Goal: Task Accomplishment & Management: Manage account settings

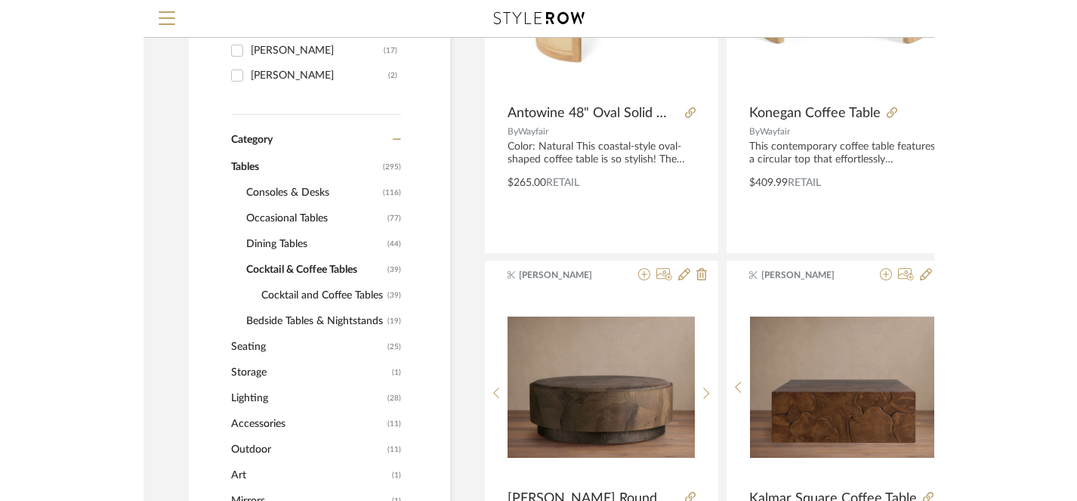
scroll to position [0, 11]
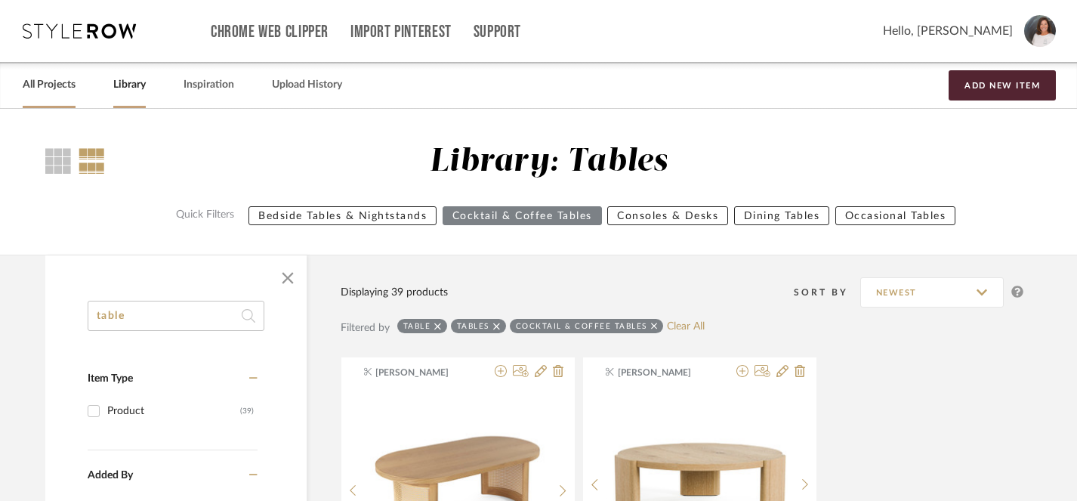
click at [36, 85] on link "All Projects" at bounding box center [49, 85] width 53 height 20
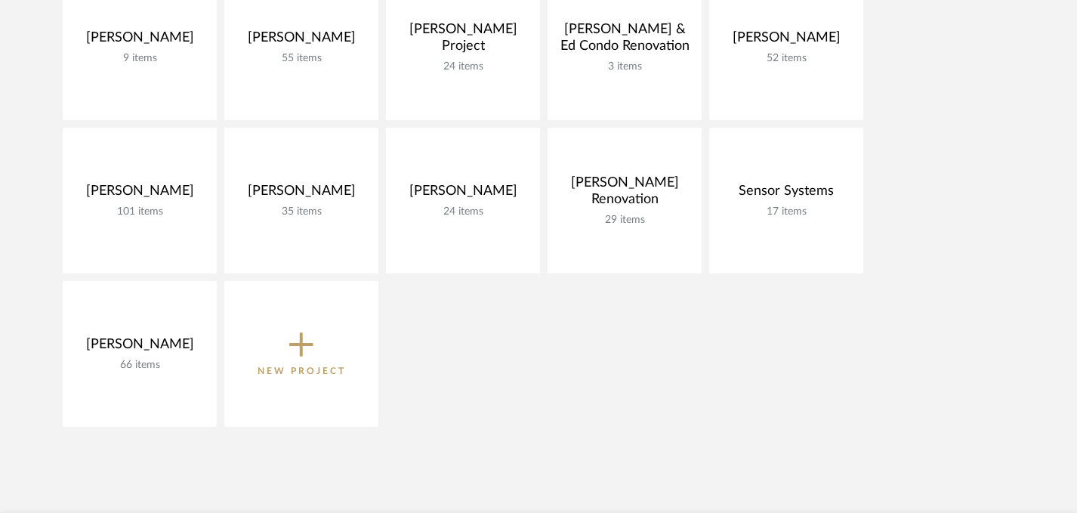
scroll to position [312, 0]
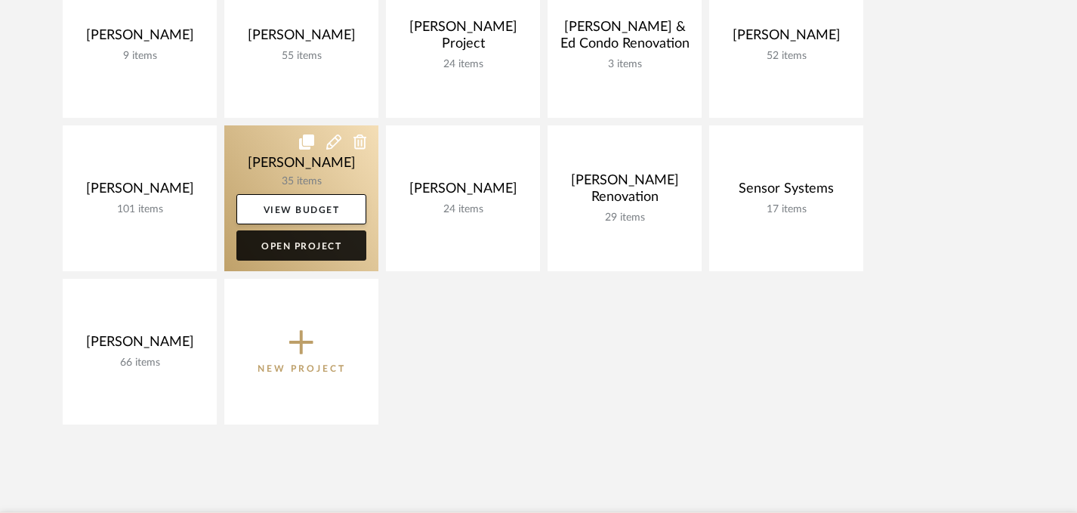
click at [287, 245] on link "Open Project" at bounding box center [301, 245] width 130 height 30
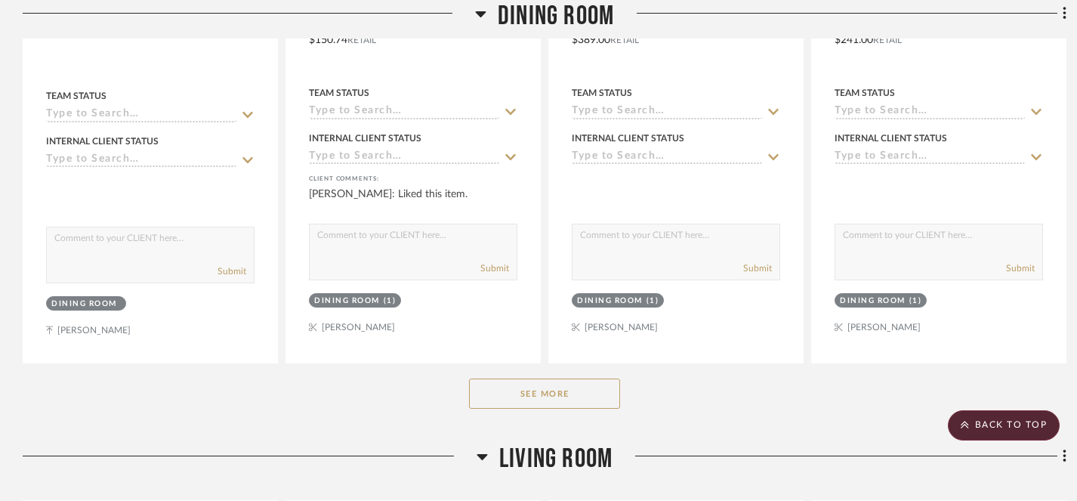
scroll to position [739, 0]
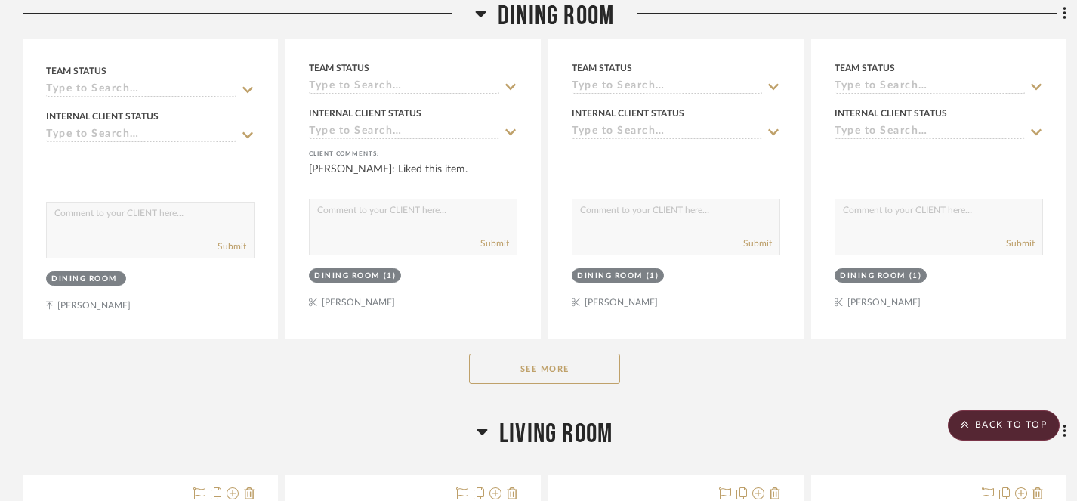
click at [549, 371] on button "See More" at bounding box center [544, 368] width 151 height 30
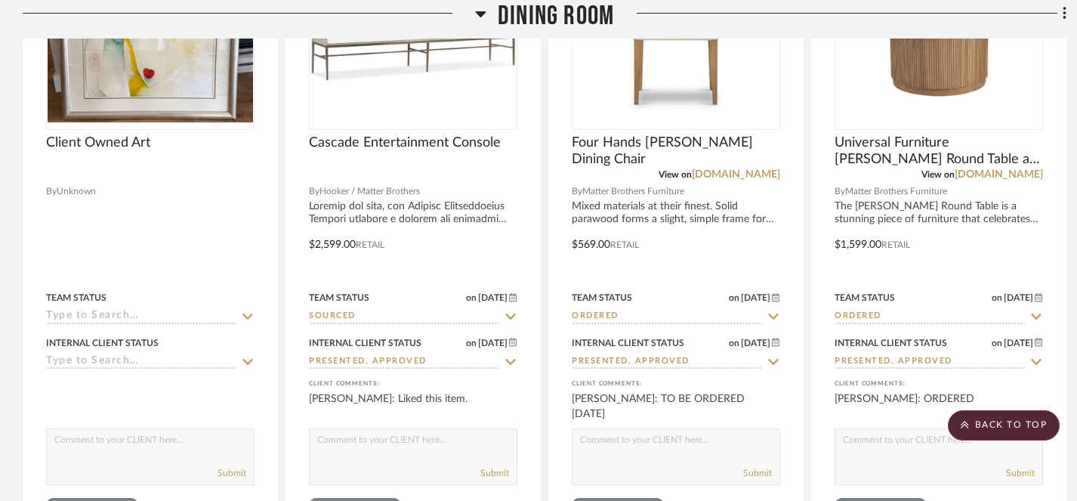
scroll to position [1184, 0]
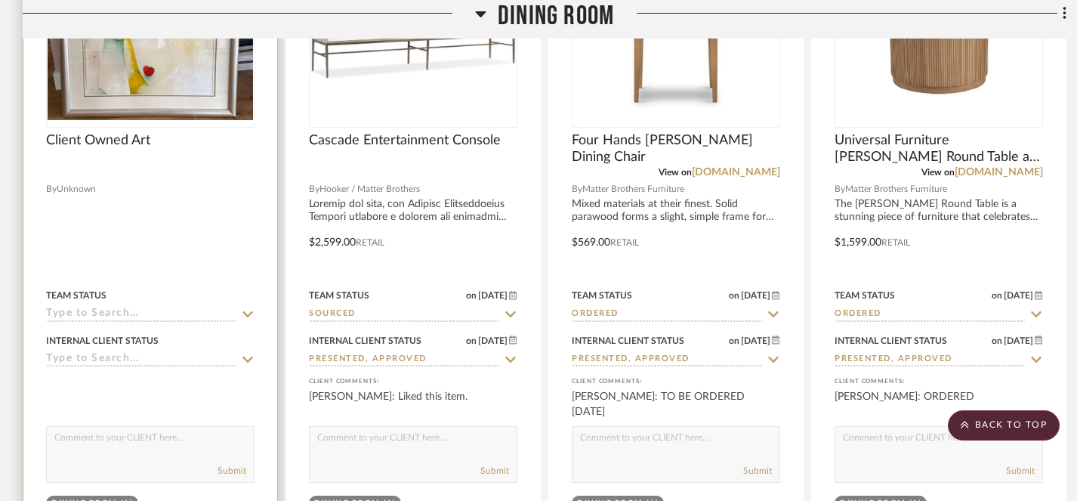
click at [246, 359] on icon at bounding box center [247, 359] width 11 height 6
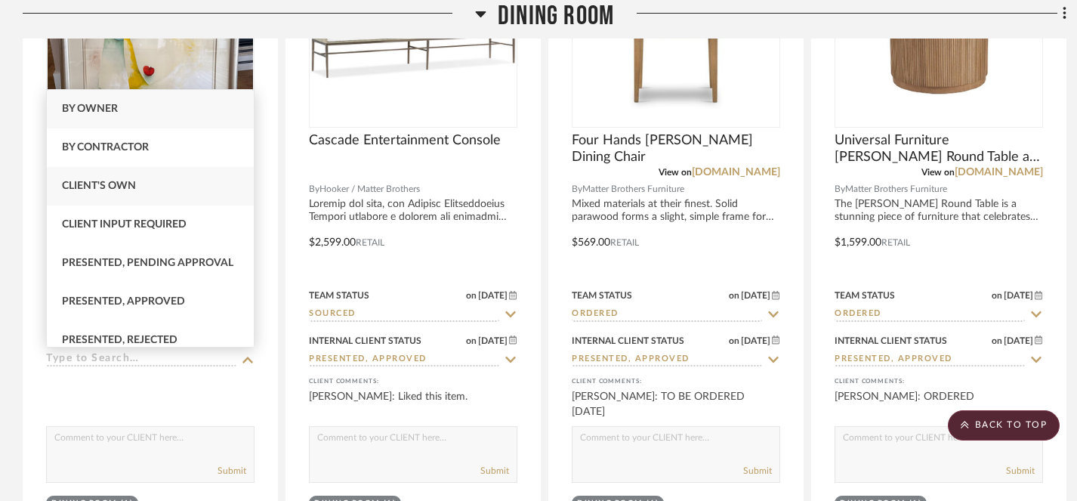
click at [164, 187] on div "Client's Own" at bounding box center [150, 186] width 207 height 39
type input "[DATE]"
type input "Client's Own"
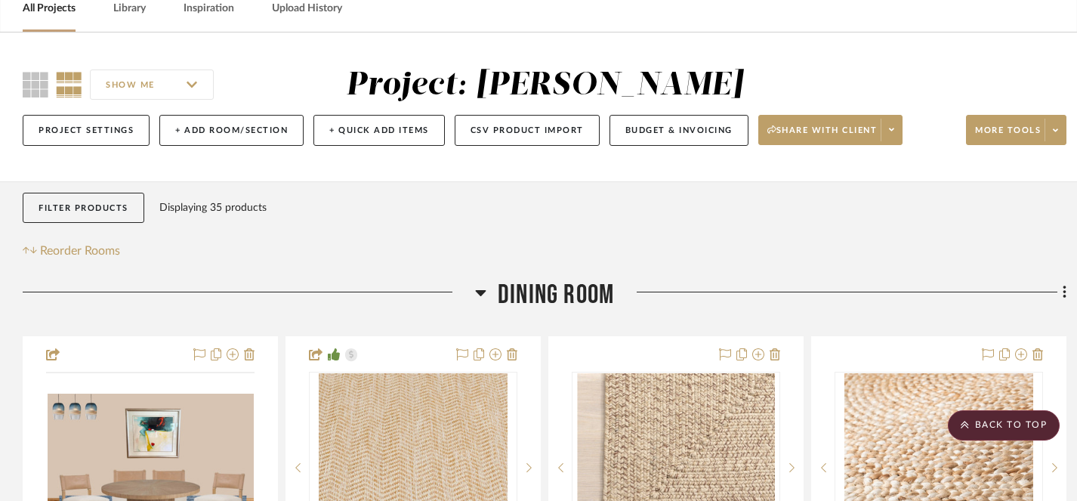
scroll to position [0, 0]
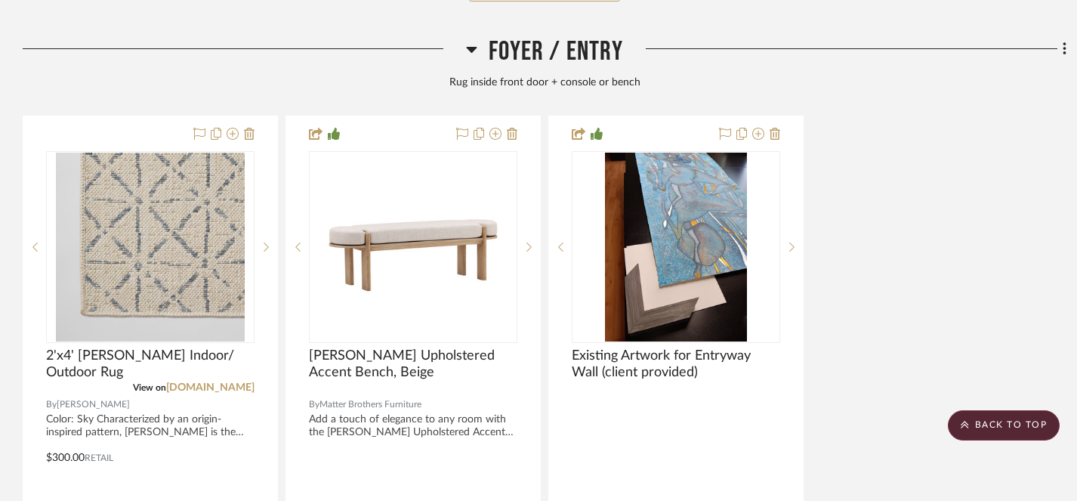
scroll to position [1918, 0]
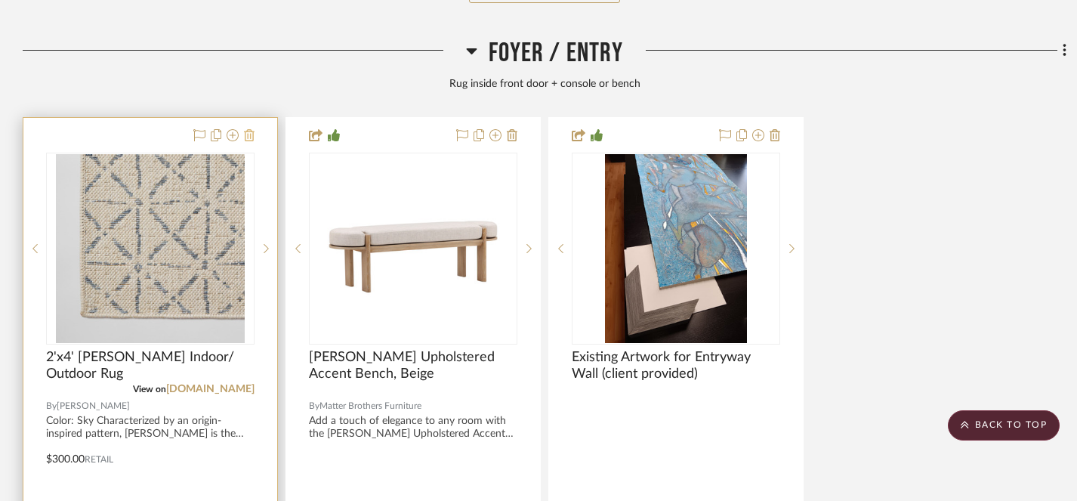
click at [249, 134] on icon at bounding box center [249, 135] width 11 height 12
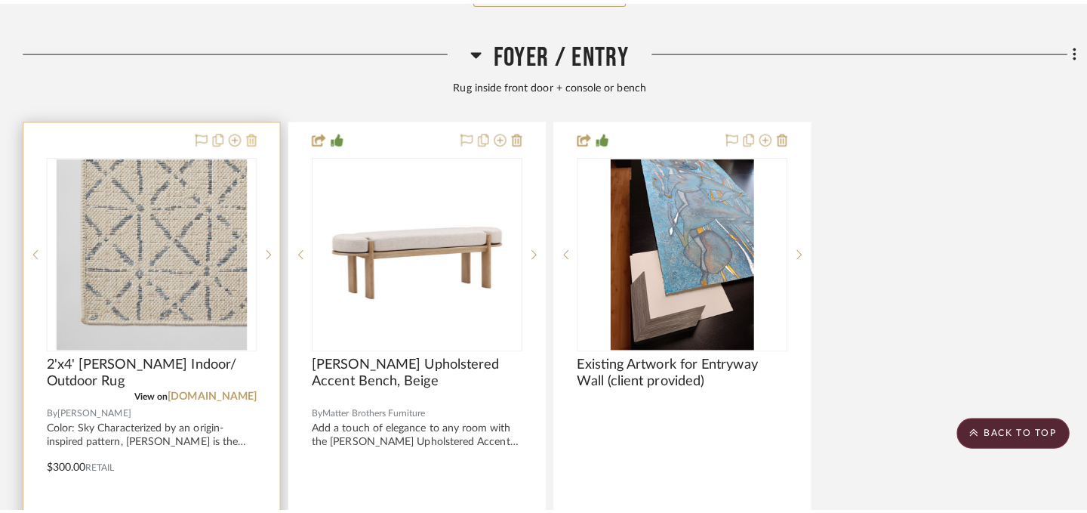
scroll to position [0, 0]
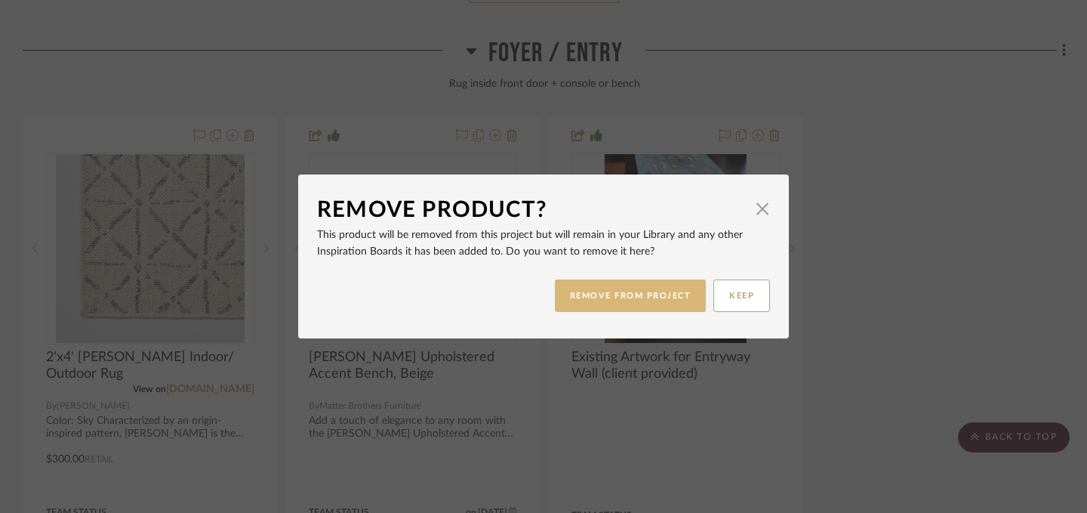
click at [608, 297] on button "REMOVE FROM PROJECT" at bounding box center [631, 295] width 152 height 32
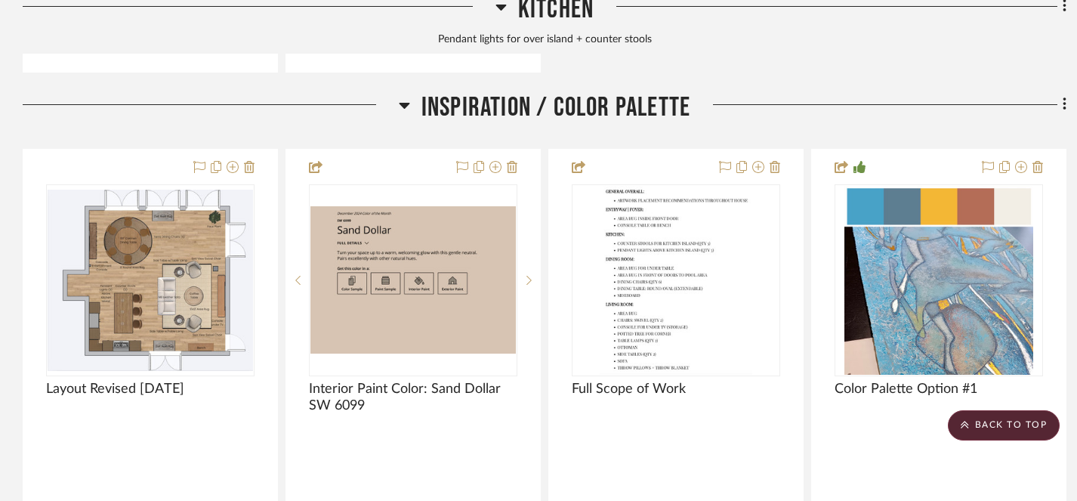
scroll to position [3392, 0]
click at [404, 102] on icon at bounding box center [404, 105] width 11 height 6
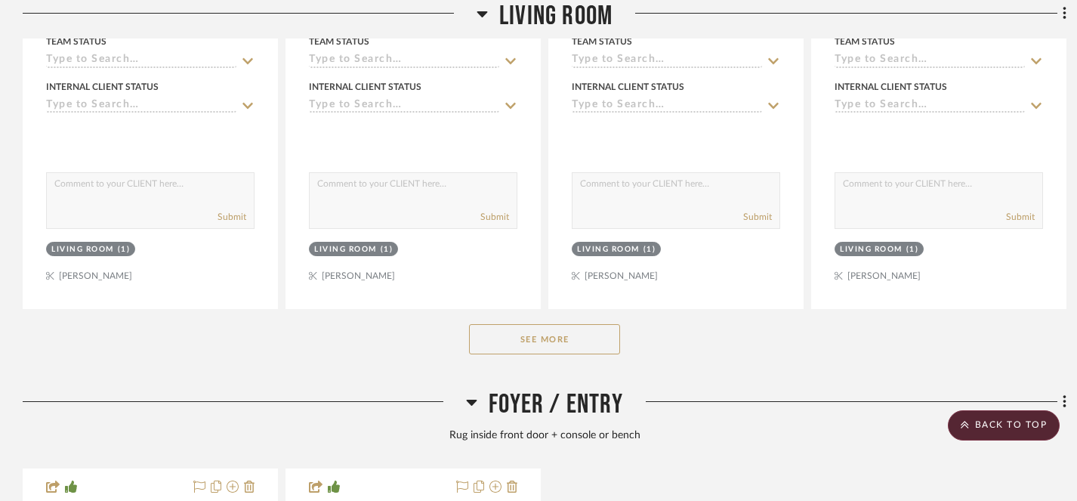
scroll to position [1579, 0]
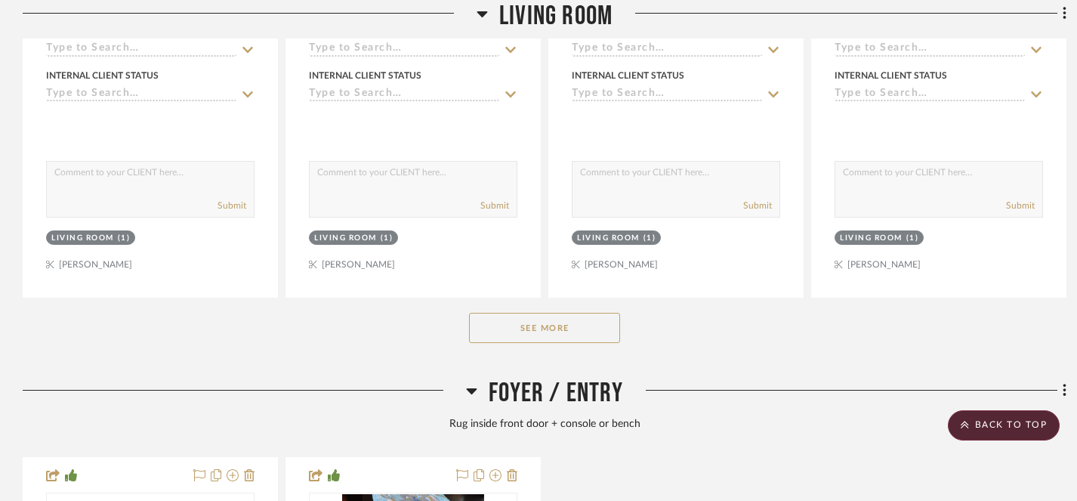
click at [532, 334] on button "See More" at bounding box center [544, 328] width 151 height 30
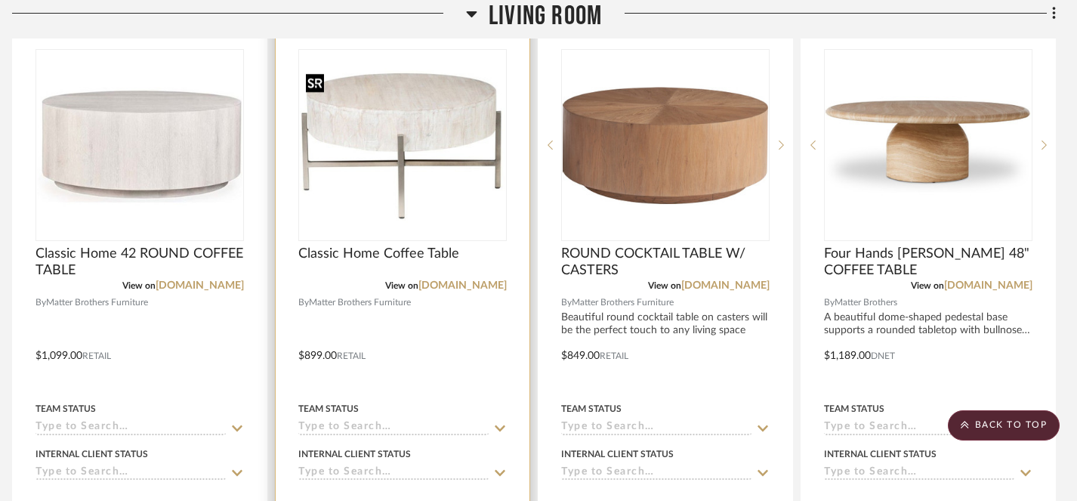
scroll to position [1187, 11]
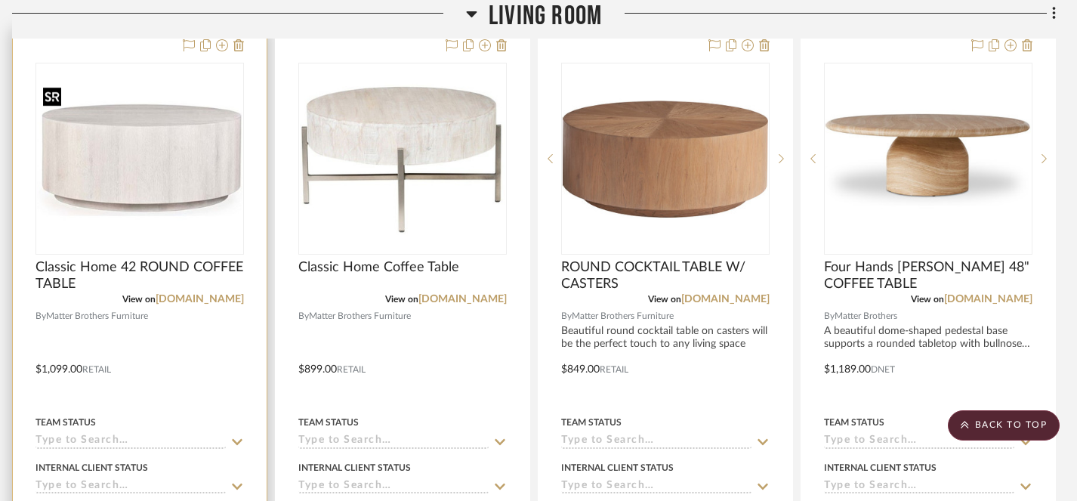
click at [177, 170] on img "0" at bounding box center [139, 159] width 205 height 154
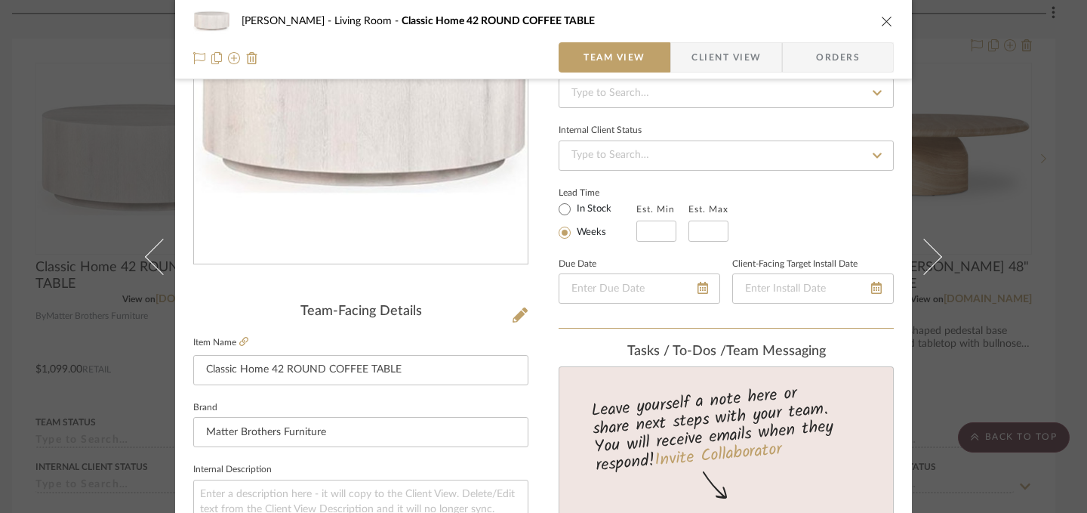
scroll to position [0, 0]
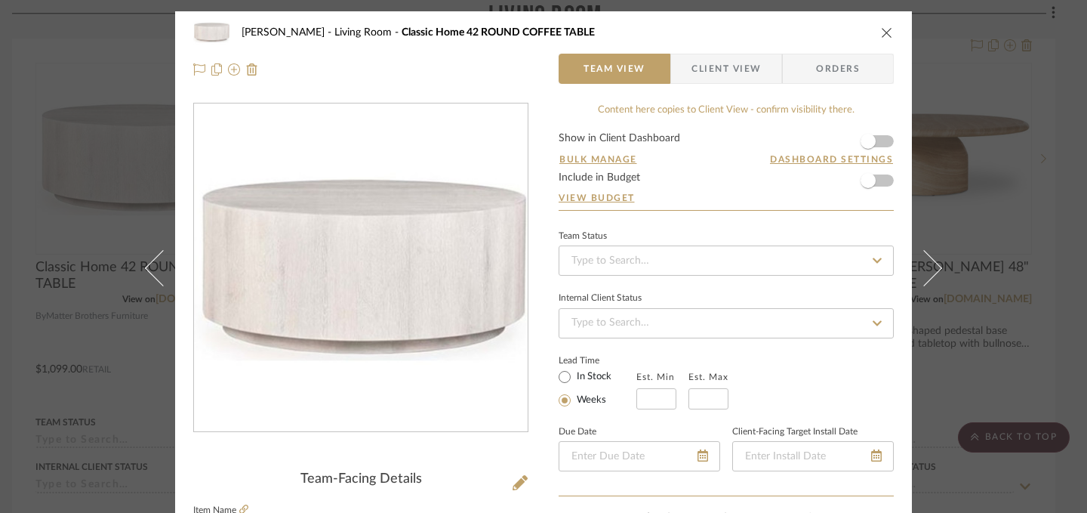
click at [883, 34] on icon "close" at bounding box center [887, 32] width 12 height 12
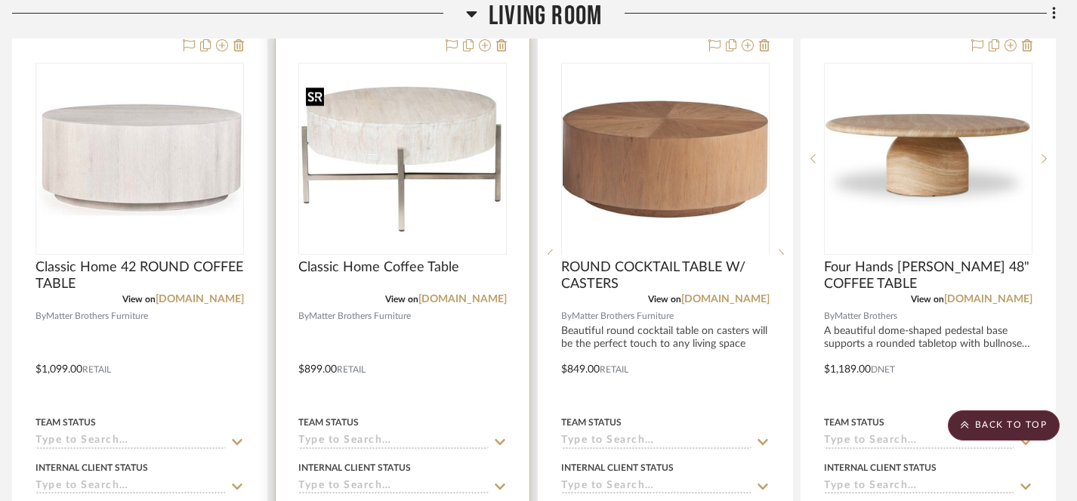
click at [411, 180] on img "0" at bounding box center [402, 159] width 205 height 154
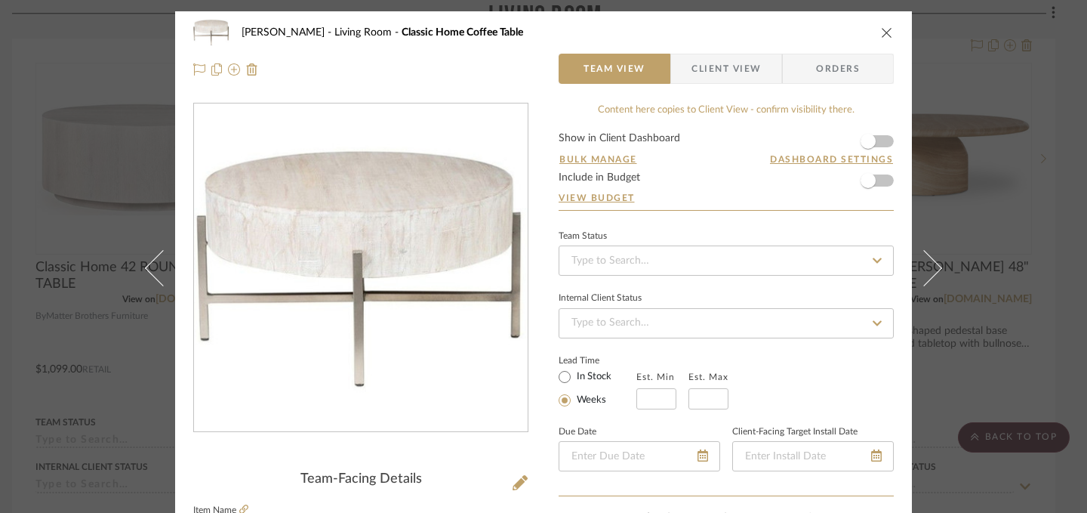
click at [885, 29] on icon "close" at bounding box center [887, 32] width 12 height 12
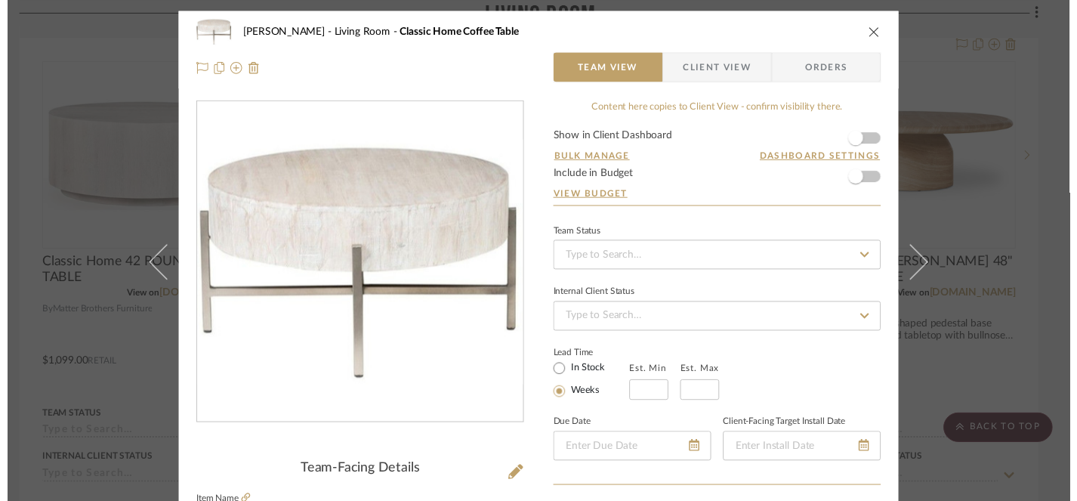
scroll to position [1187, 11]
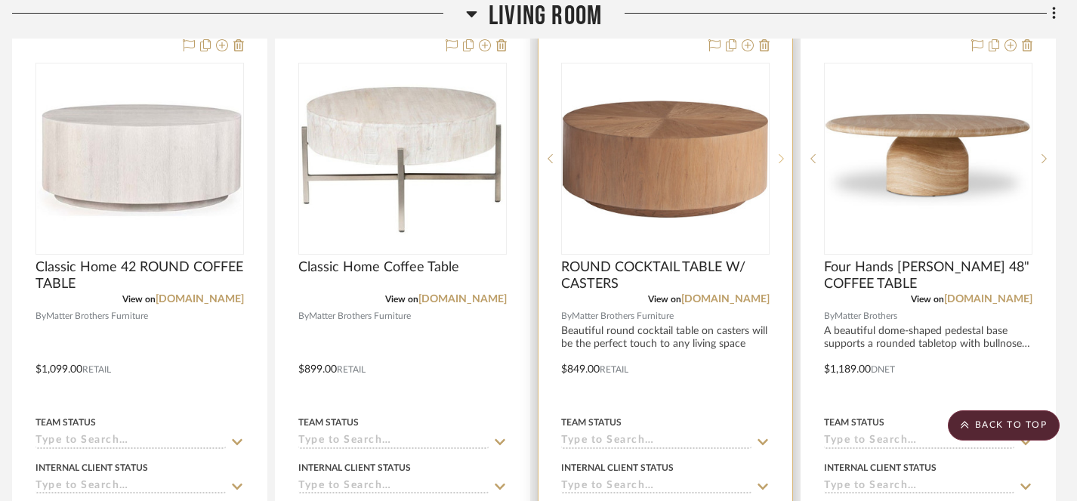
click at [778, 154] on icon at bounding box center [780, 158] width 5 height 9
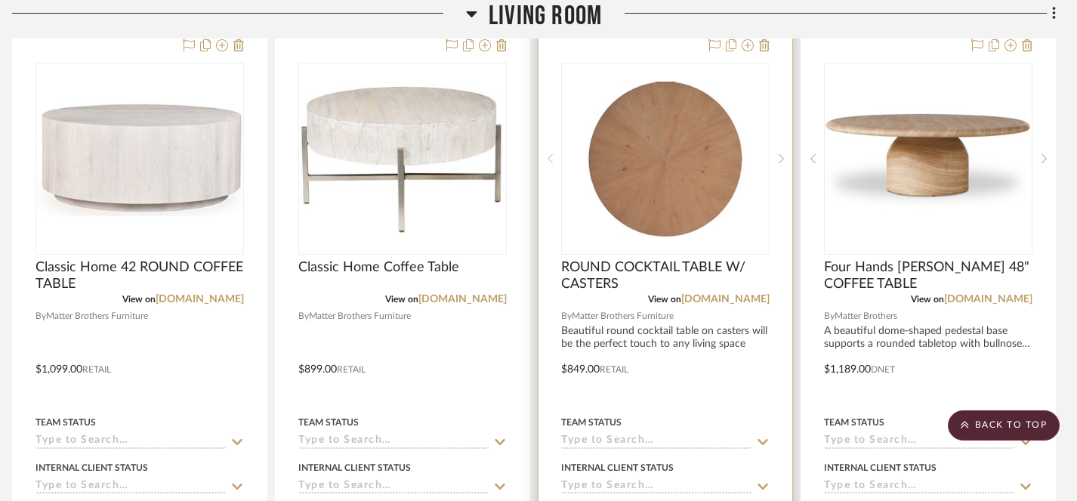
click at [548, 156] on icon at bounding box center [549, 158] width 5 height 9
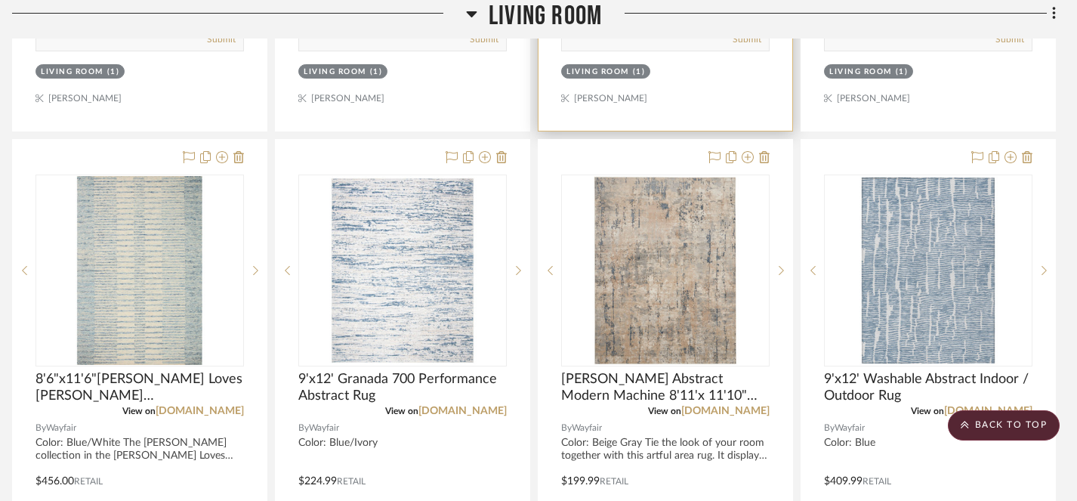
scroll to position [1746, 11]
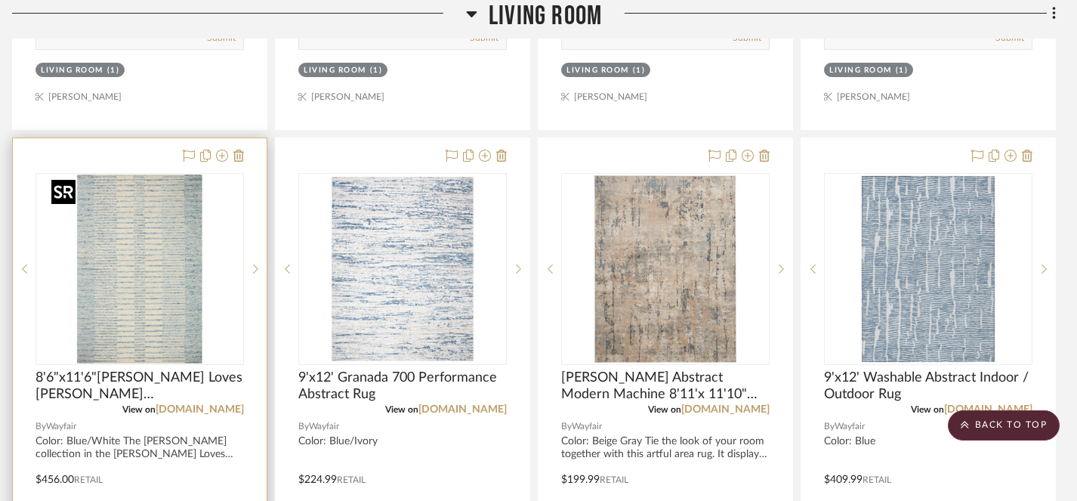
click at [160, 297] on img "0" at bounding box center [139, 268] width 189 height 189
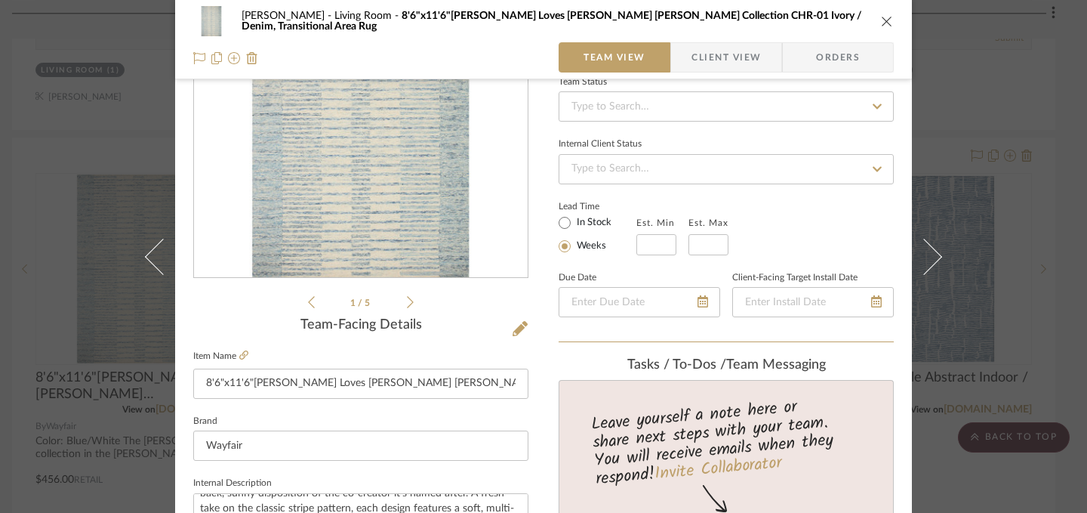
scroll to position [142, 0]
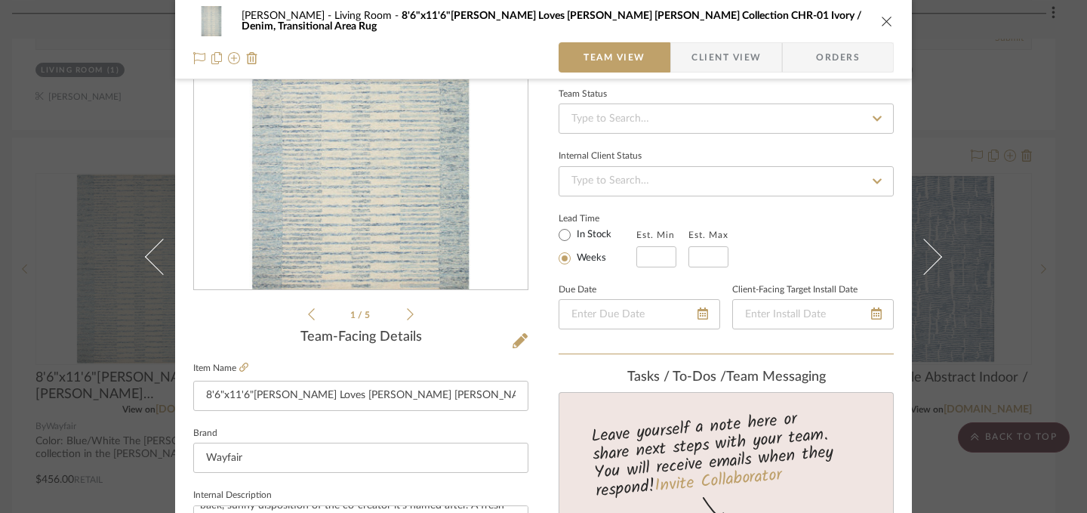
click at [408, 311] on icon at bounding box center [410, 314] width 7 height 14
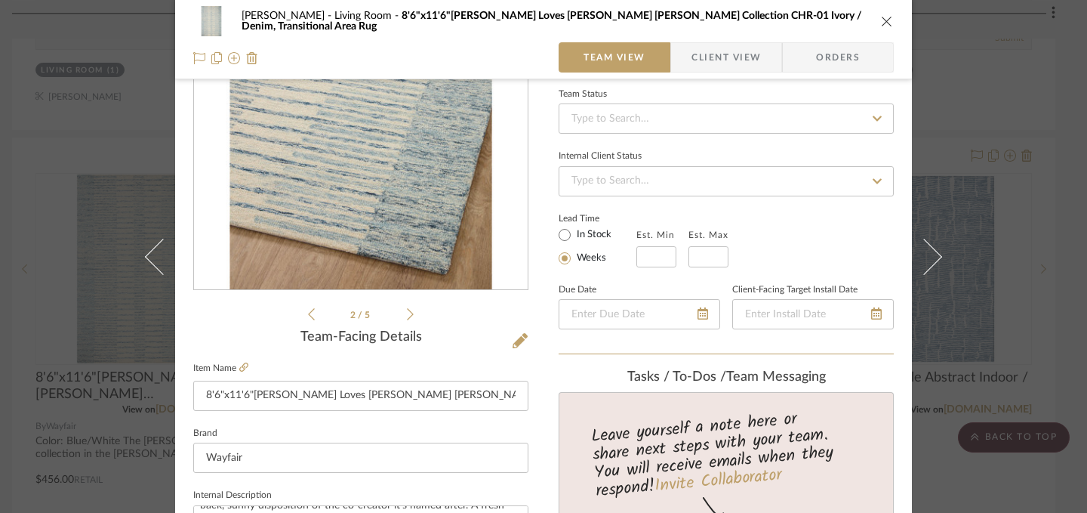
click at [407, 313] on icon at bounding box center [410, 314] width 7 height 12
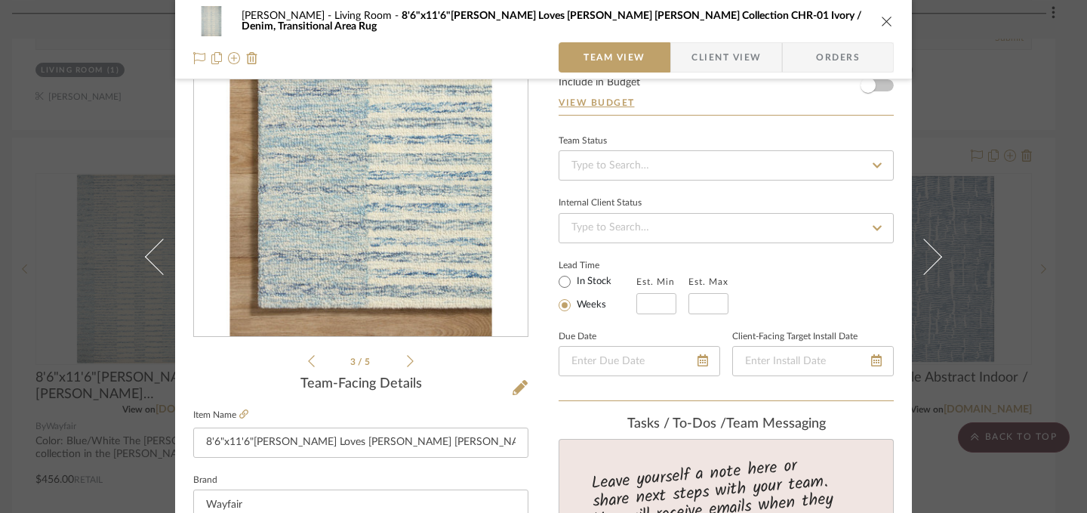
scroll to position [96, 0]
click at [407, 361] on icon at bounding box center [410, 360] width 7 height 14
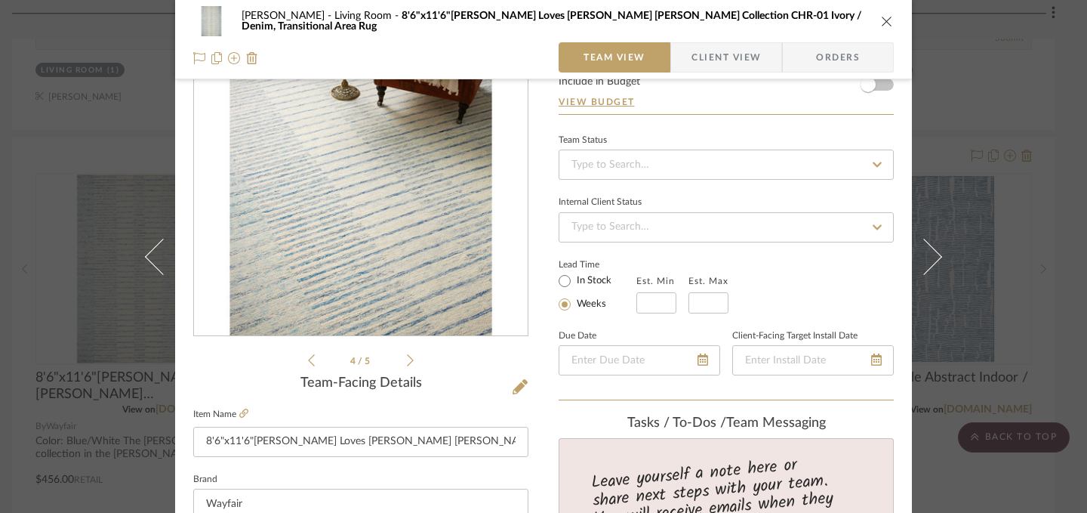
click at [407, 361] on icon at bounding box center [410, 360] width 7 height 14
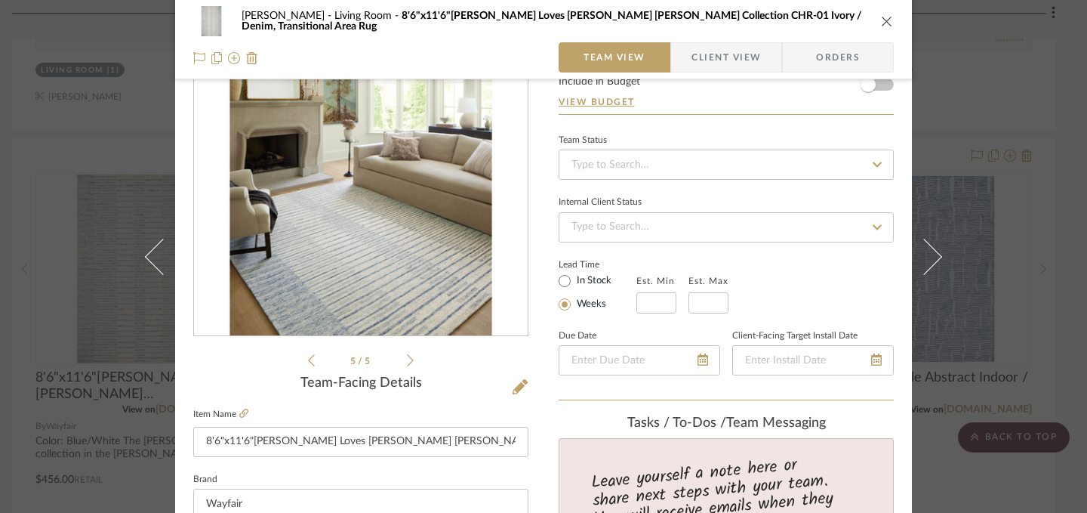
click at [407, 360] on icon at bounding box center [410, 360] width 7 height 14
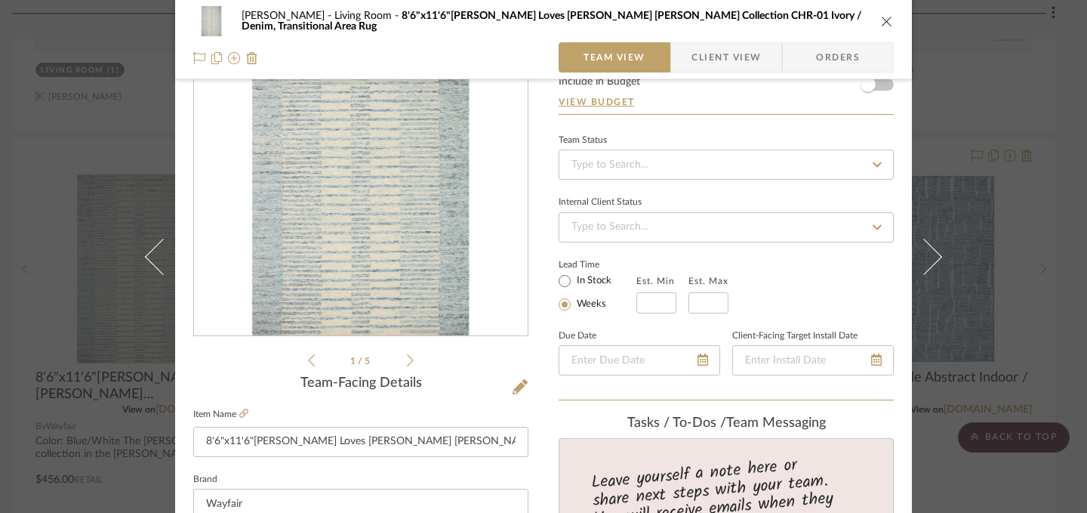
click at [407, 359] on icon at bounding box center [410, 360] width 7 height 14
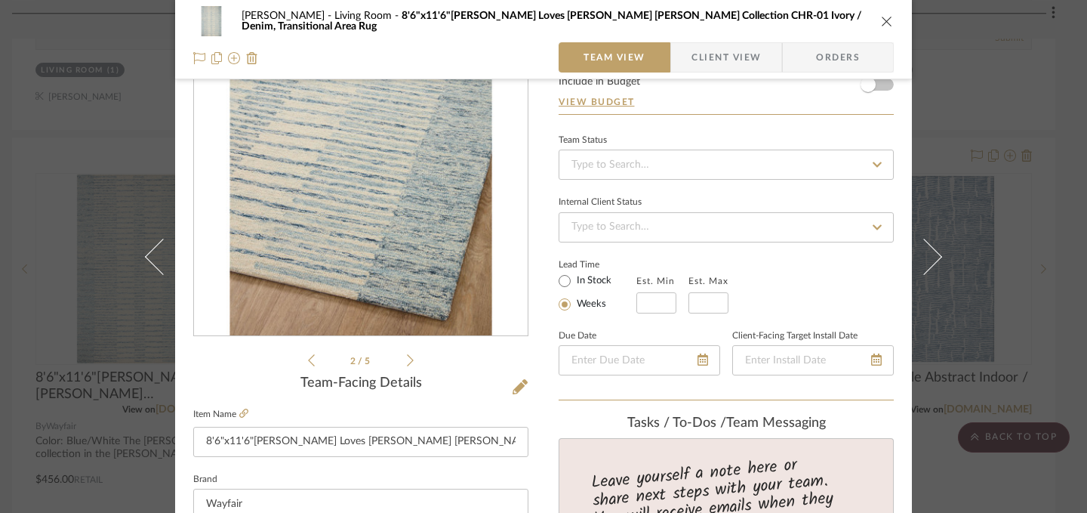
click at [882, 21] on icon "close" at bounding box center [887, 21] width 12 height 12
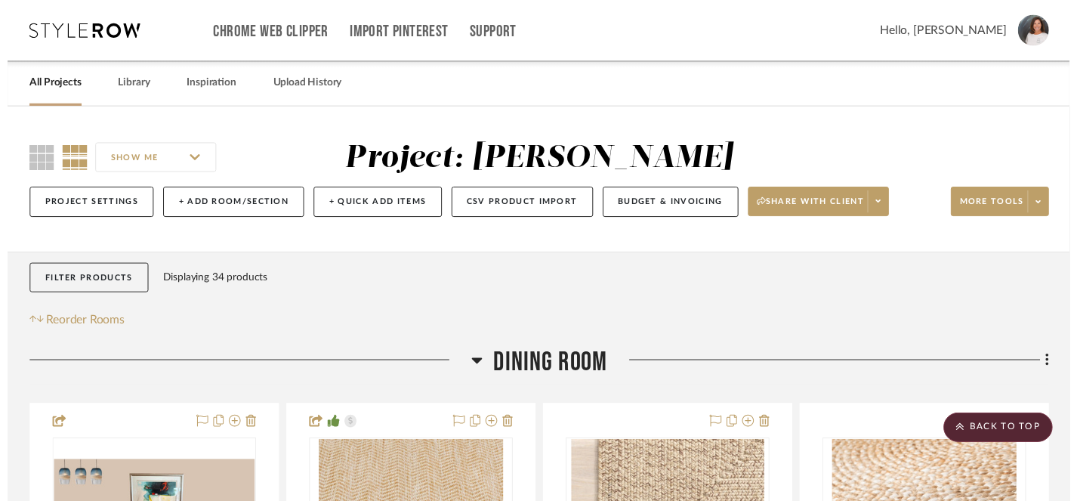
scroll to position [1746, 11]
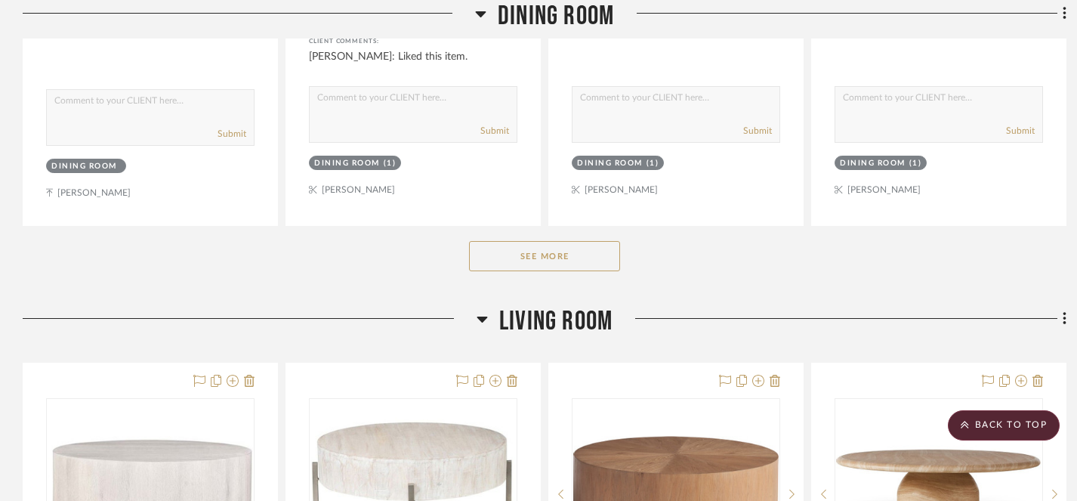
scroll to position [860, 0]
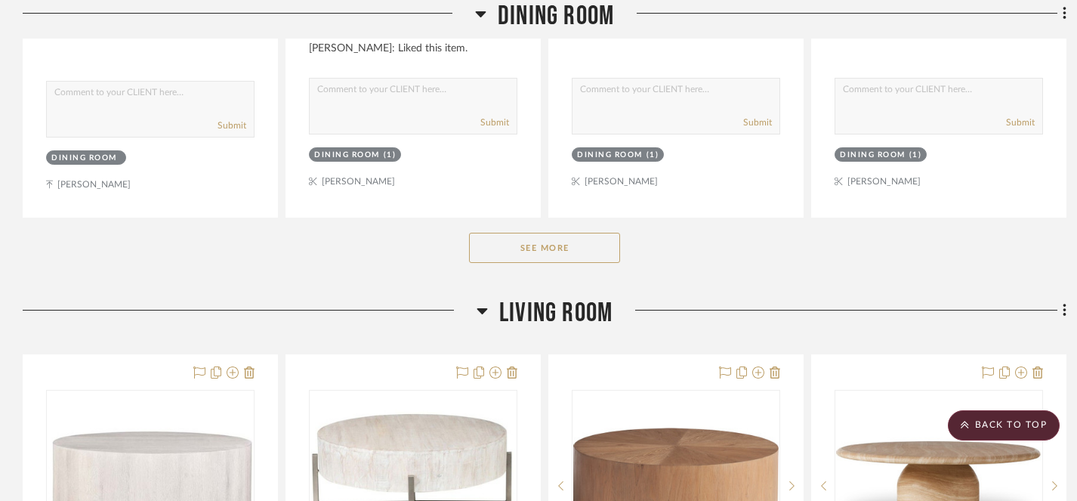
click at [482, 309] on icon at bounding box center [481, 311] width 11 height 6
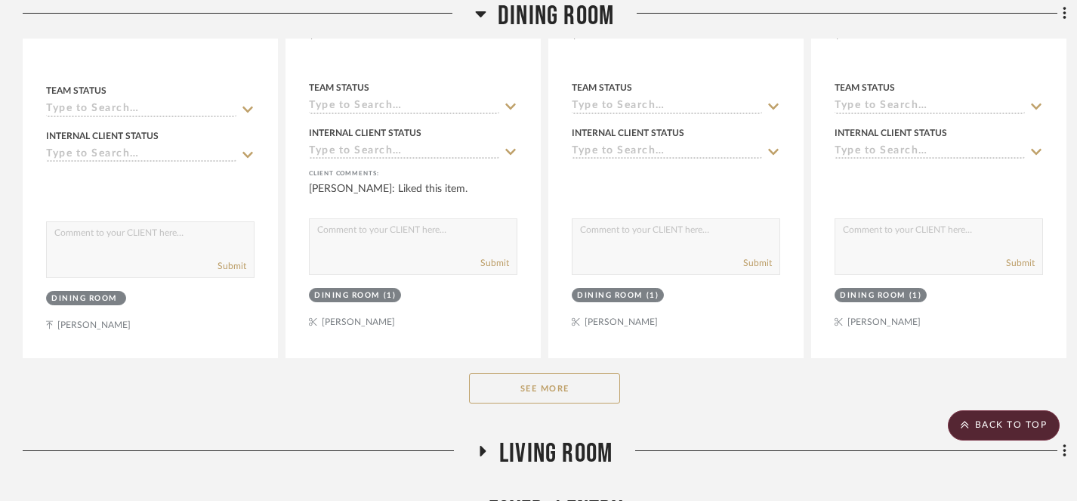
scroll to position [794, 0]
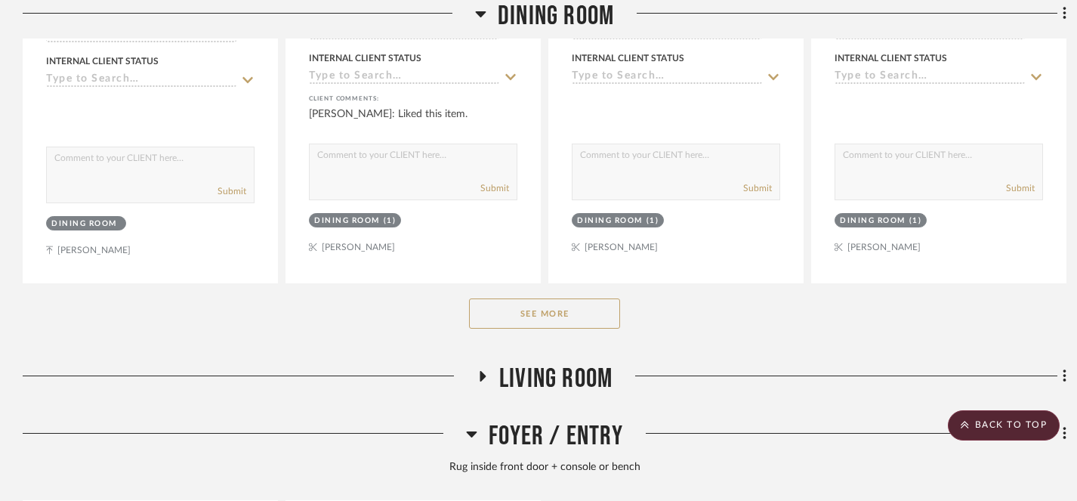
click at [483, 377] on icon at bounding box center [482, 376] width 18 height 11
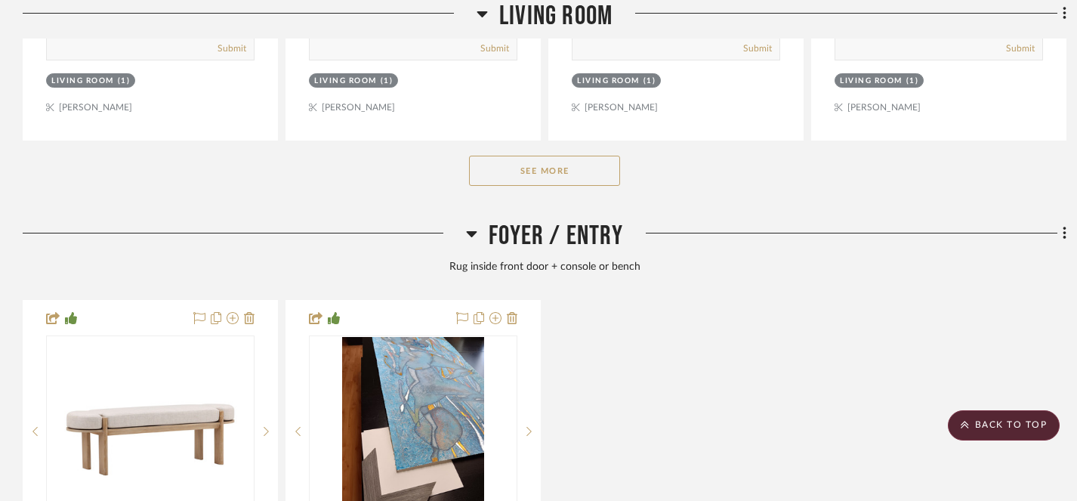
scroll to position [1727, 0]
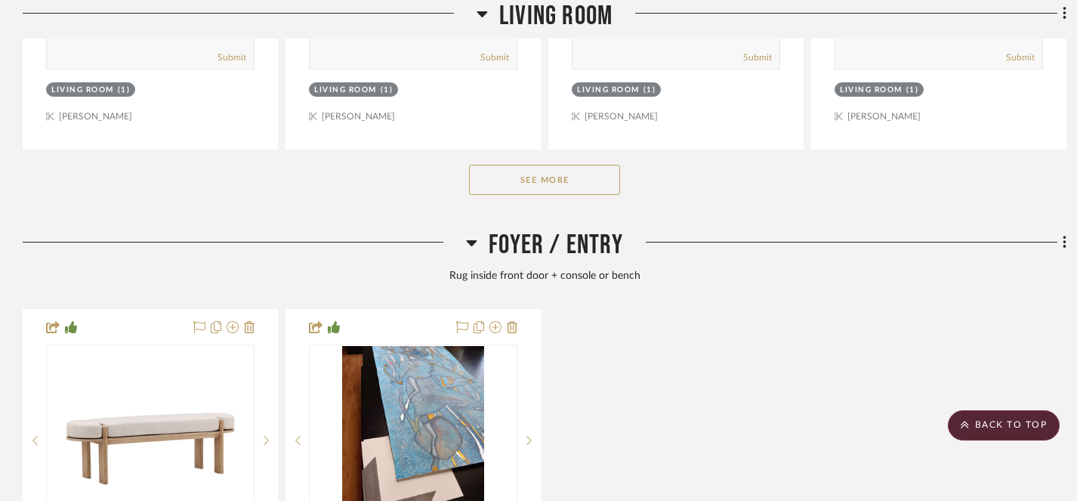
click at [564, 180] on button "See More" at bounding box center [544, 180] width 151 height 30
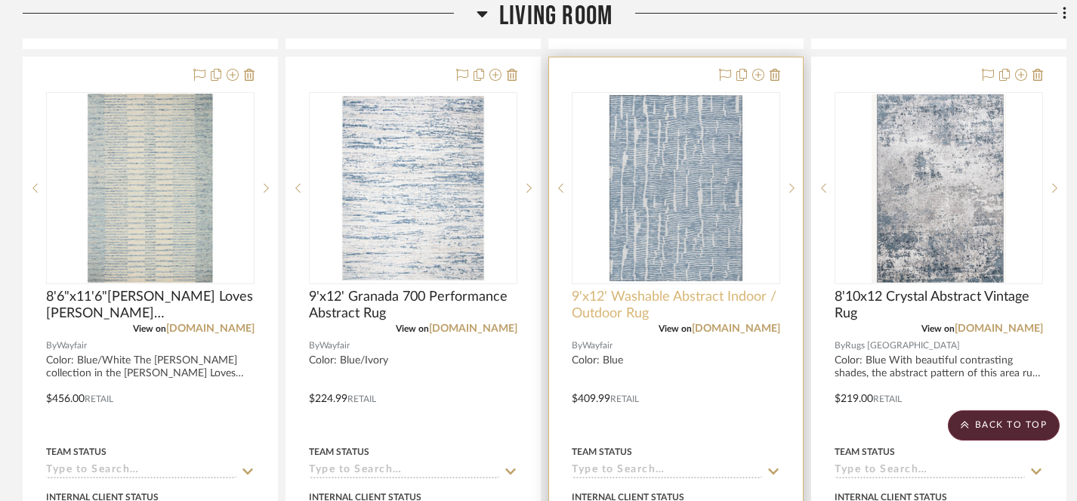
scroll to position [1828, 0]
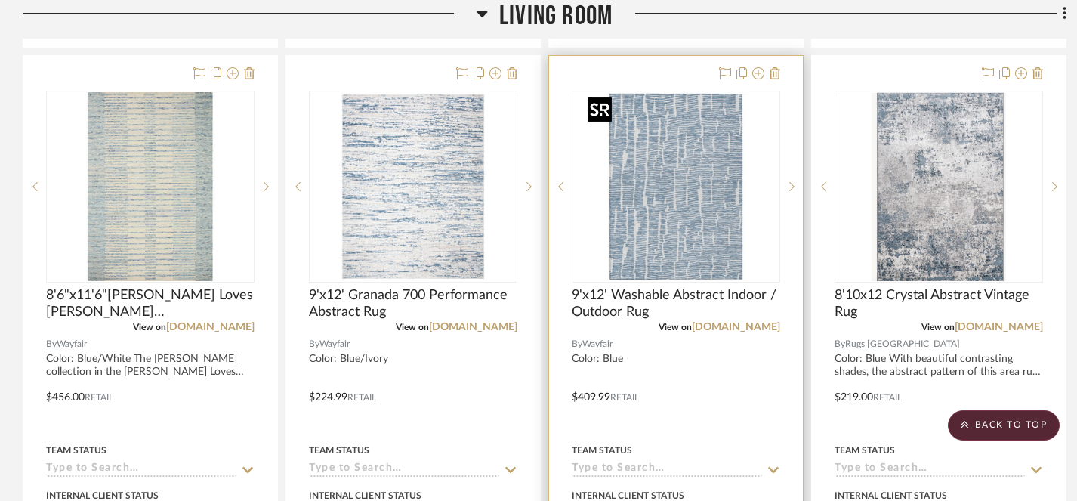
click at [667, 211] on img "0" at bounding box center [675, 186] width 189 height 189
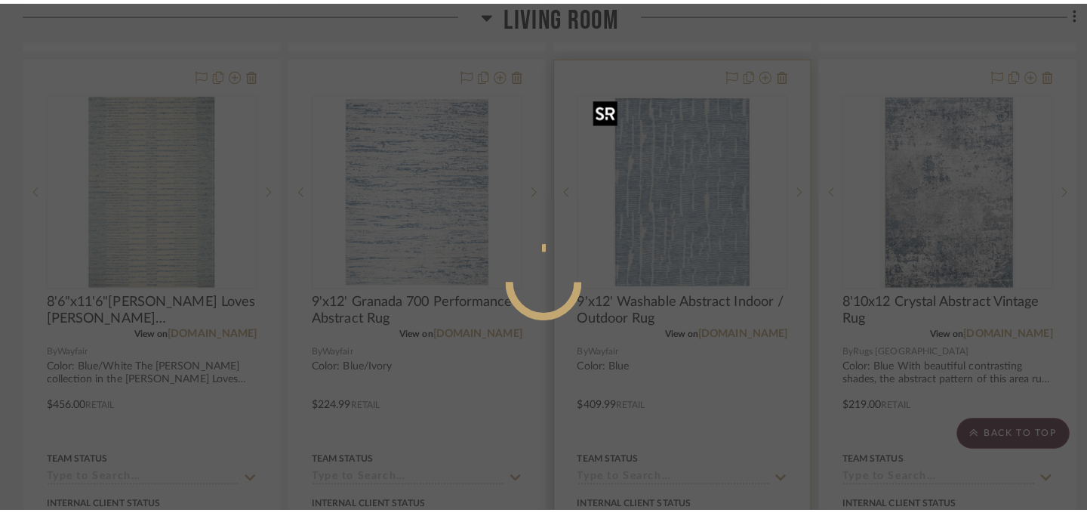
scroll to position [0, 0]
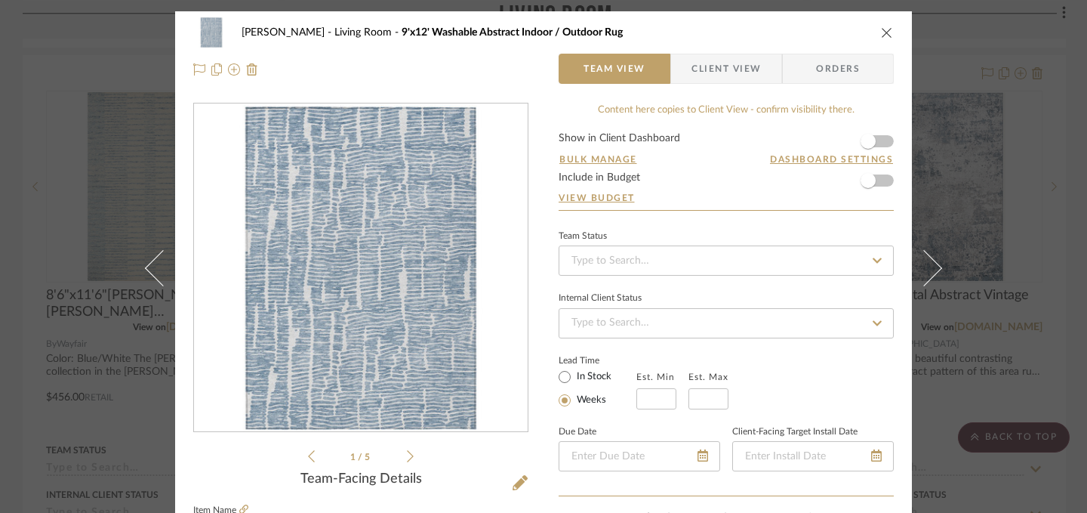
click at [407, 454] on icon at bounding box center [410, 456] width 7 height 14
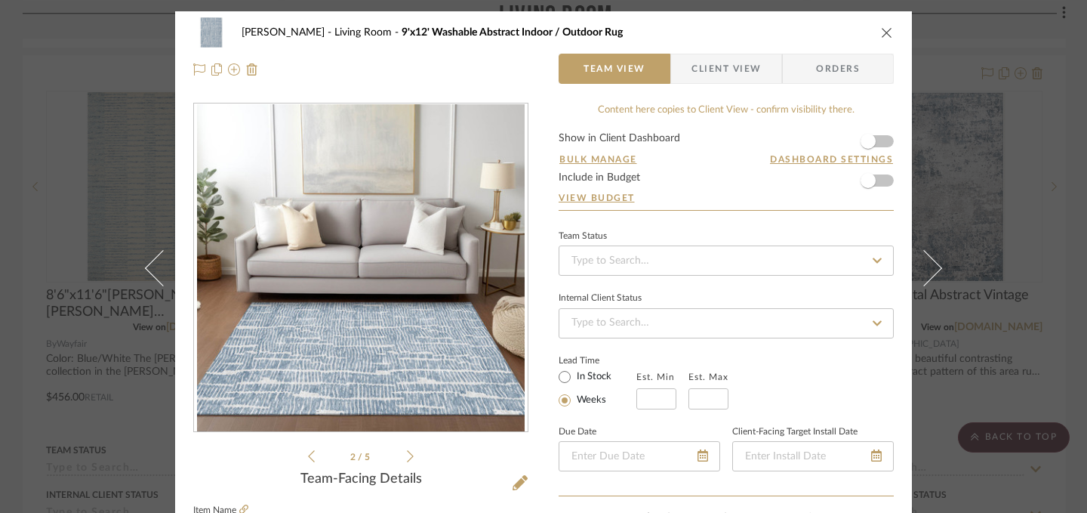
click at [407, 454] on icon at bounding box center [410, 456] width 7 height 14
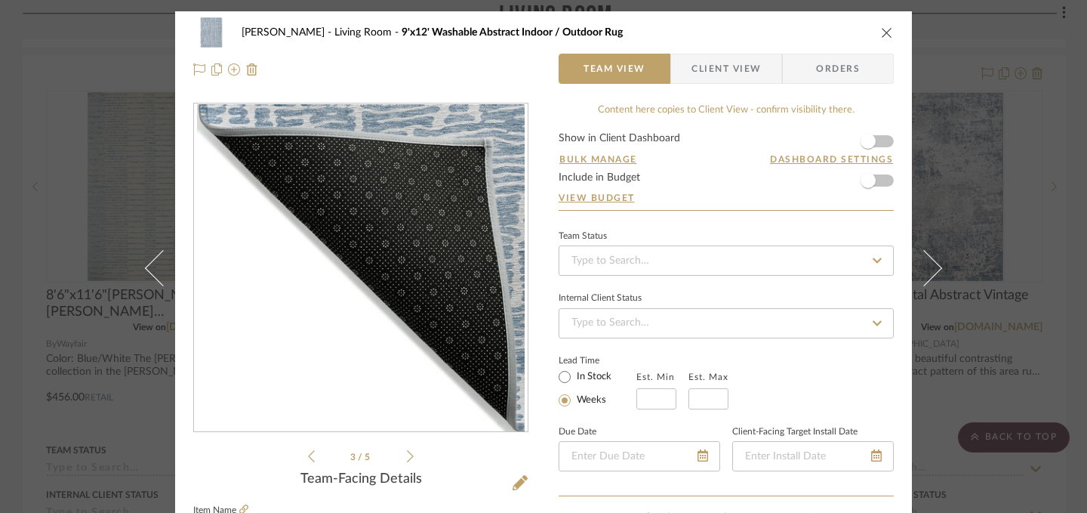
click at [407, 454] on icon at bounding box center [410, 456] width 7 height 14
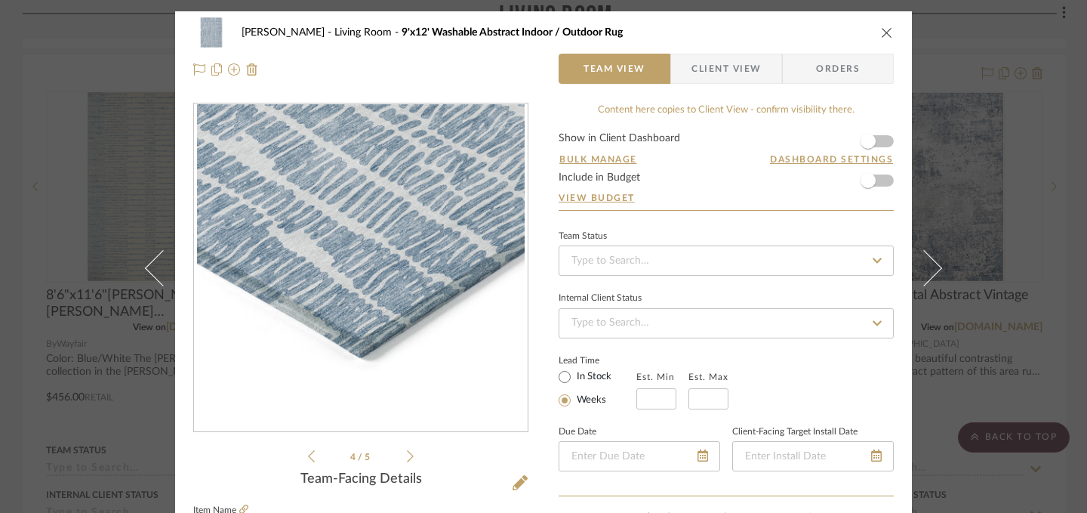
click at [407, 454] on icon at bounding box center [410, 456] width 7 height 14
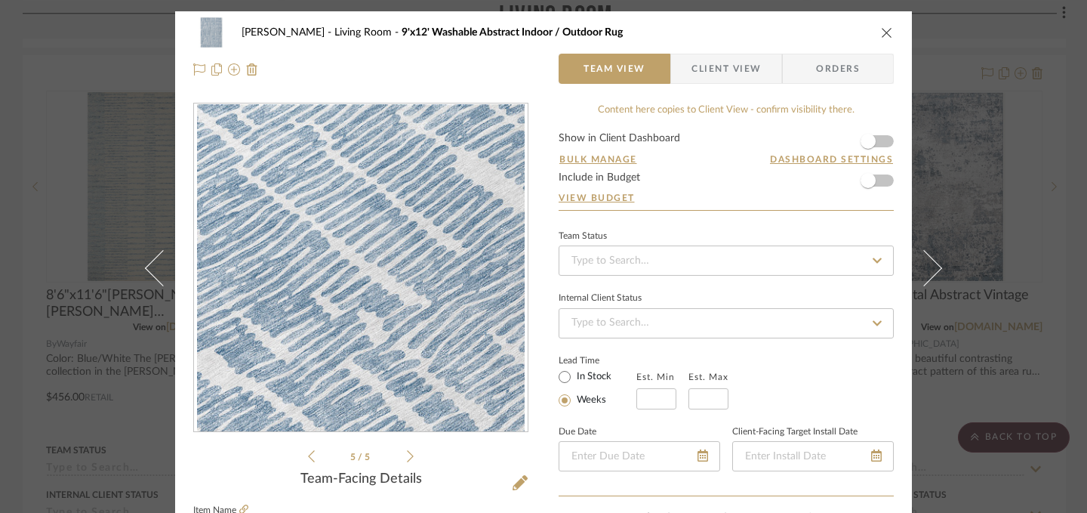
click at [881, 34] on icon "close" at bounding box center [887, 32] width 12 height 12
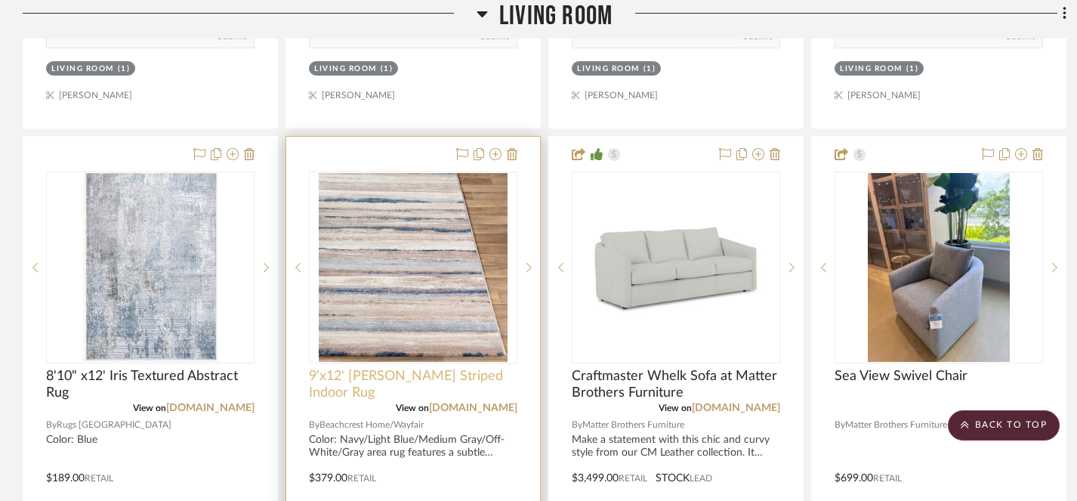
scroll to position [2418, 0]
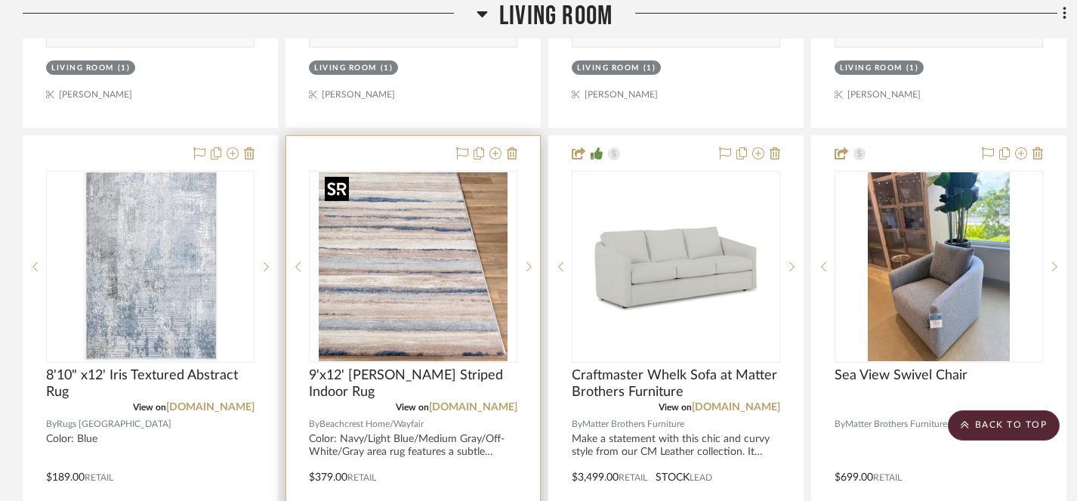
click at [0, 0] on img at bounding box center [0, 0] width 0 height 0
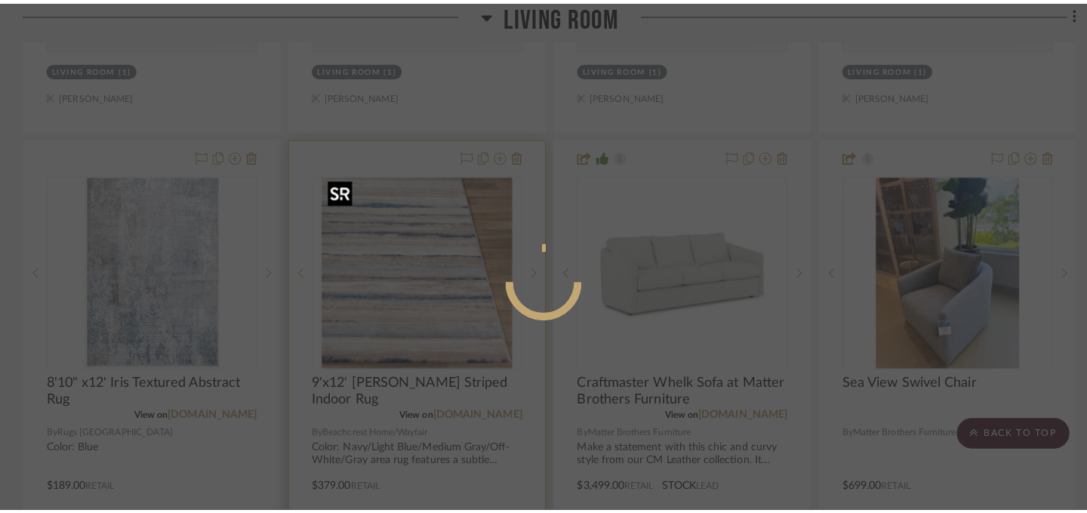
scroll to position [0, 0]
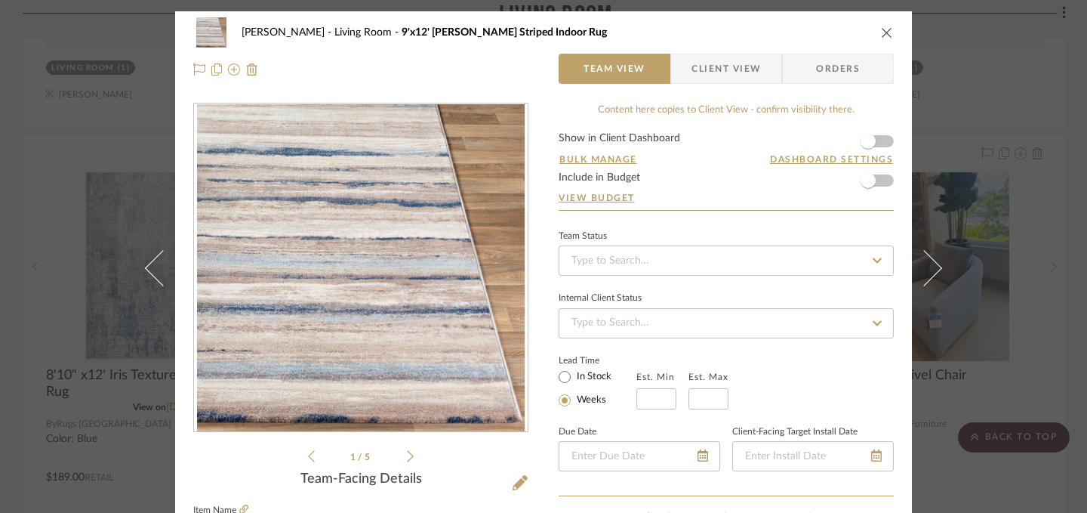
click at [407, 454] on icon at bounding box center [410, 456] width 7 height 14
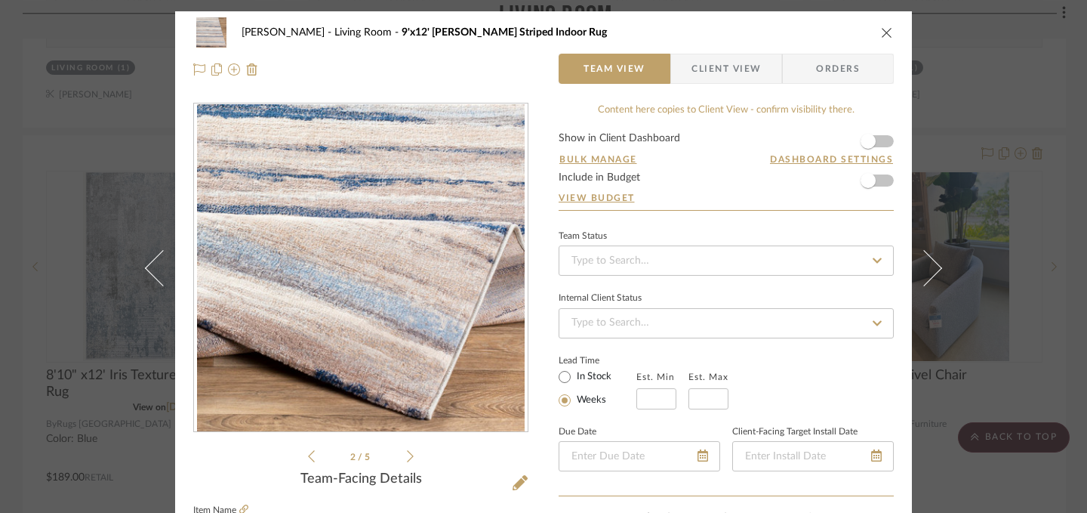
click at [407, 454] on icon at bounding box center [410, 456] width 7 height 14
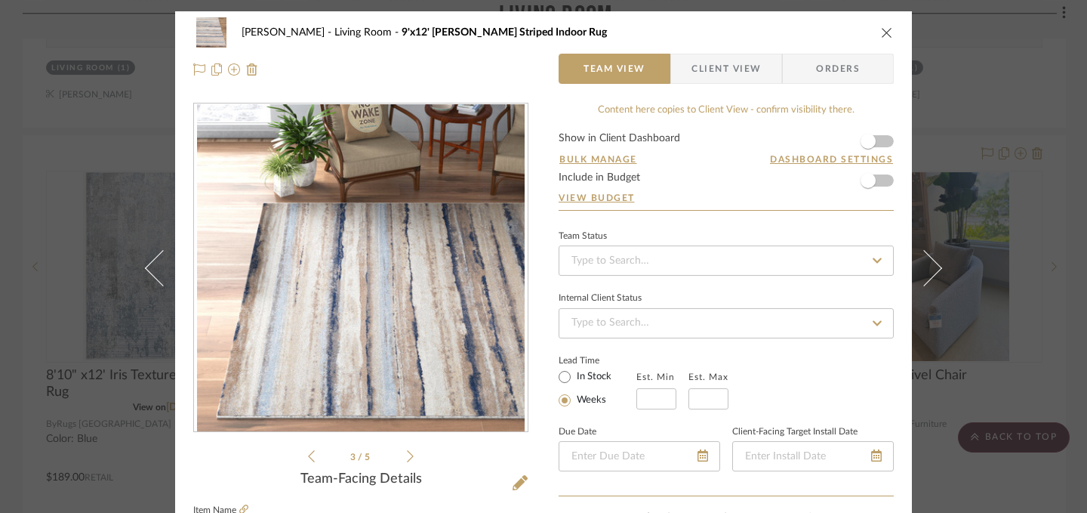
click at [407, 454] on icon at bounding box center [410, 456] width 7 height 14
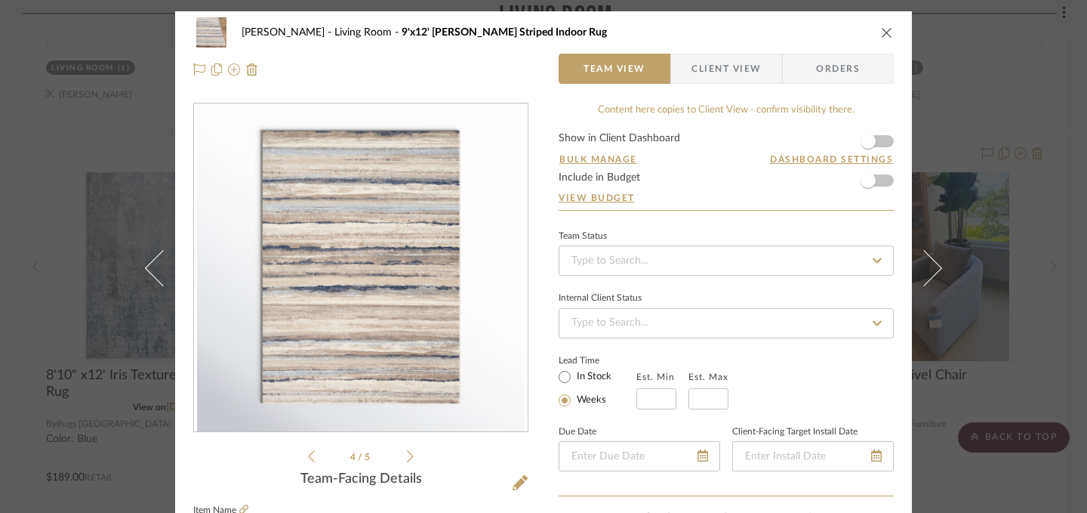
click at [881, 30] on icon "close" at bounding box center [887, 32] width 12 height 12
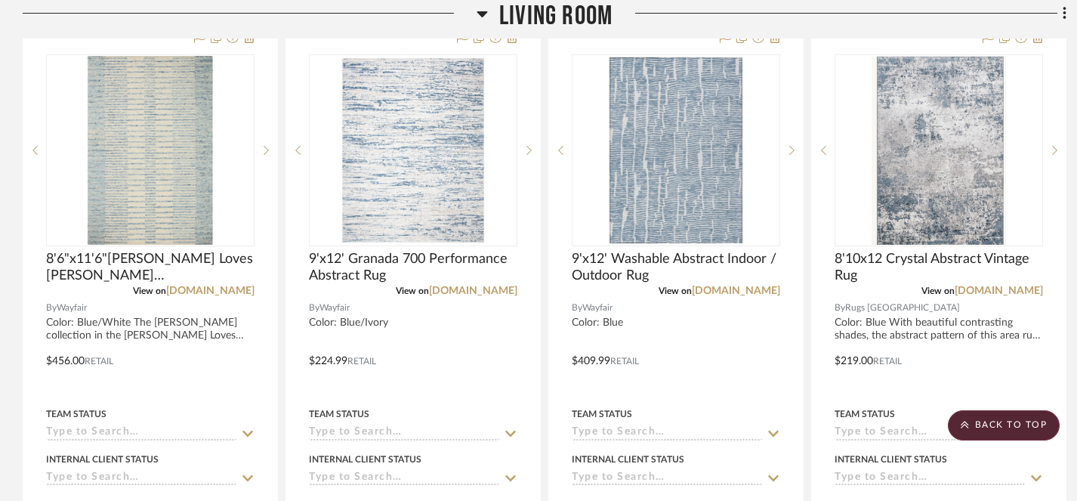
scroll to position [1860, 0]
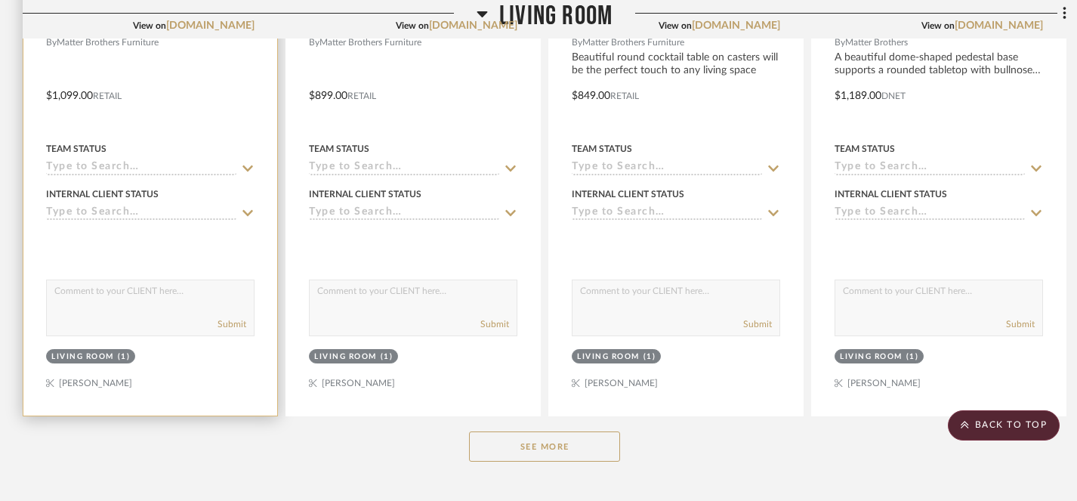
scroll to position [1487, 0]
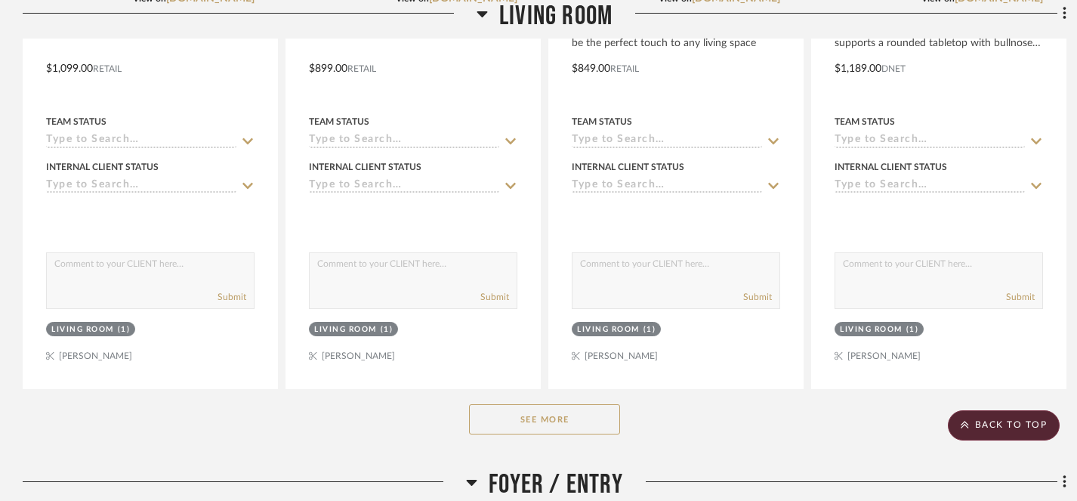
click at [536, 430] on button "See More" at bounding box center [544, 419] width 151 height 30
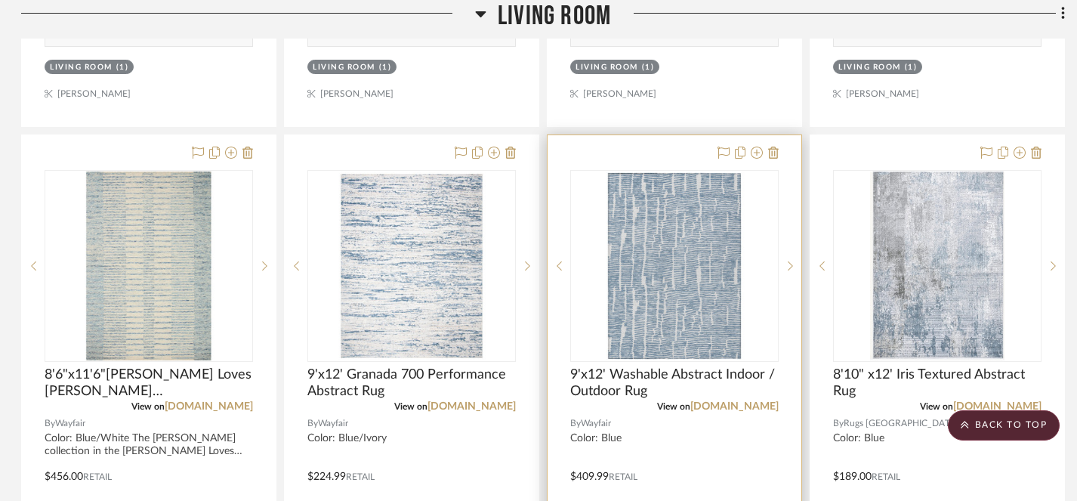
scroll to position [1719, 2]
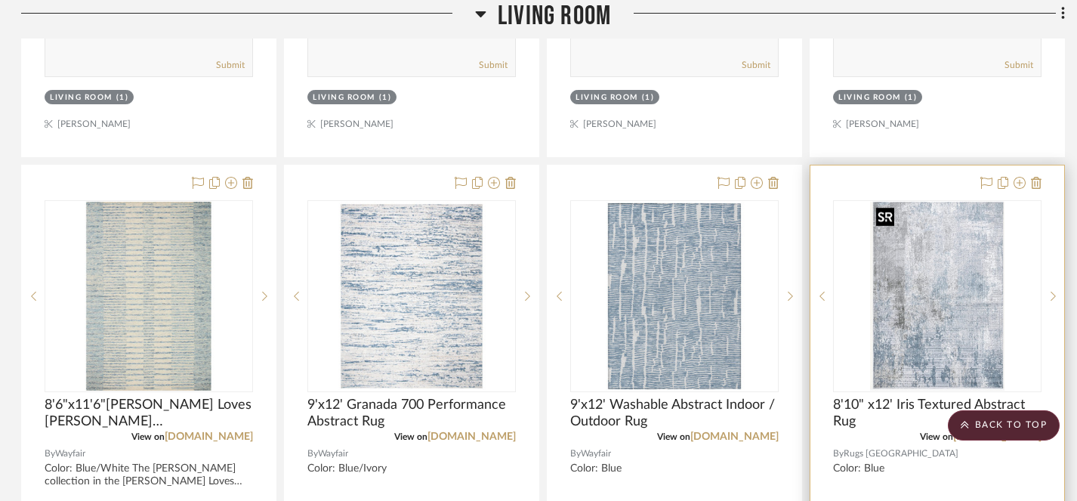
click at [935, 288] on img "0" at bounding box center [937, 296] width 134 height 189
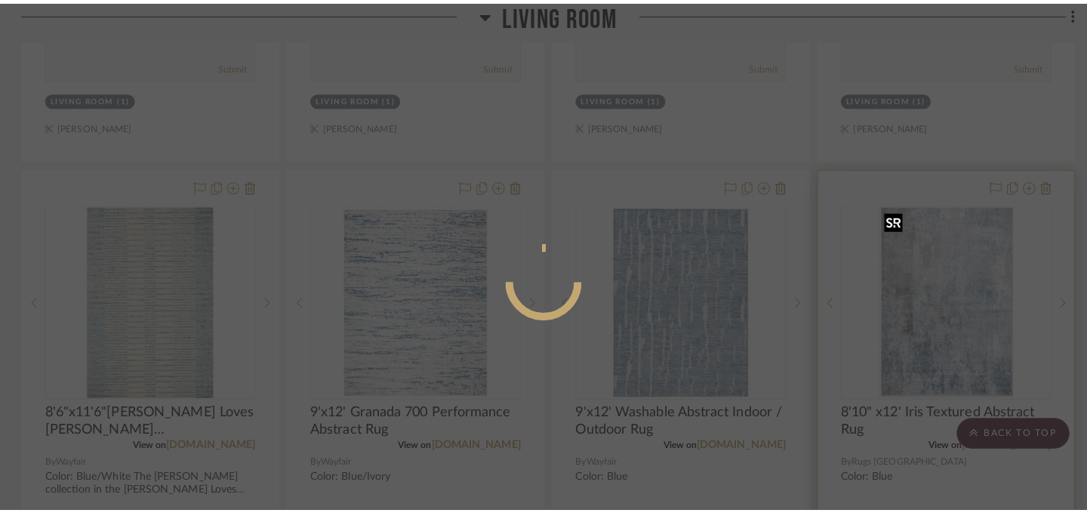
scroll to position [0, 0]
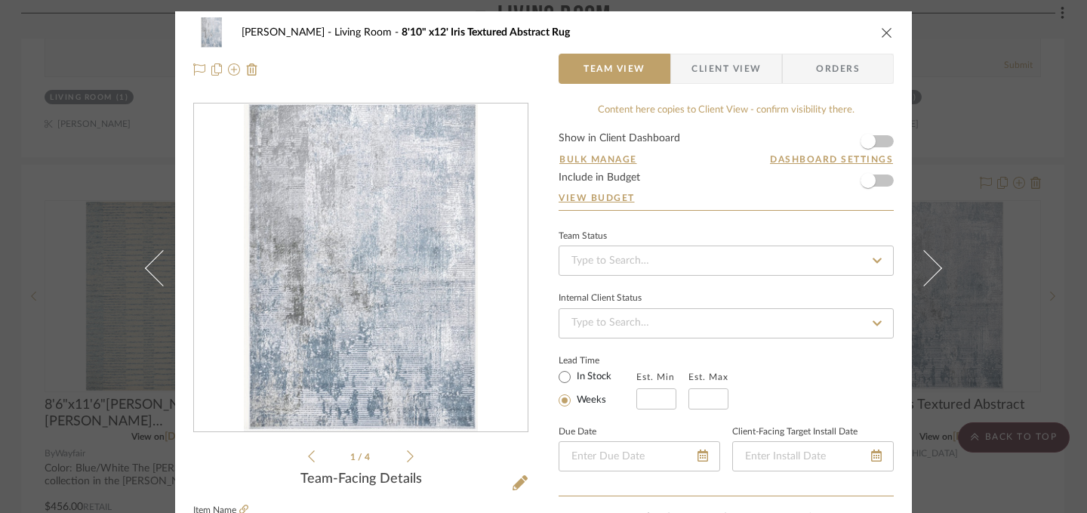
click at [407, 454] on icon at bounding box center [410, 456] width 7 height 14
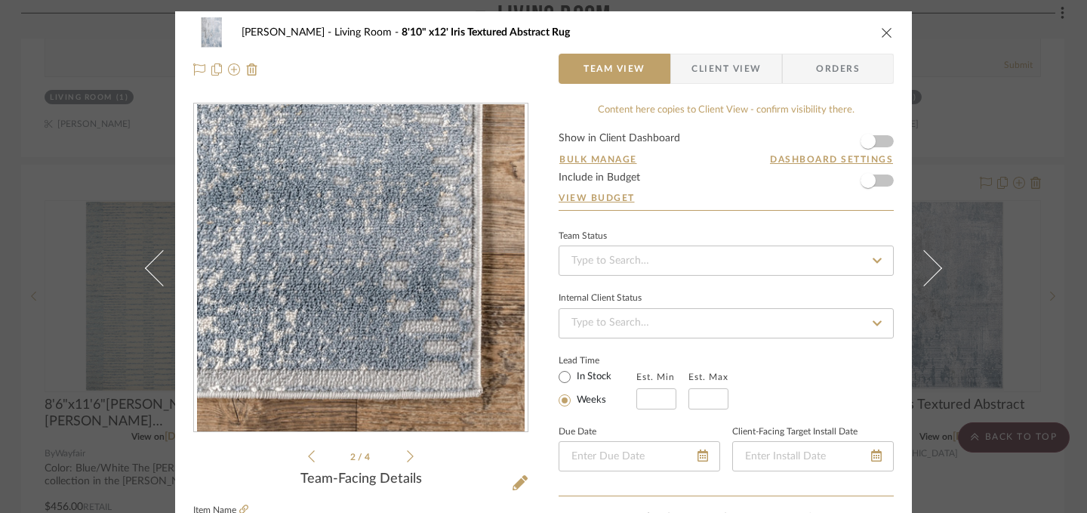
click at [407, 454] on icon at bounding box center [410, 456] width 7 height 14
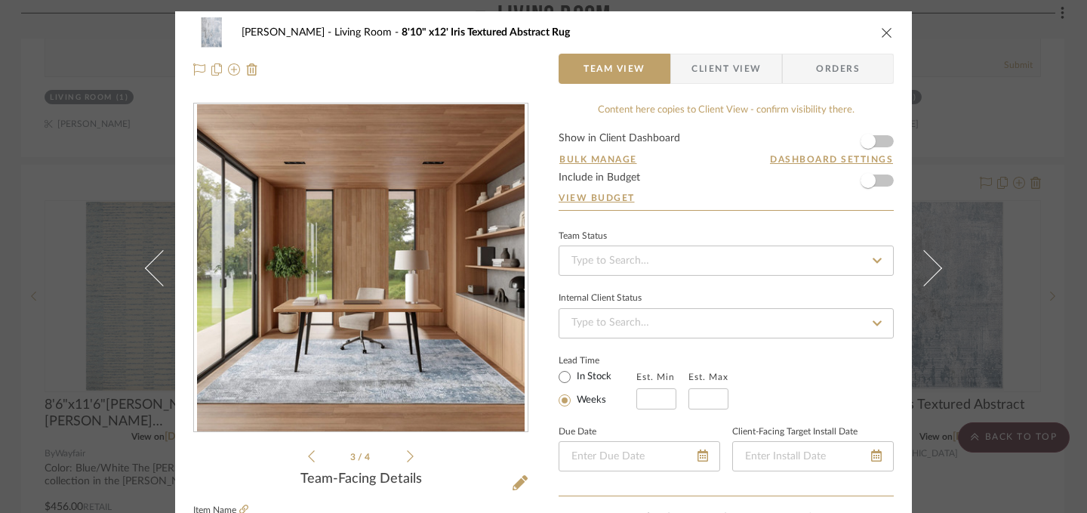
click at [407, 454] on icon at bounding box center [410, 456] width 7 height 14
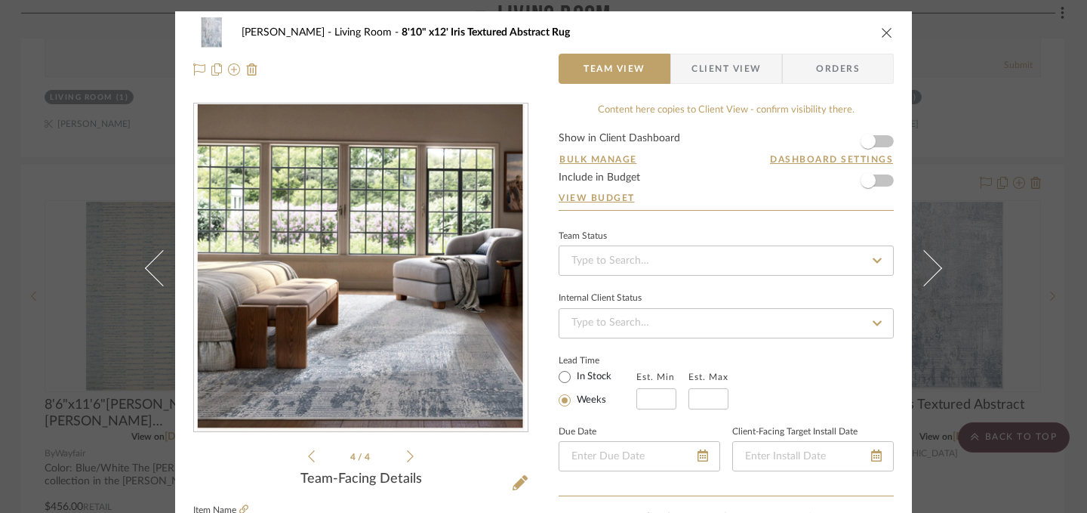
click at [407, 454] on icon at bounding box center [410, 456] width 7 height 14
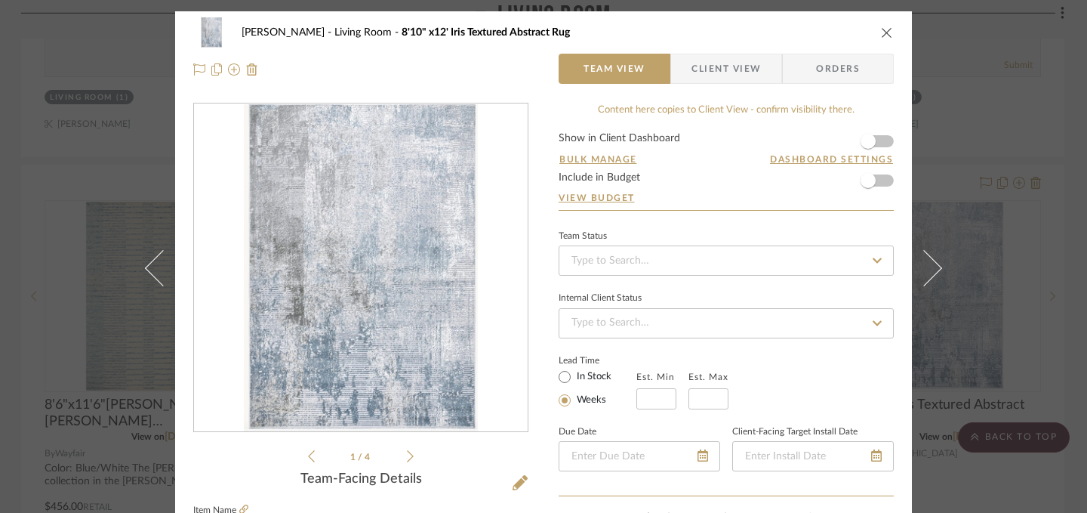
click at [407, 454] on icon at bounding box center [410, 456] width 7 height 14
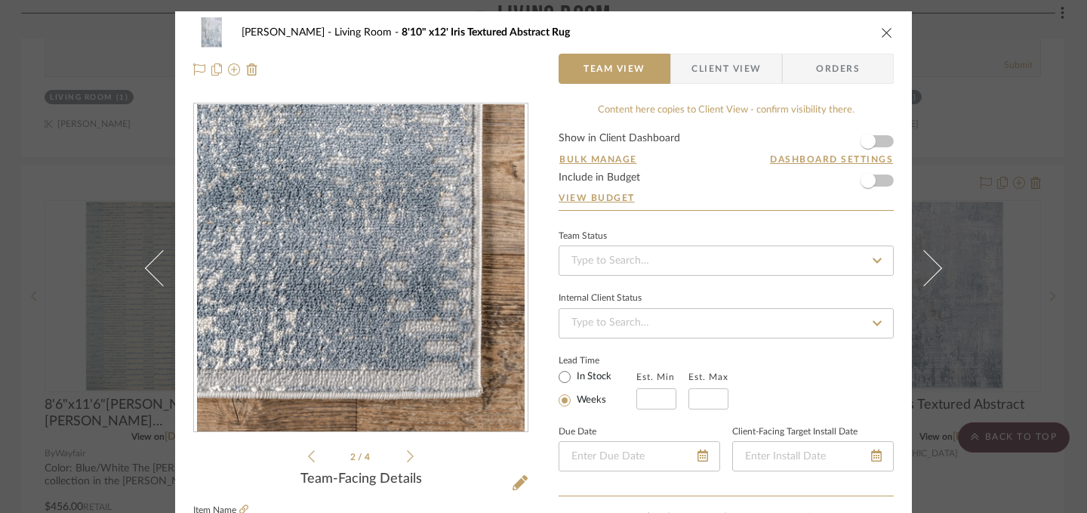
click at [407, 454] on icon at bounding box center [410, 456] width 7 height 14
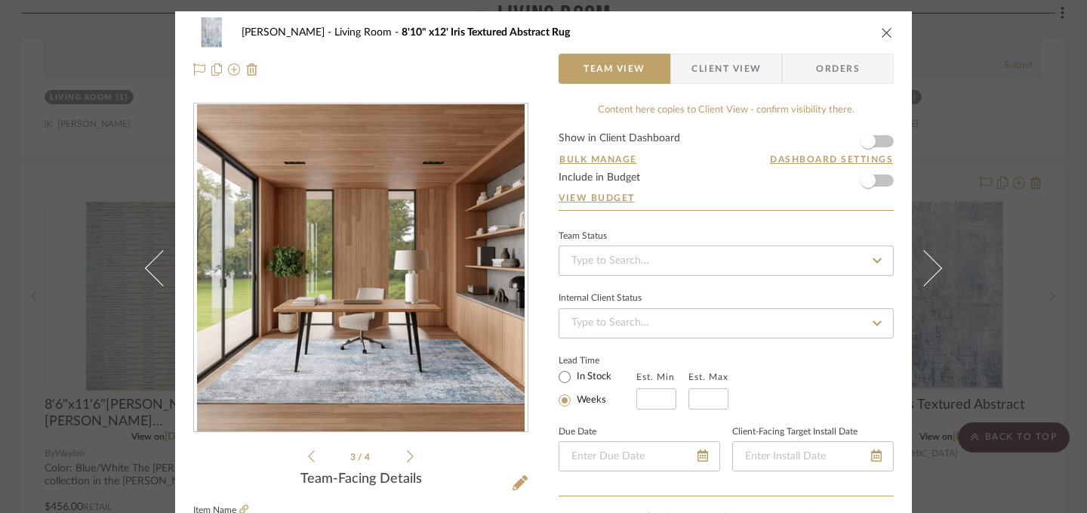
click at [883, 35] on icon "close" at bounding box center [887, 32] width 12 height 12
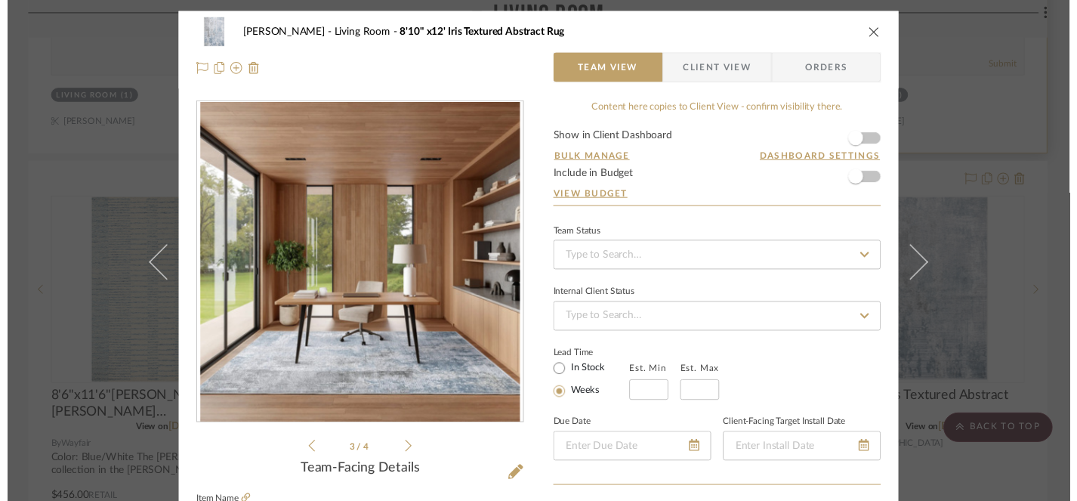
scroll to position [1719, 2]
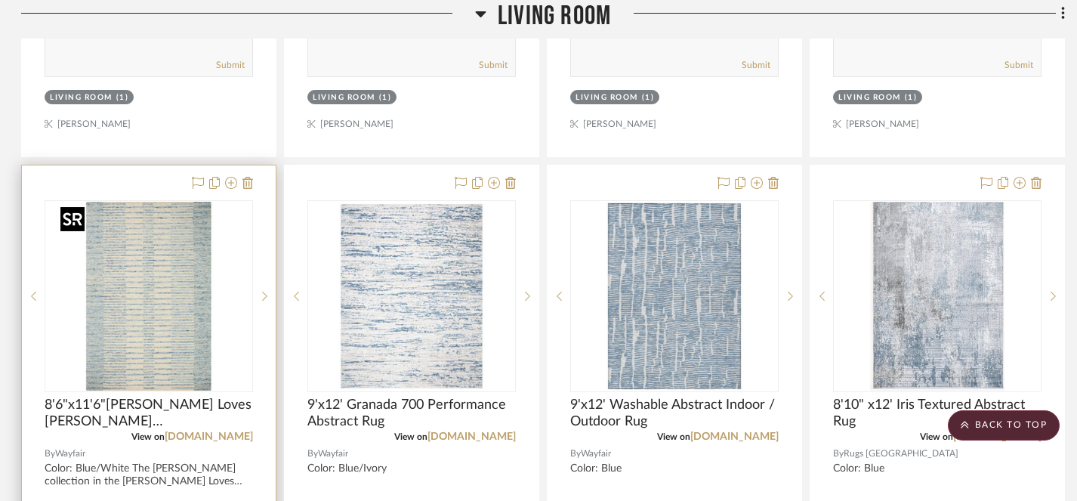
click at [171, 293] on img "0" at bounding box center [148, 296] width 189 height 189
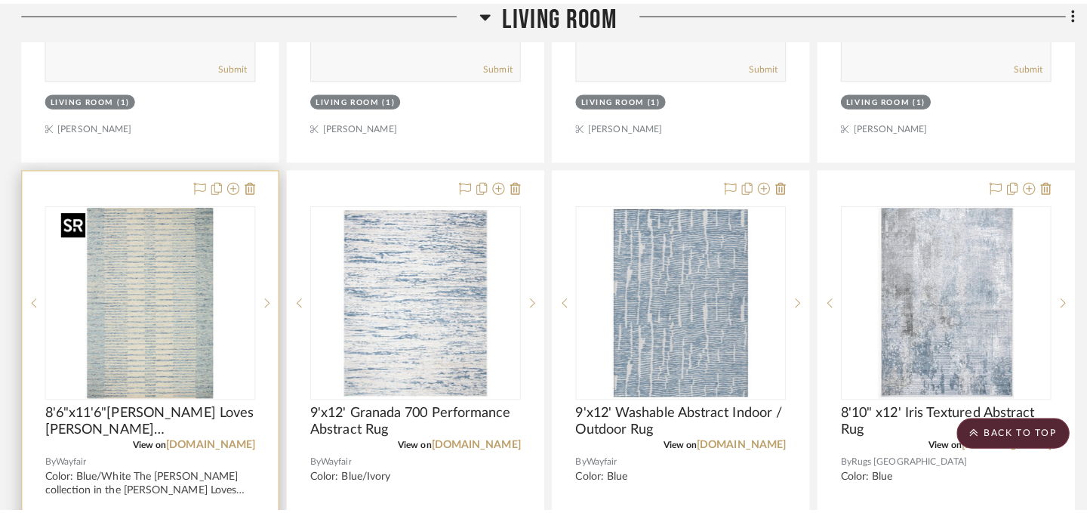
scroll to position [0, 0]
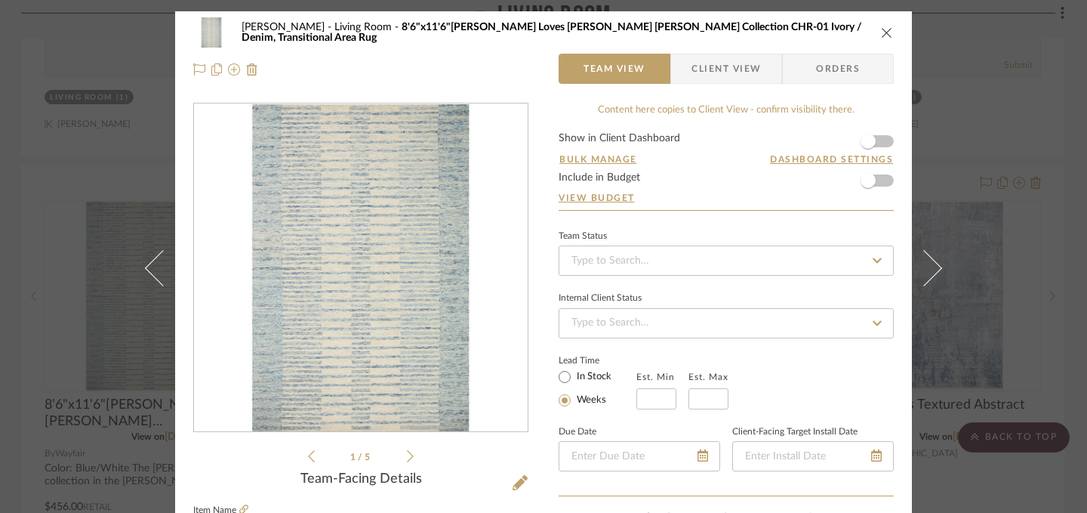
click at [407, 456] on icon at bounding box center [410, 456] width 7 height 12
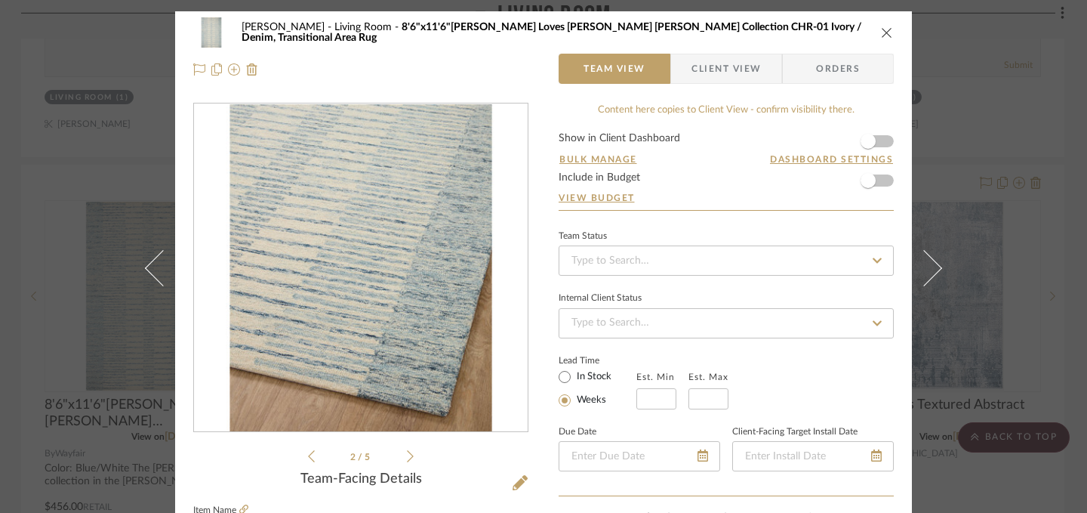
click at [407, 456] on icon at bounding box center [410, 456] width 7 height 12
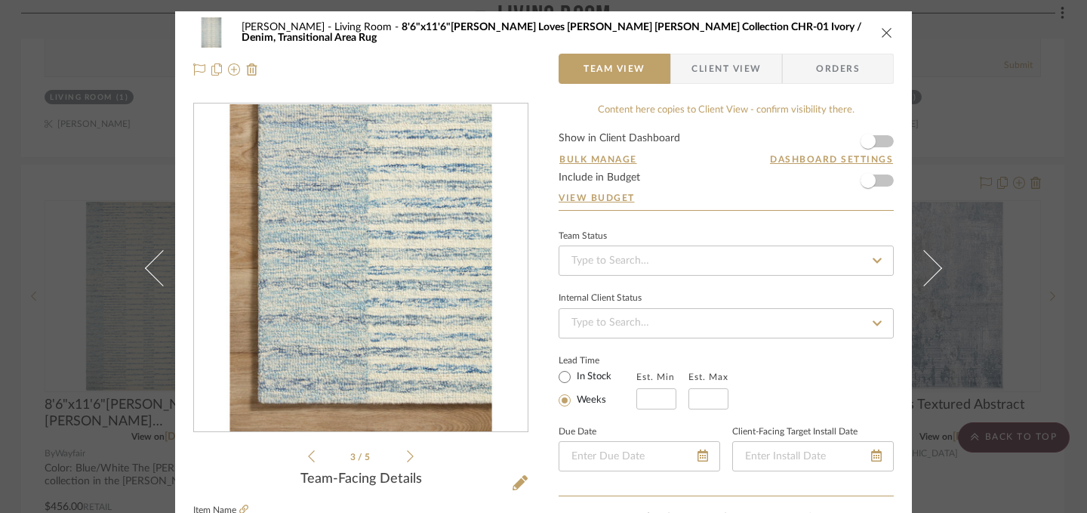
click at [407, 456] on icon at bounding box center [410, 456] width 7 height 12
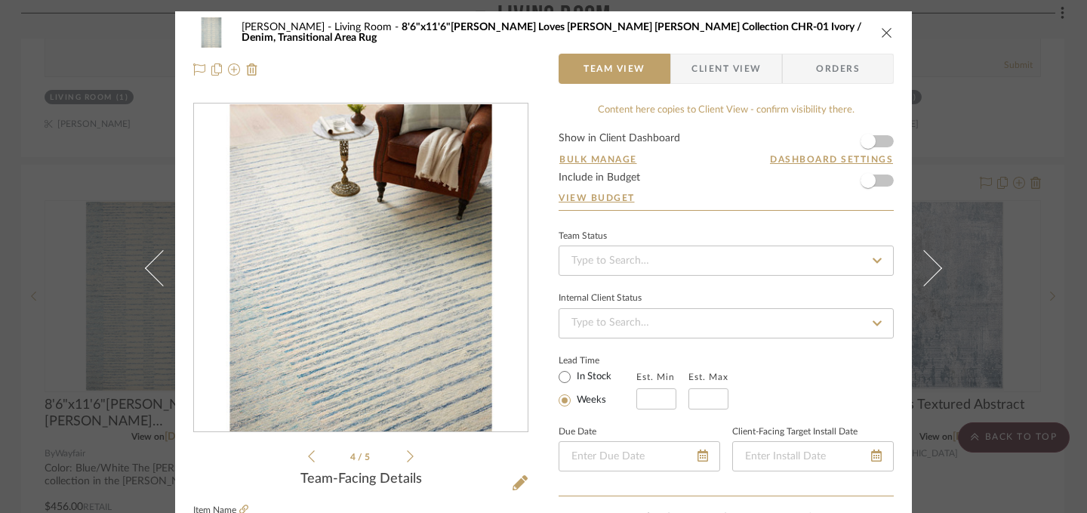
click at [881, 35] on icon "close" at bounding box center [887, 32] width 12 height 12
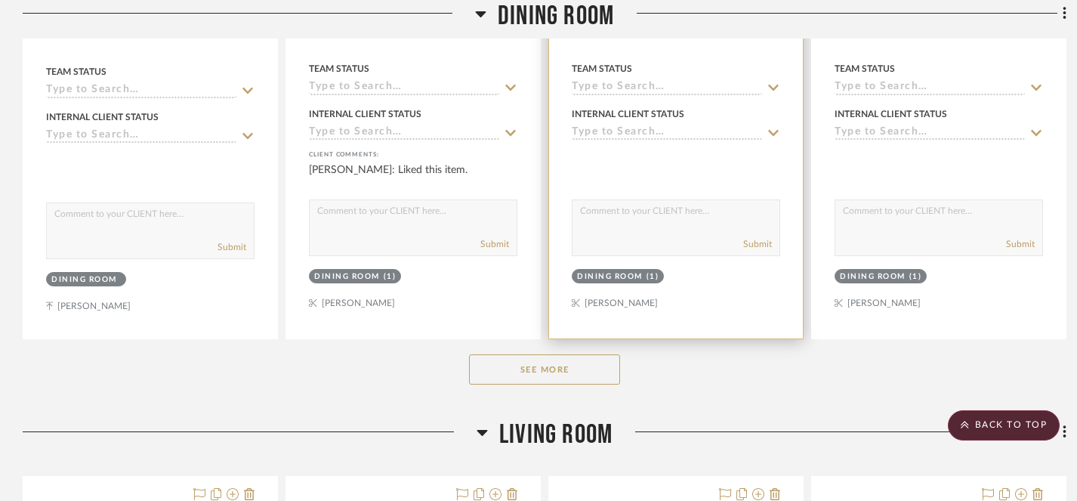
scroll to position [741, 0]
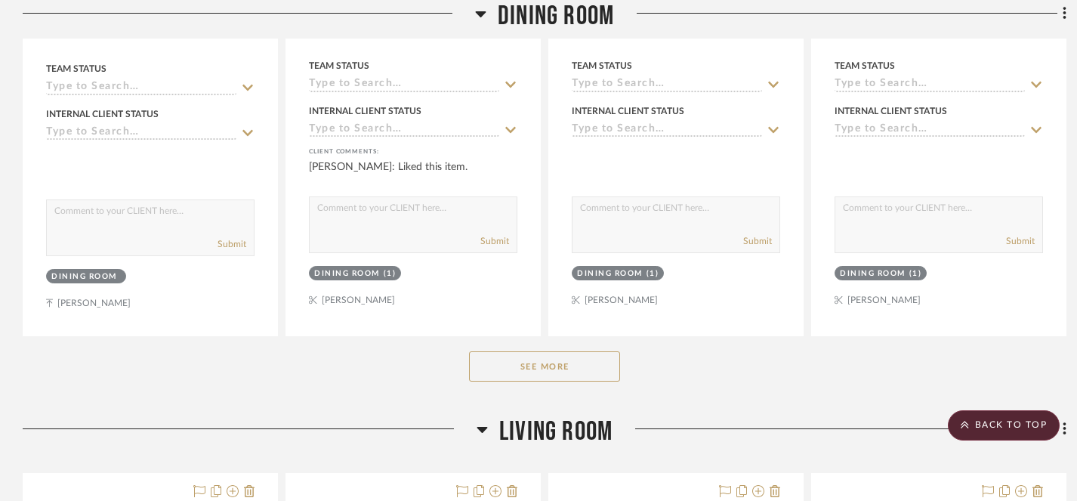
click at [553, 359] on button "See More" at bounding box center [544, 366] width 151 height 30
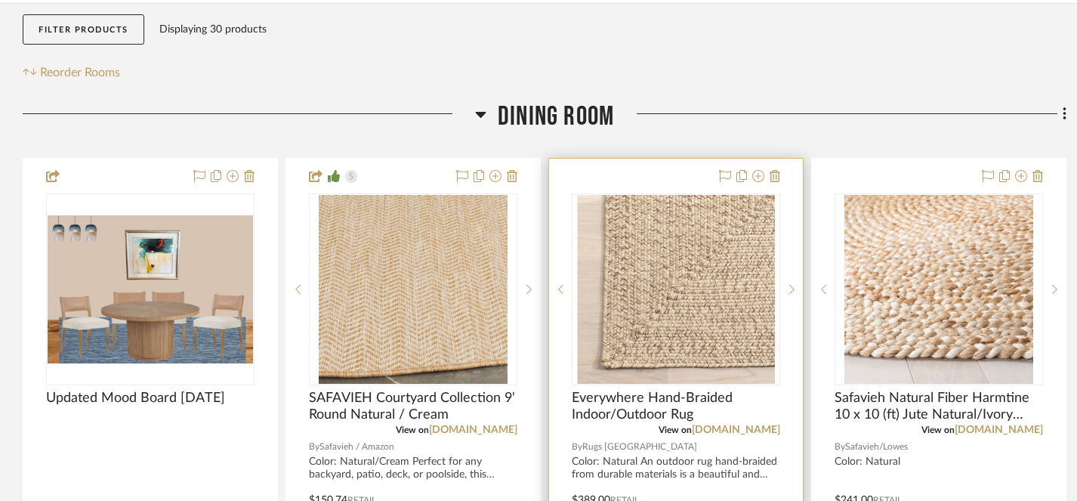
scroll to position [272, 0]
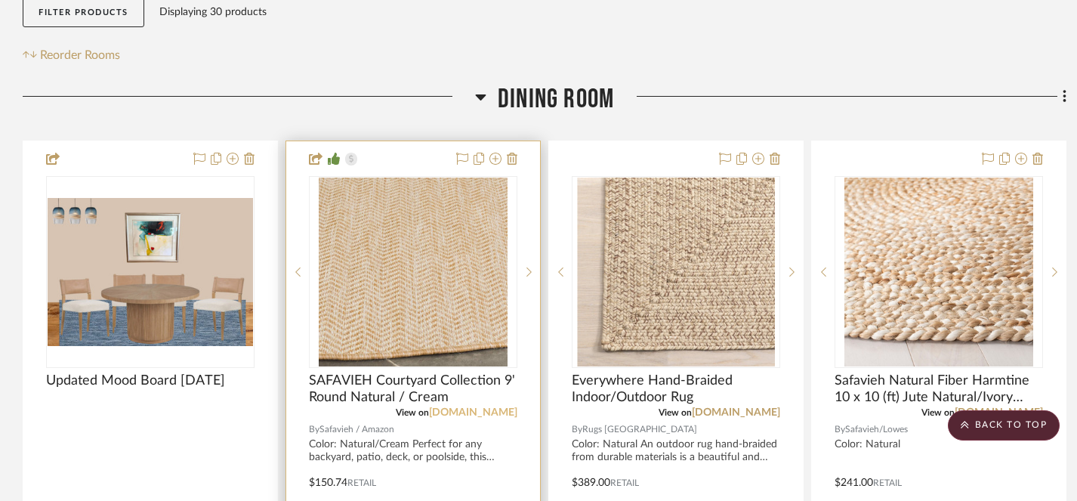
click at [473, 412] on link "[DOMAIN_NAME]" at bounding box center [473, 412] width 88 height 11
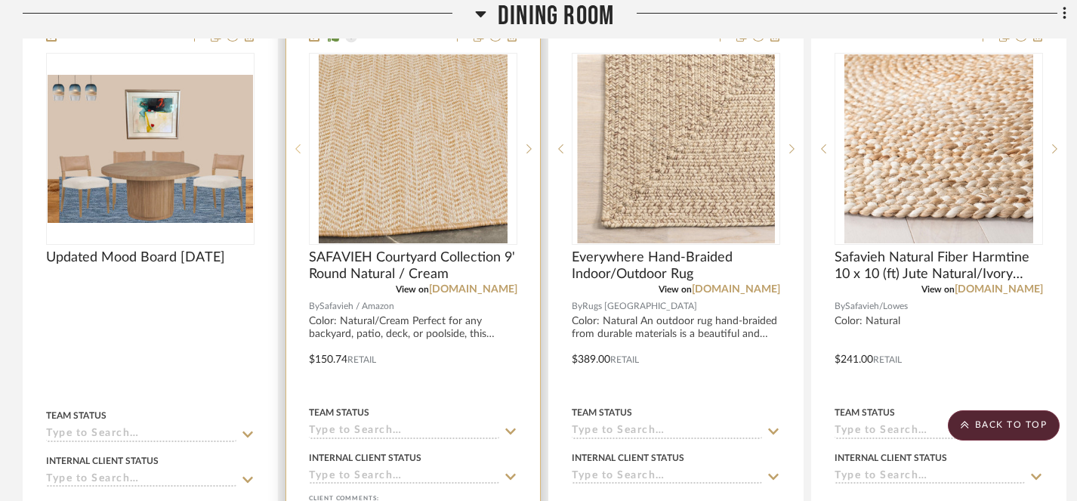
scroll to position [0, 0]
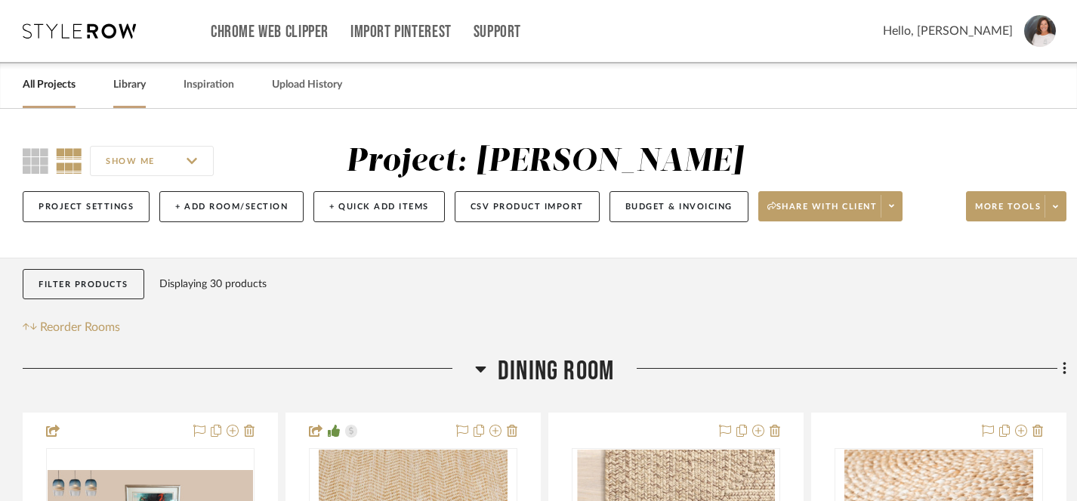
click at [126, 89] on link "Library" at bounding box center [129, 85] width 32 height 20
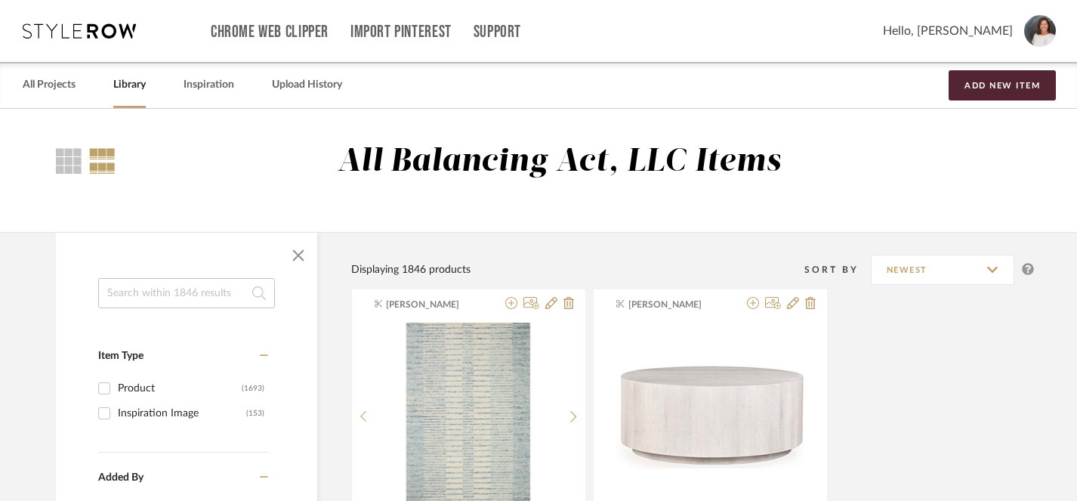
click at [176, 293] on input at bounding box center [186, 293] width 177 height 30
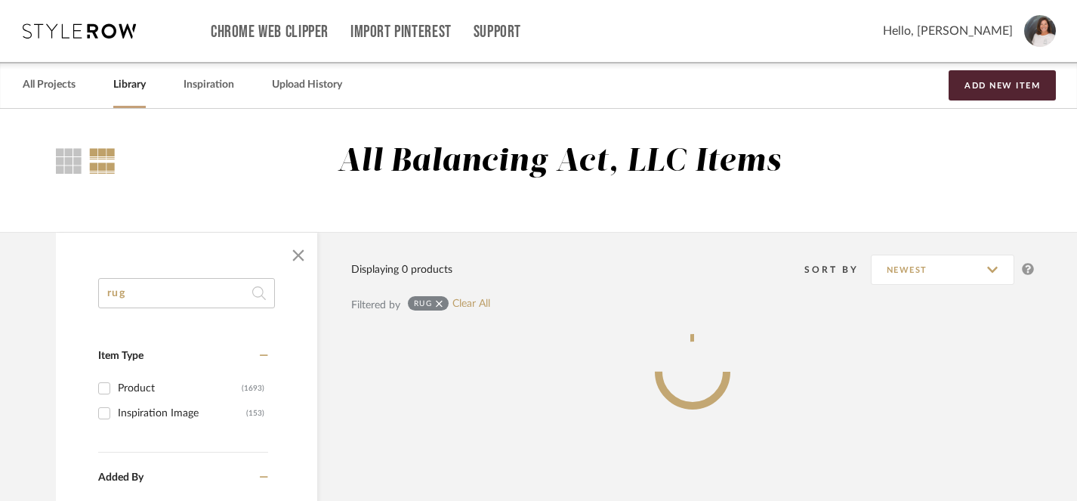
type input "rug"
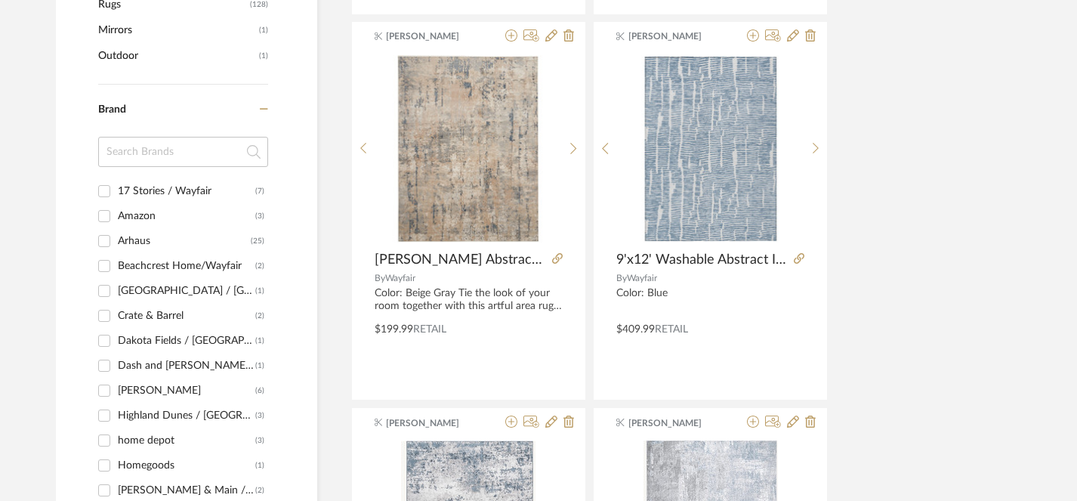
scroll to position [710, 0]
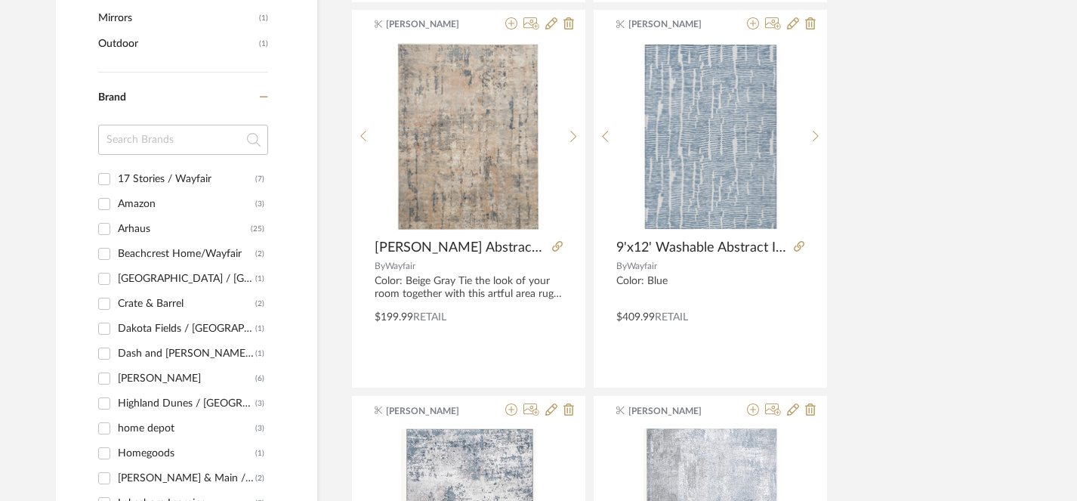
click at [101, 204] on input "Amazon (3)" at bounding box center [104, 204] width 24 height 24
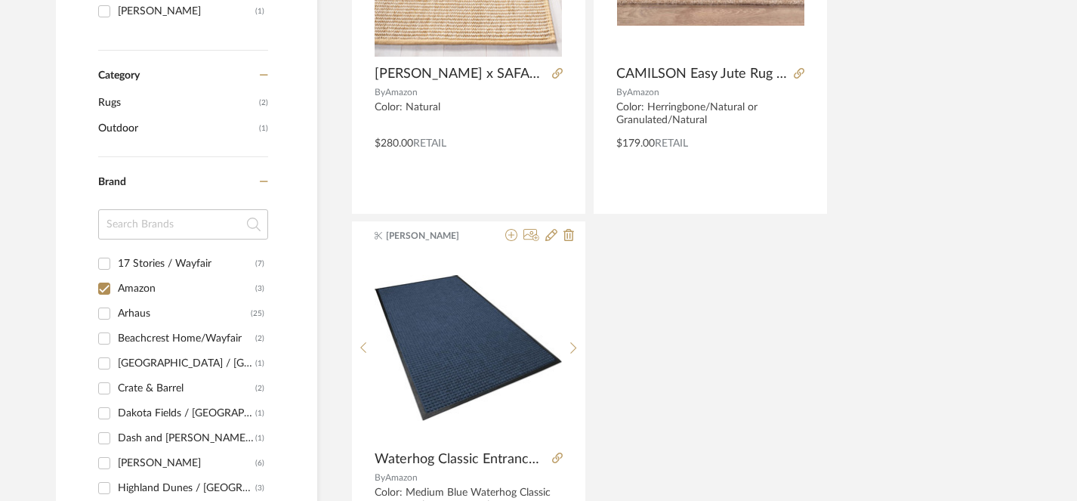
scroll to position [511, 0]
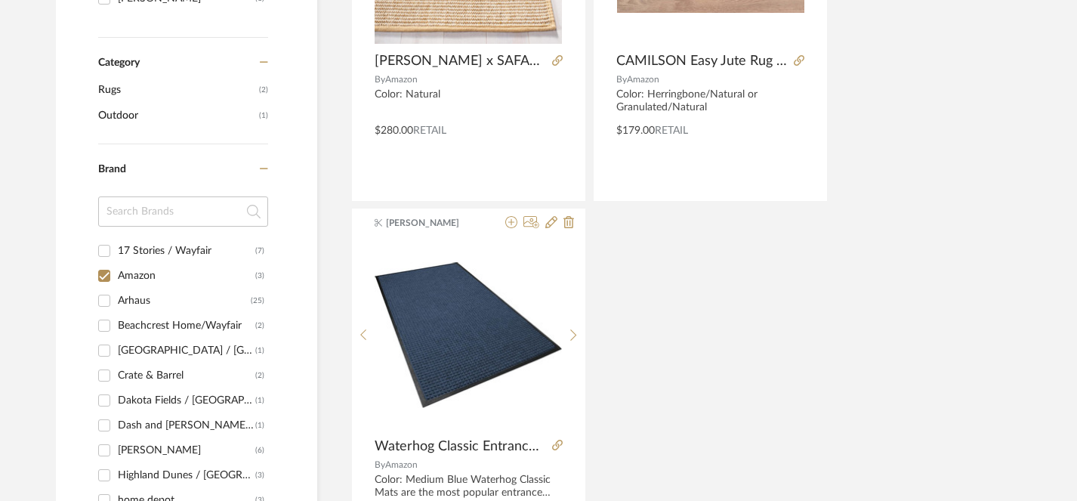
click at [107, 272] on input "Amazon (3)" at bounding box center [104, 275] width 24 height 24
checkbox input "false"
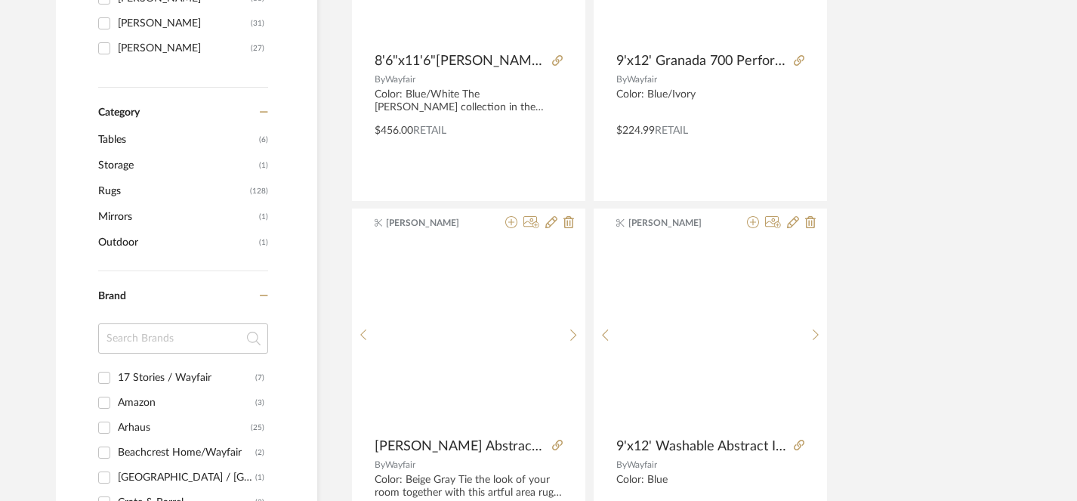
scroll to position [536, 0]
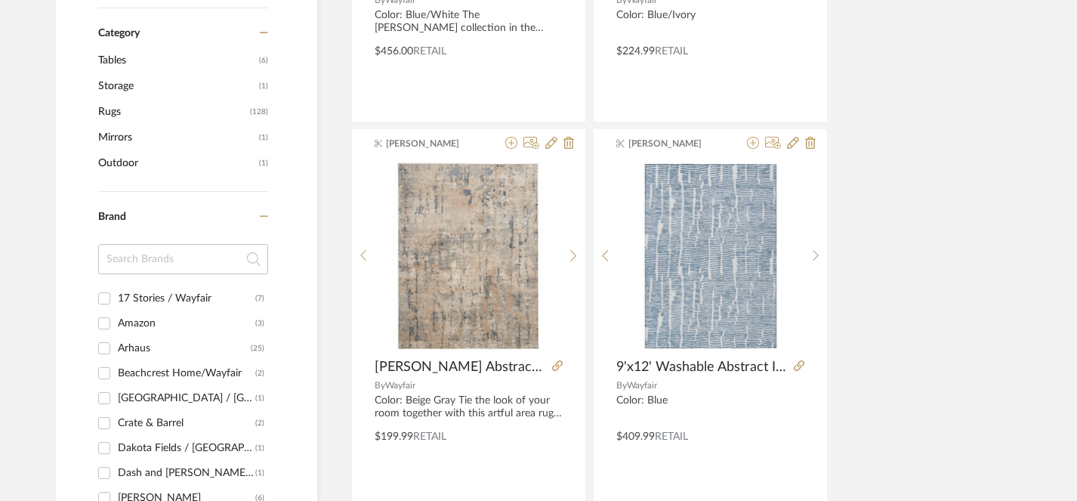
scroll to position [552, 0]
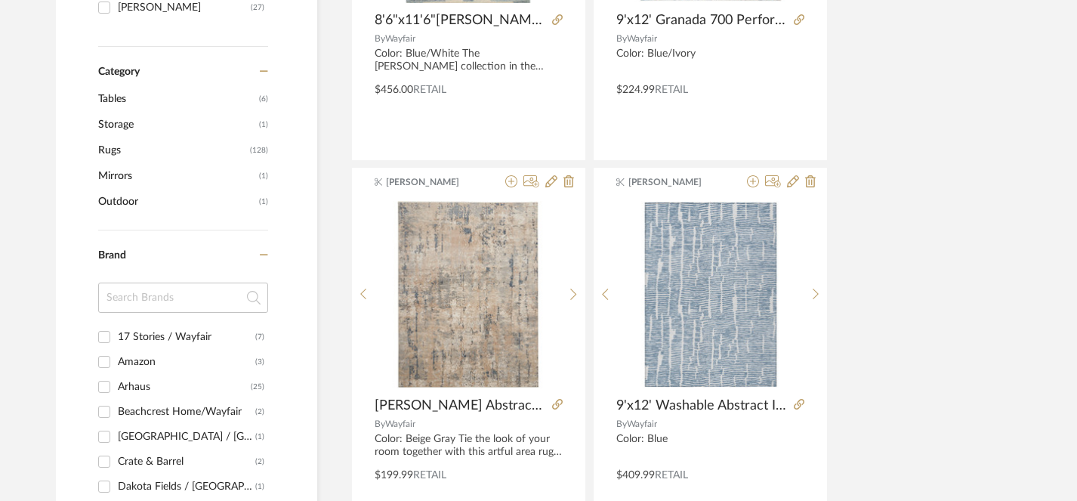
click at [113, 152] on span "Rugs" at bounding box center [172, 150] width 148 height 26
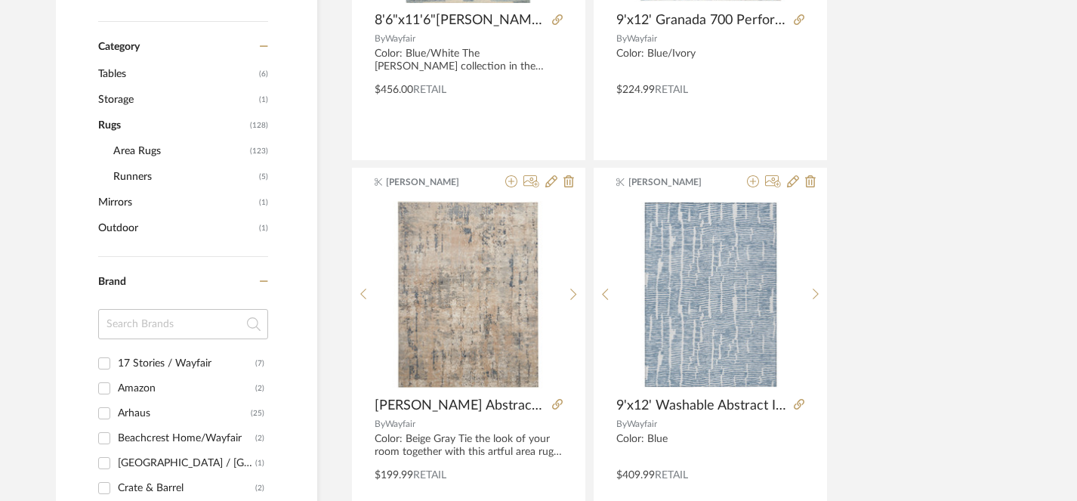
scroll to position [550, 0]
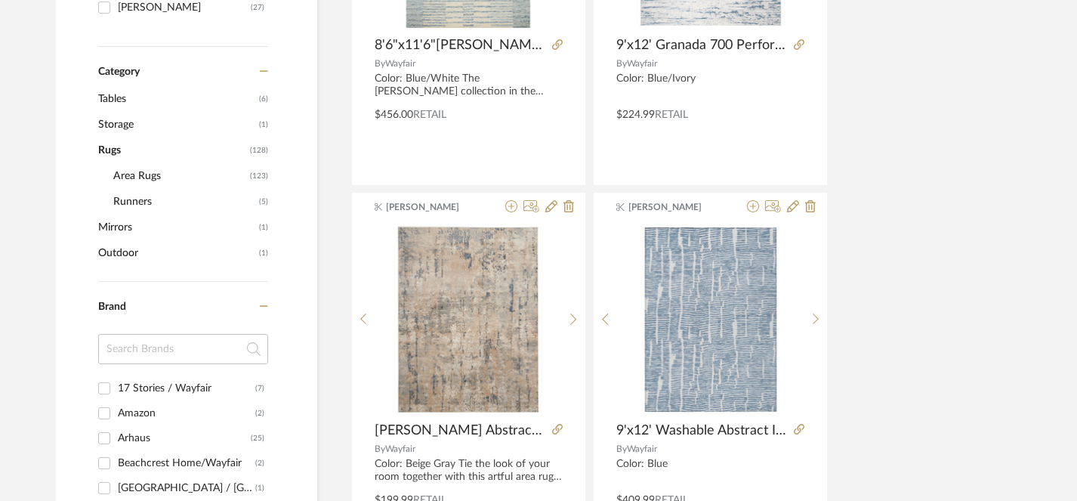
click at [149, 180] on span "Area Rugs" at bounding box center [179, 176] width 133 height 26
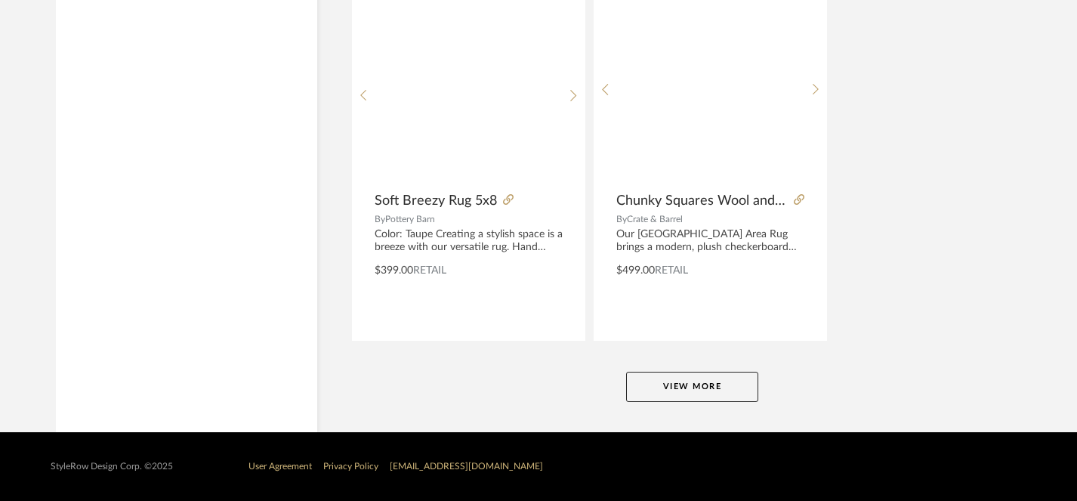
scroll to position [6957, 0]
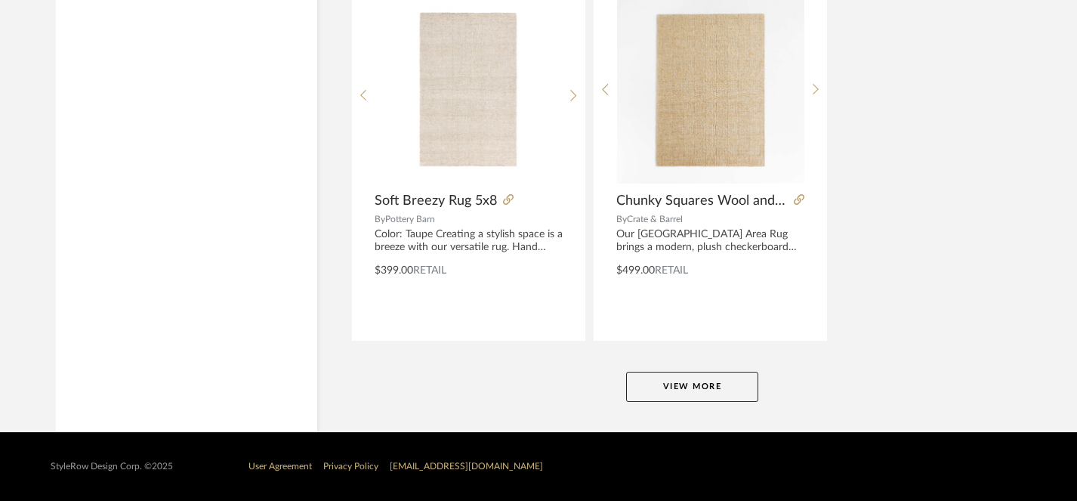
click at [675, 390] on button "View More" at bounding box center [692, 386] width 132 height 30
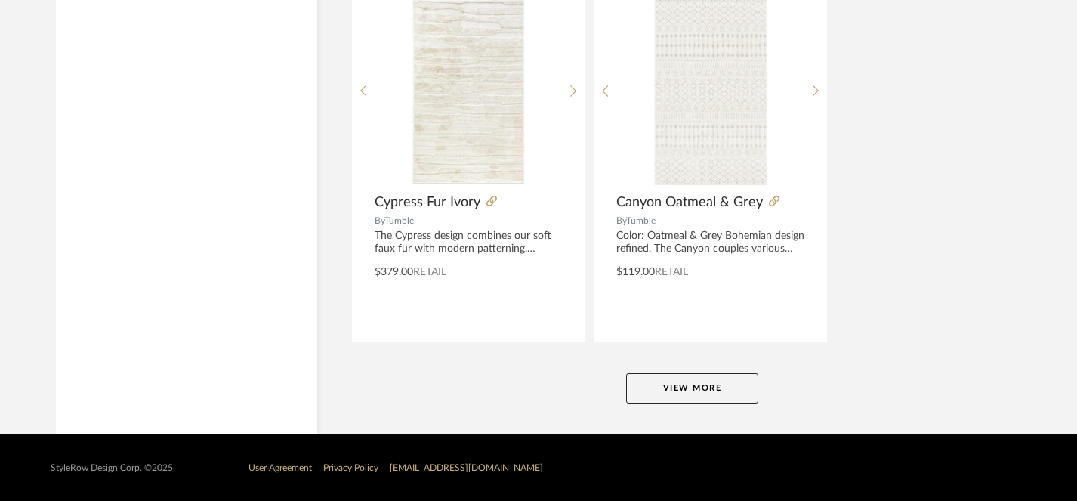
scroll to position [13908, 0]
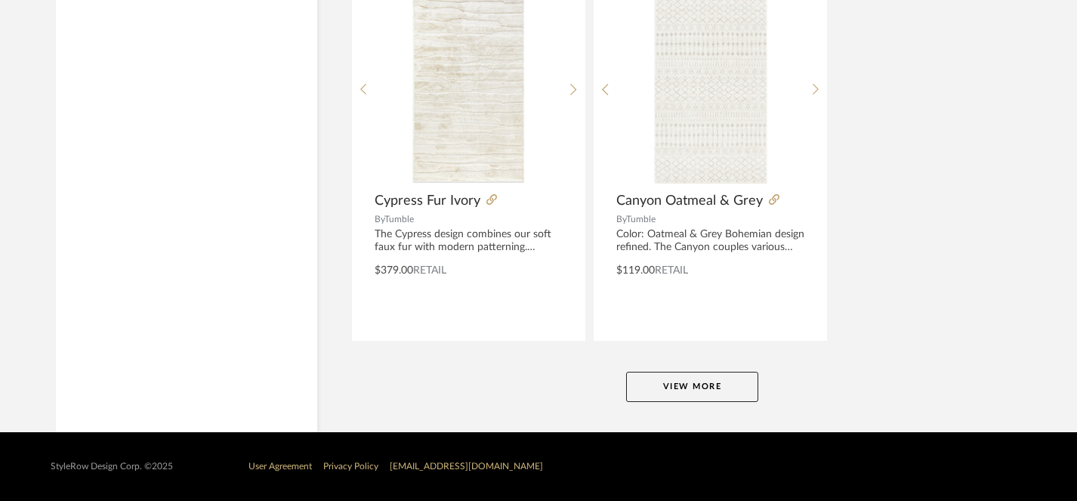
click at [671, 377] on button "View More" at bounding box center [692, 386] width 132 height 30
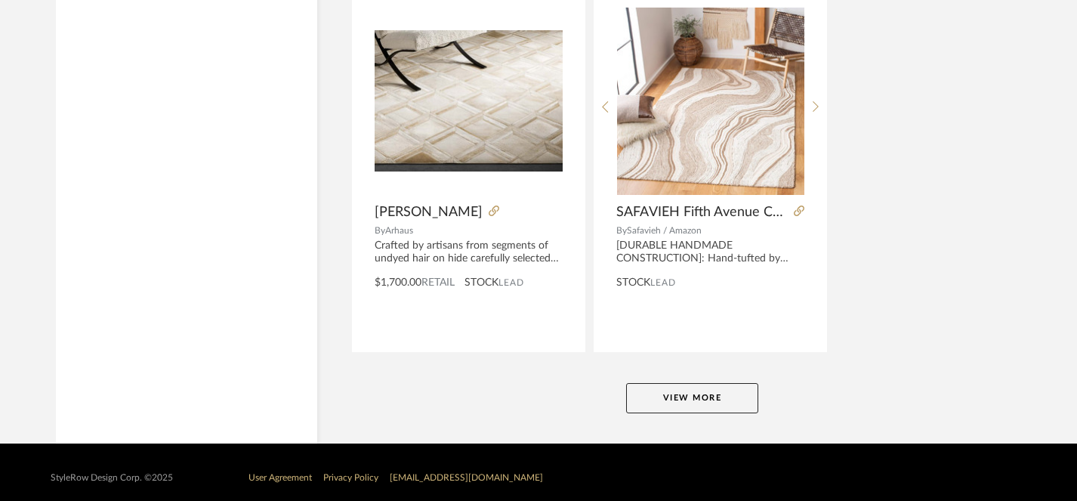
scroll to position [20858, 0]
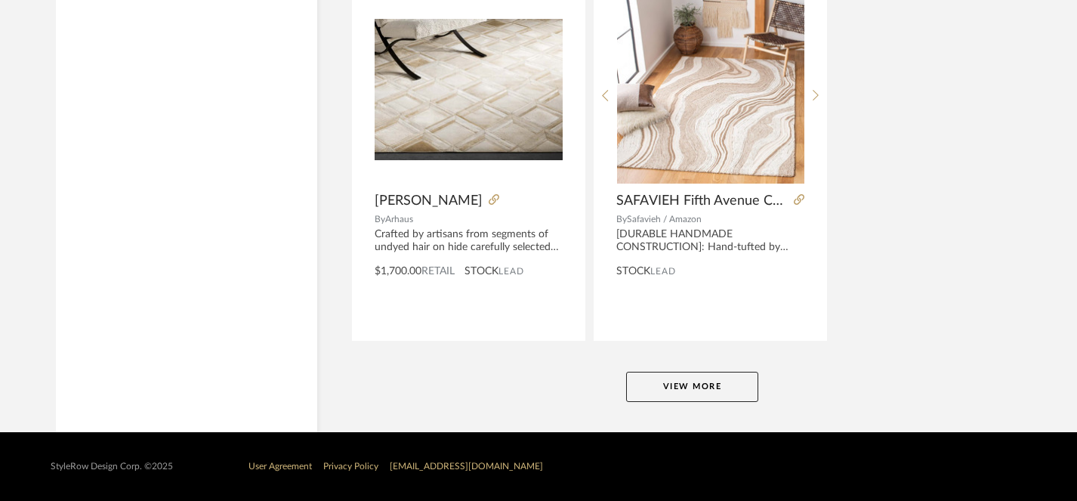
click at [674, 391] on button "View More" at bounding box center [692, 386] width 132 height 30
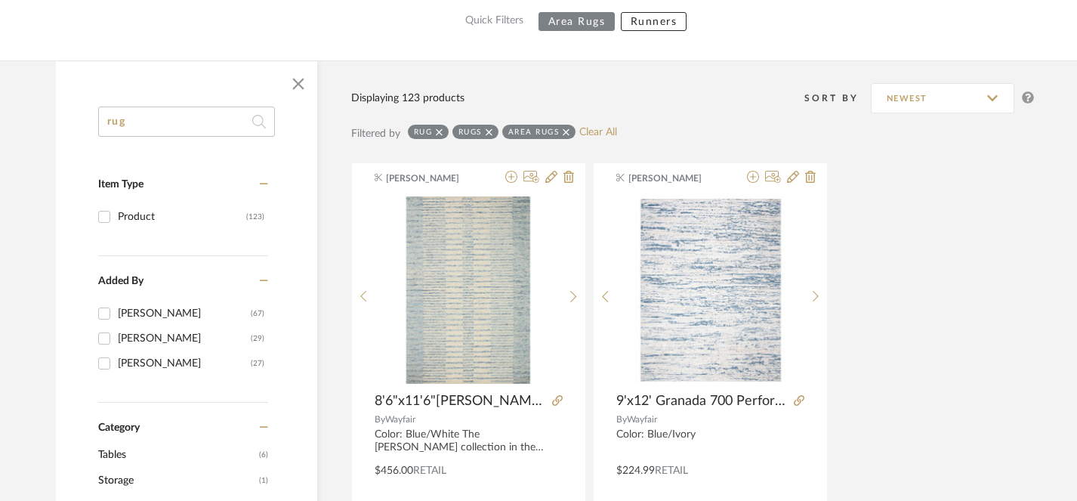
scroll to position [168, 0]
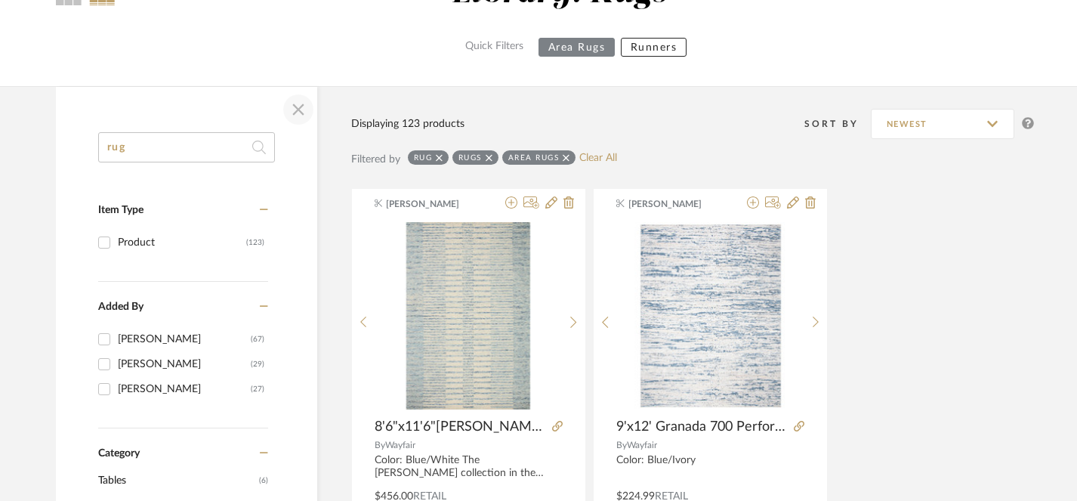
click at [297, 109] on span "button" at bounding box center [298, 109] width 36 height 36
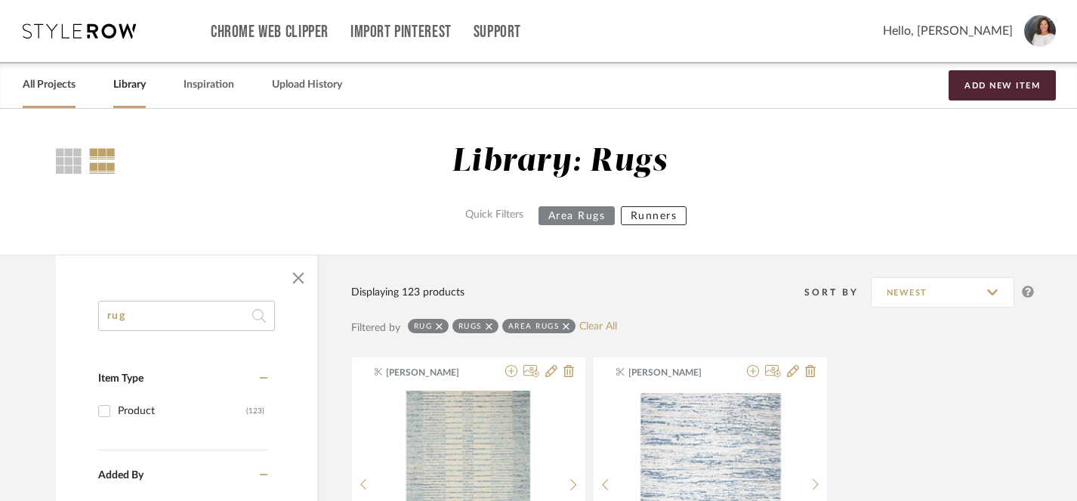
click at [63, 90] on link "All Projects" at bounding box center [49, 85] width 53 height 20
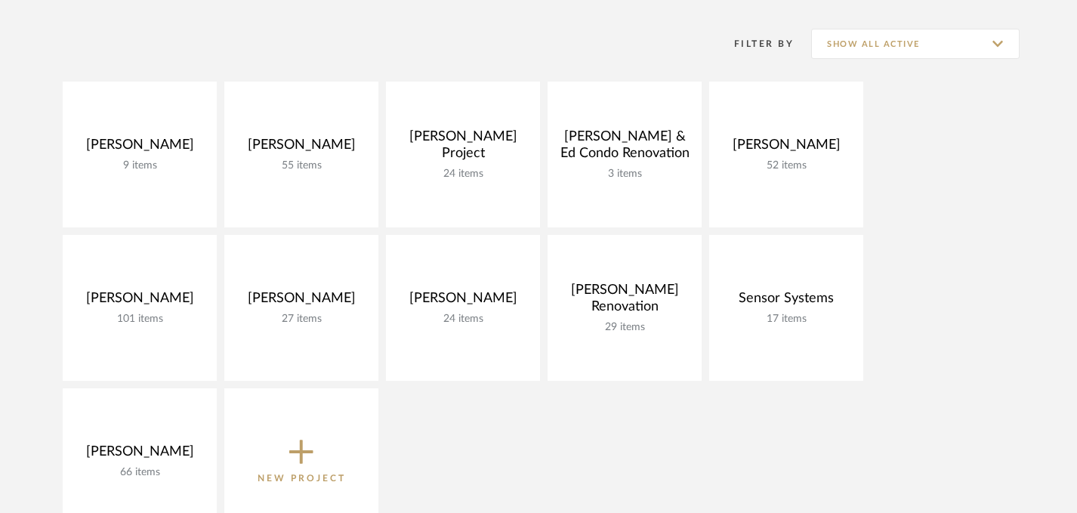
scroll to position [207, 0]
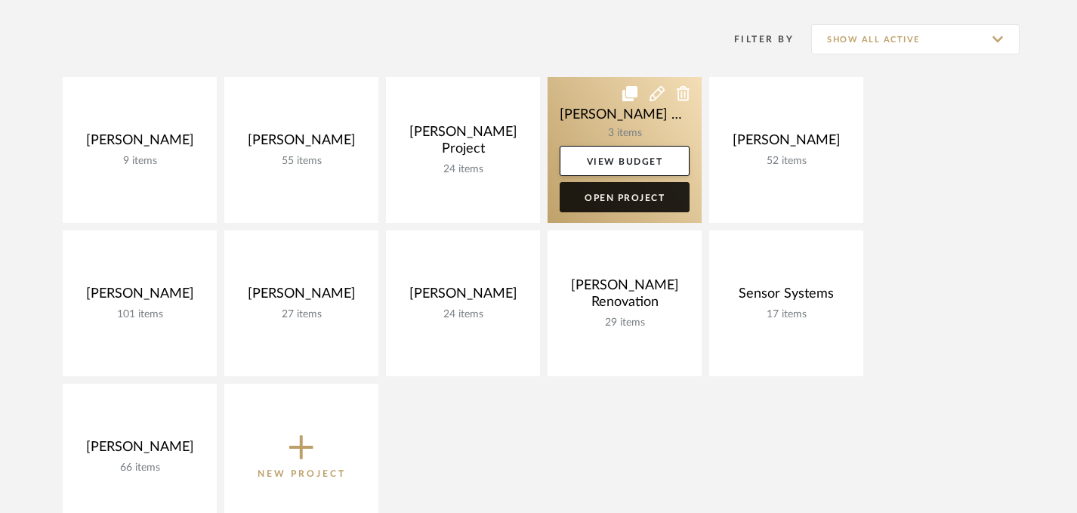
click at [596, 202] on link "Open Project" at bounding box center [624, 197] width 130 height 30
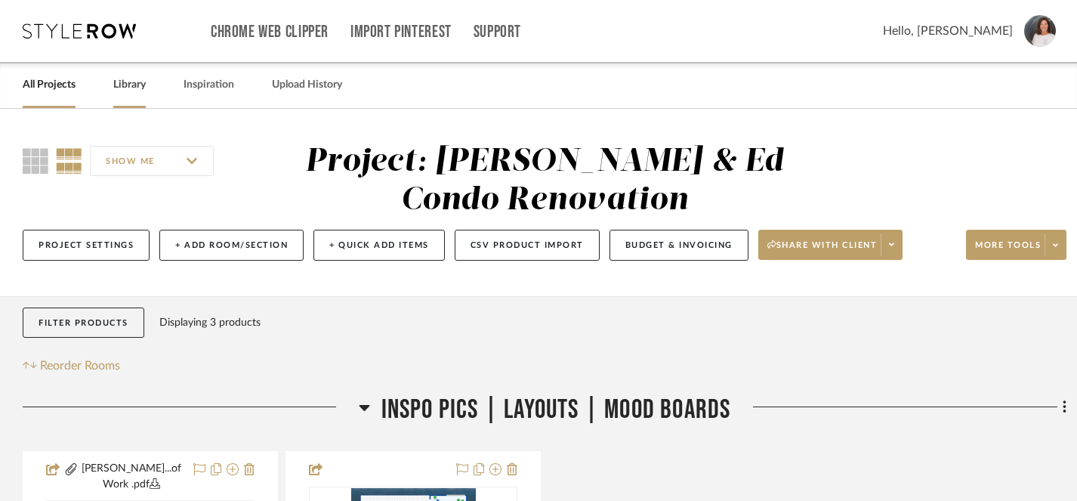
click at [133, 87] on link "Library" at bounding box center [129, 85] width 32 height 20
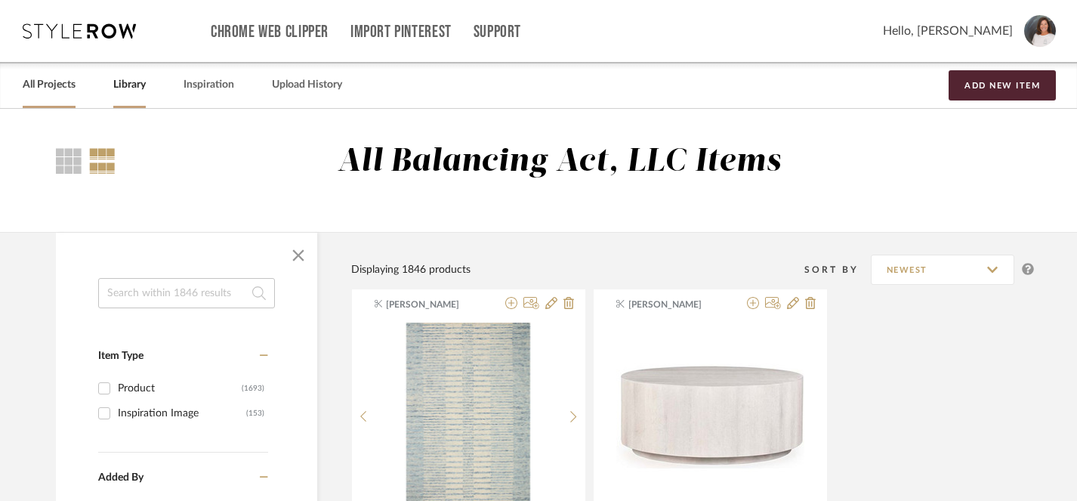
click at [48, 91] on link "All Projects" at bounding box center [49, 85] width 53 height 20
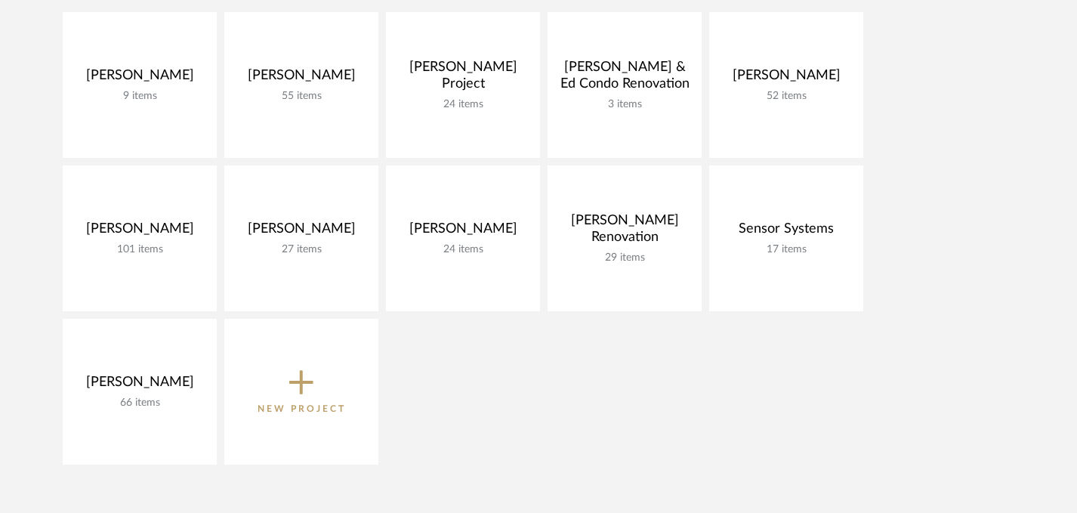
scroll to position [273, 0]
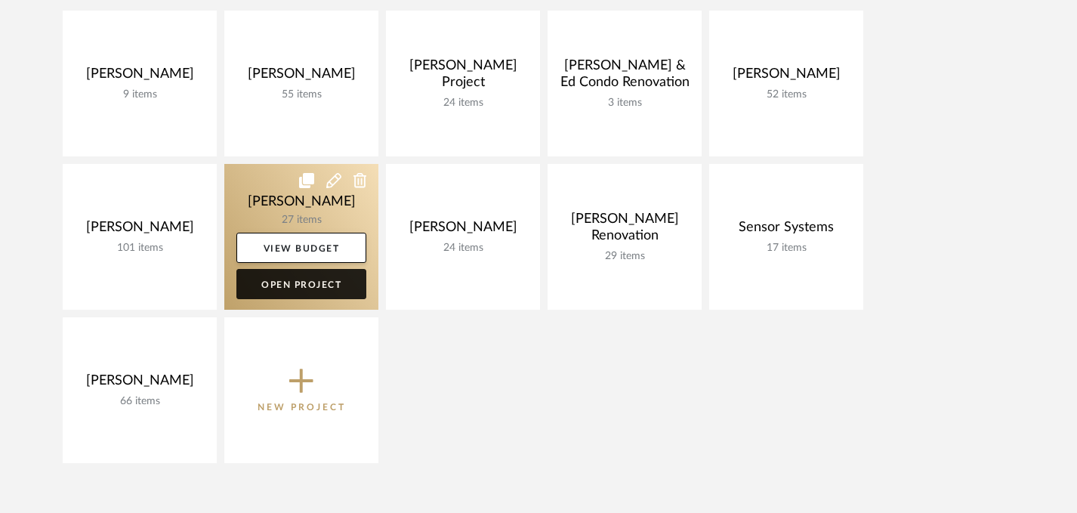
click at [297, 287] on link "Open Project" at bounding box center [301, 284] width 130 height 30
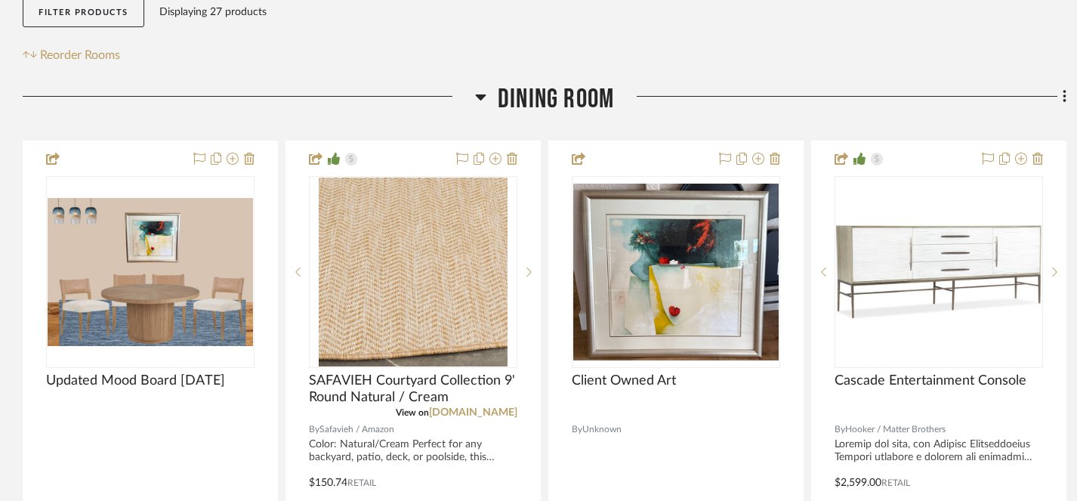
scroll to position [279, 0]
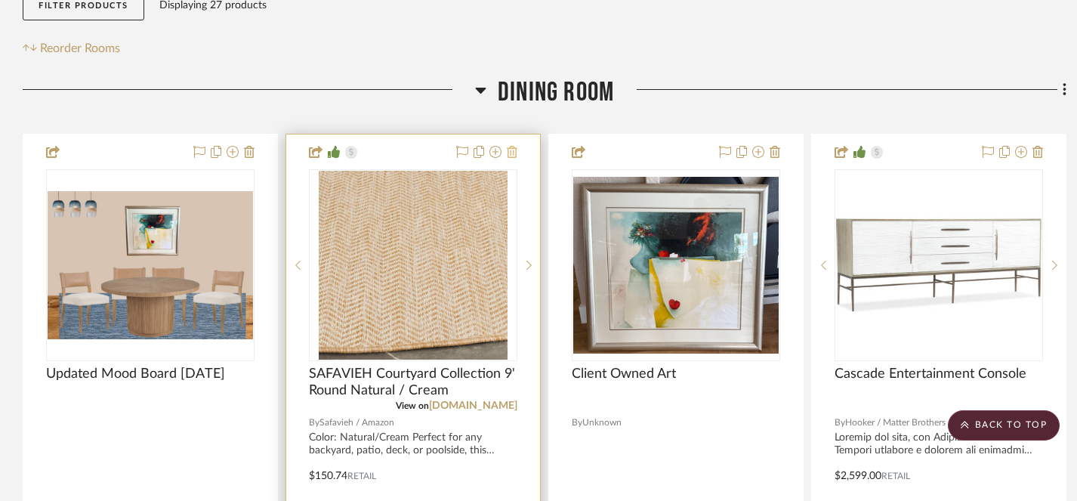
click at [510, 155] on icon at bounding box center [512, 152] width 11 height 12
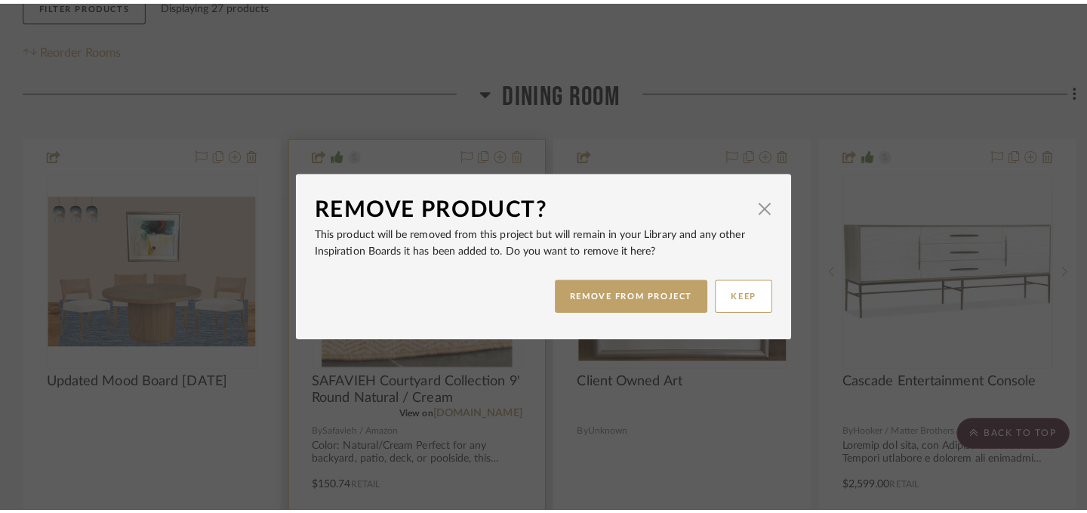
scroll to position [0, 0]
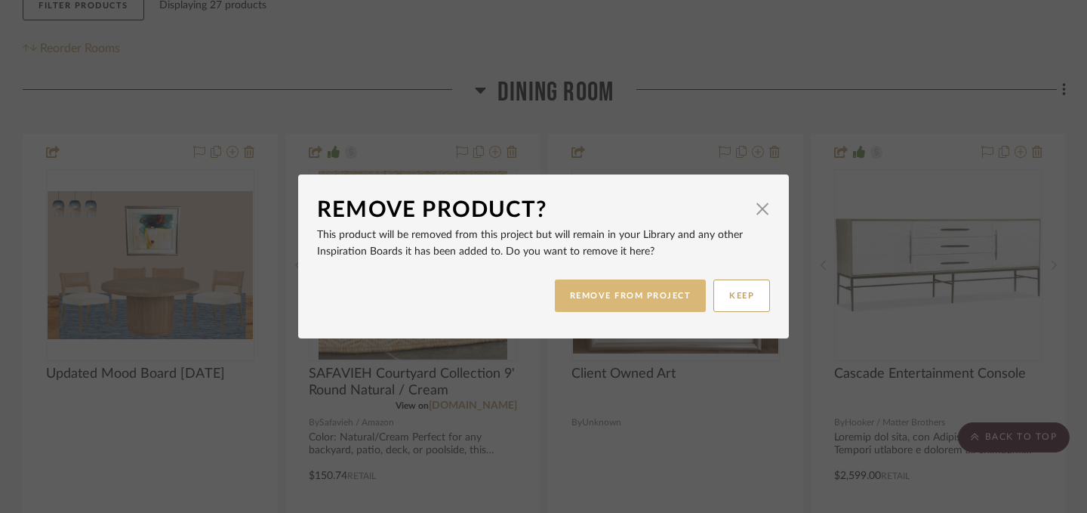
click at [599, 295] on button "REMOVE FROM PROJECT" at bounding box center [631, 295] width 152 height 32
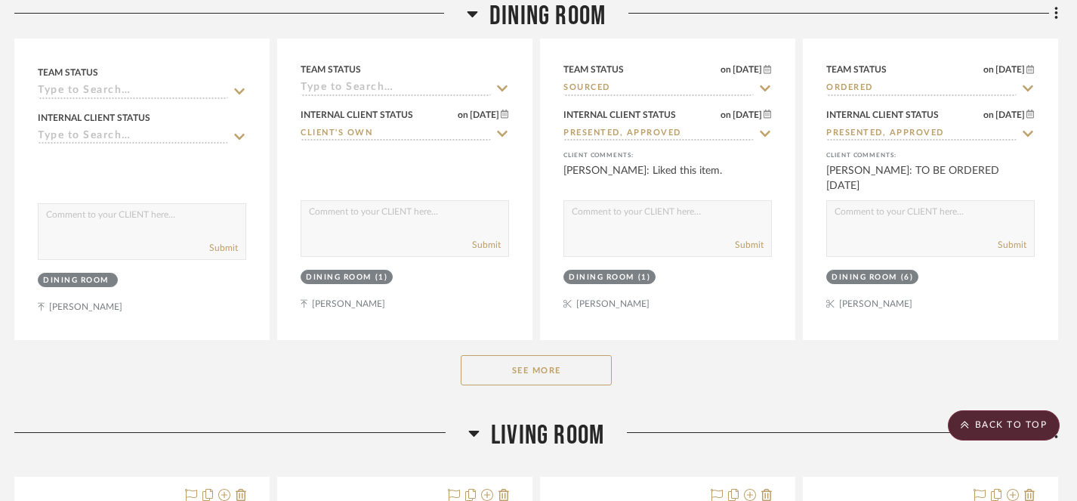
scroll to position [740, 8]
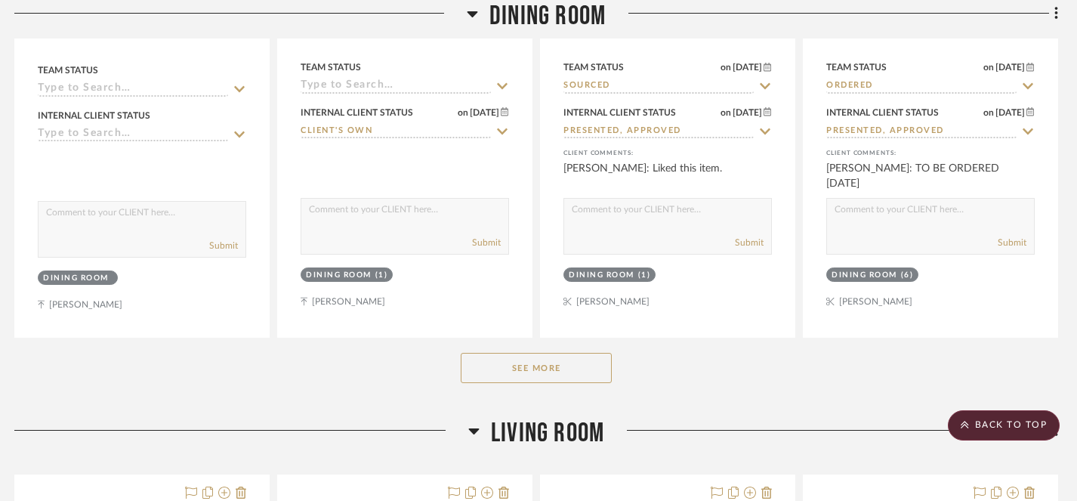
click at [535, 371] on button "See More" at bounding box center [536, 368] width 151 height 30
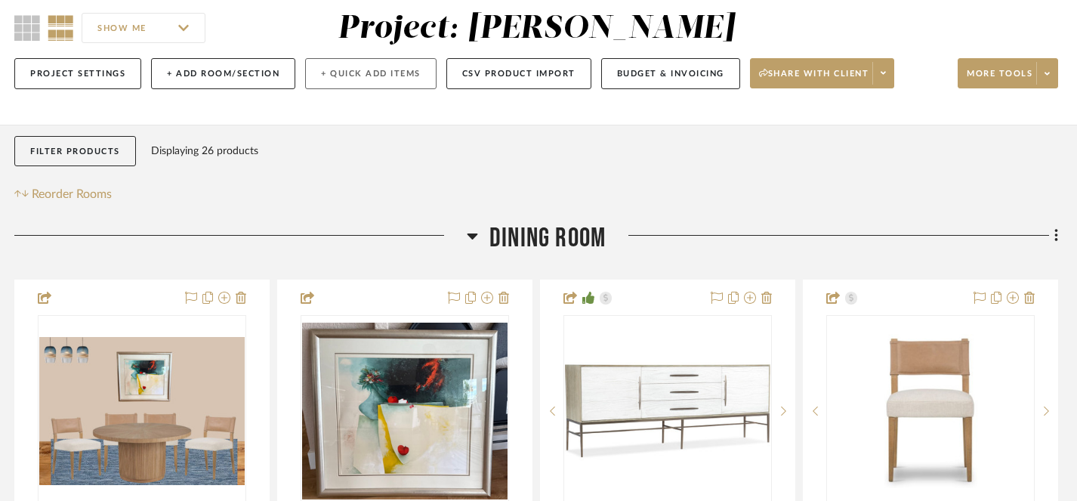
scroll to position [136, 8]
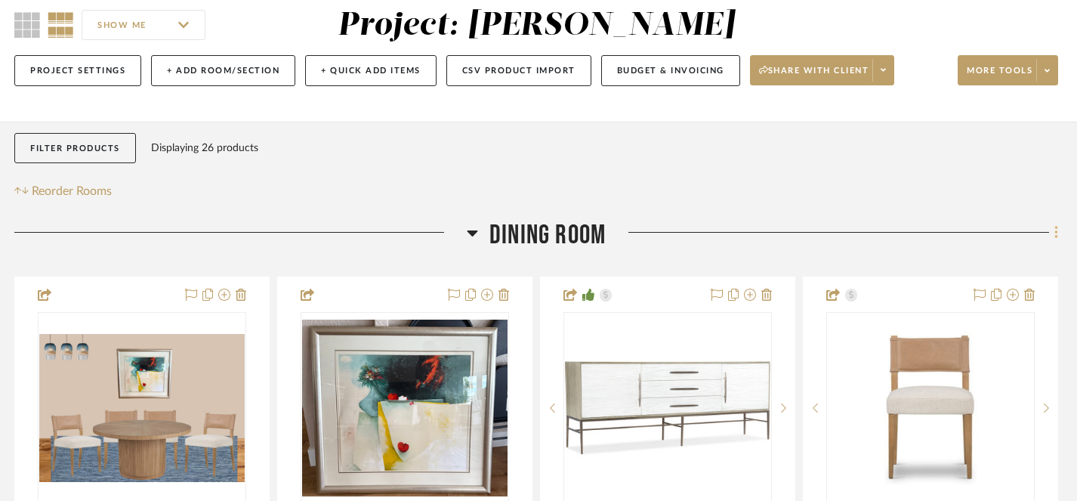
click at [1057, 233] on icon at bounding box center [1056, 232] width 5 height 17
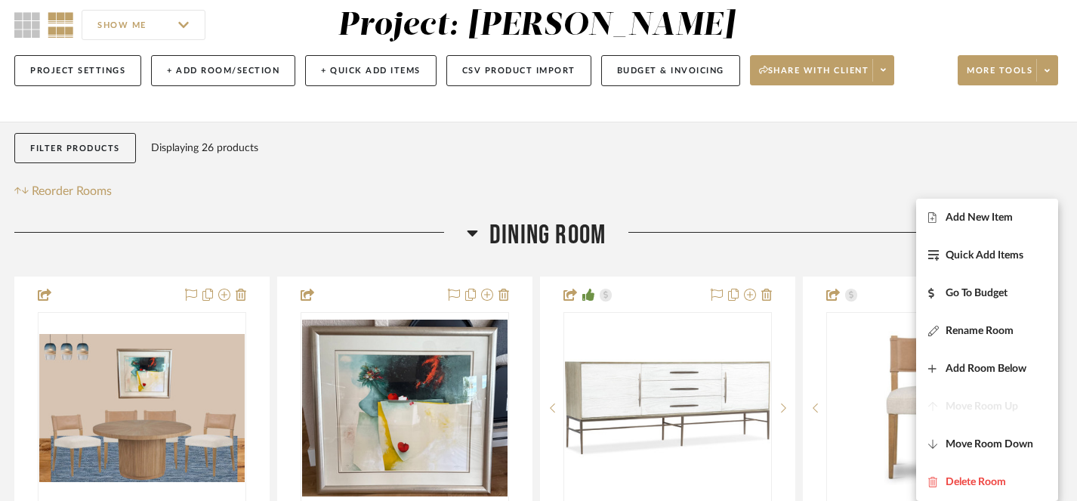
click at [789, 183] on div at bounding box center [538, 250] width 1077 height 501
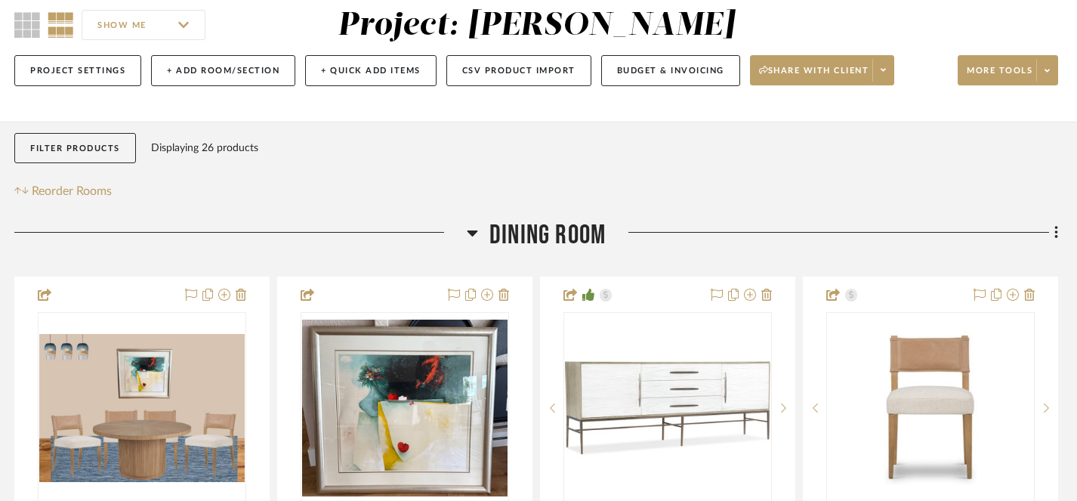
click at [579, 236] on span "Dining Room" at bounding box center [547, 235] width 116 height 32
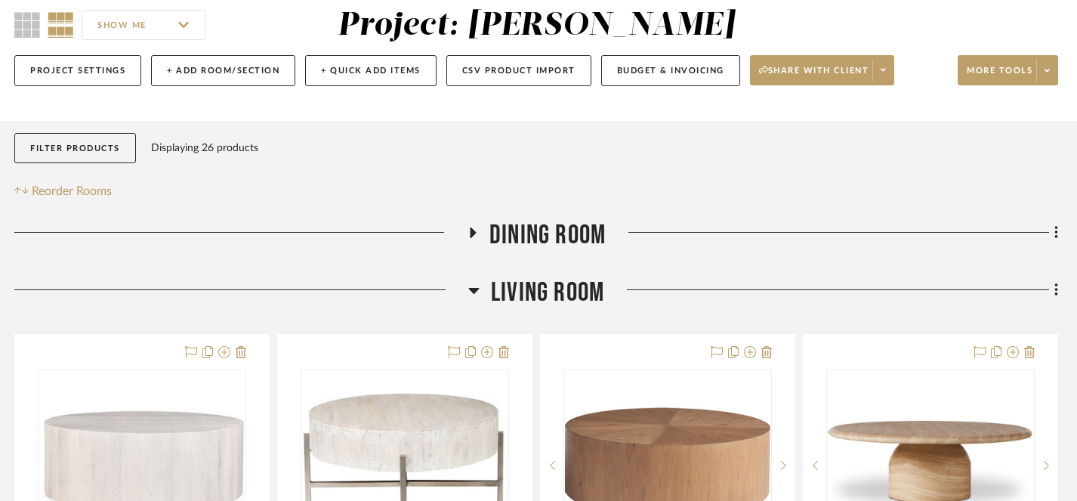
click at [579, 236] on span "Dining Room" at bounding box center [547, 235] width 116 height 32
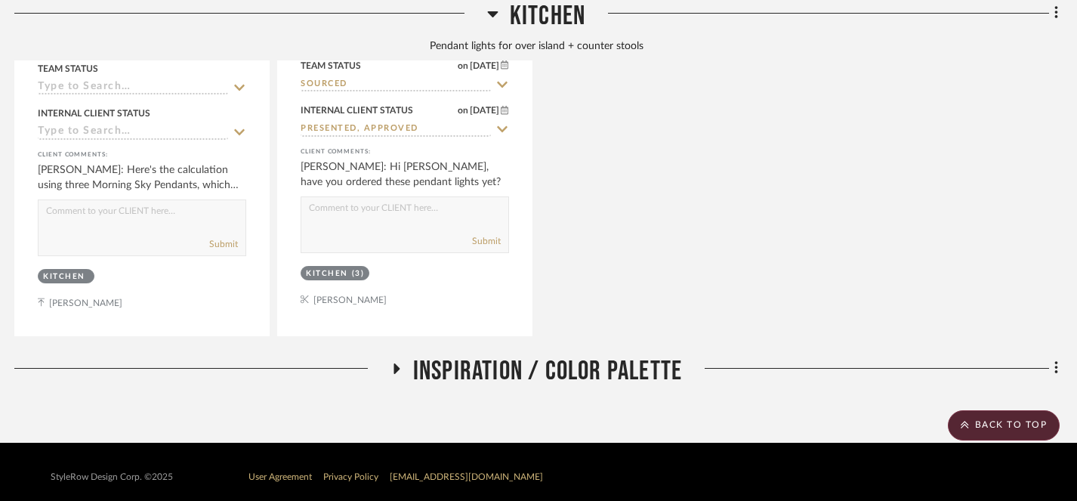
scroll to position [3802, 8]
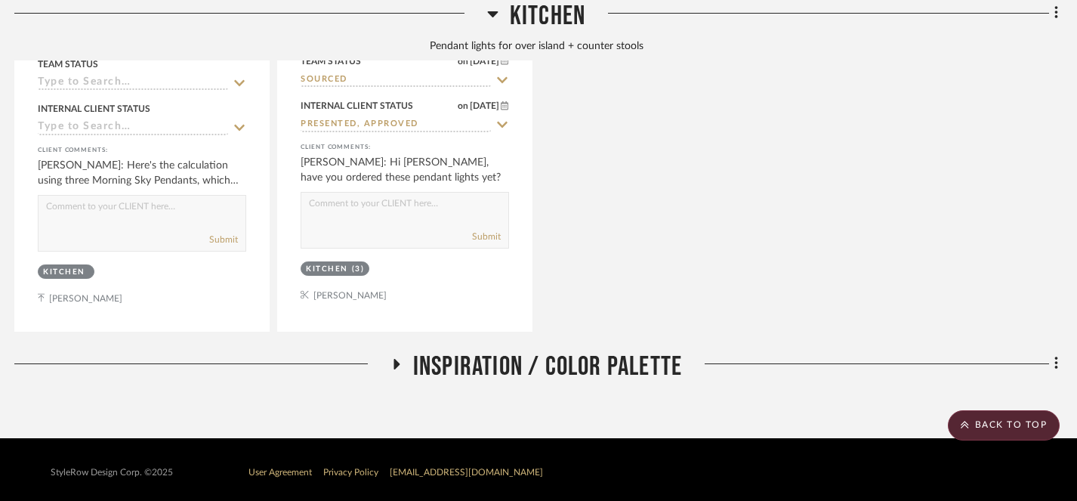
click at [393, 359] on icon at bounding box center [396, 364] width 6 height 11
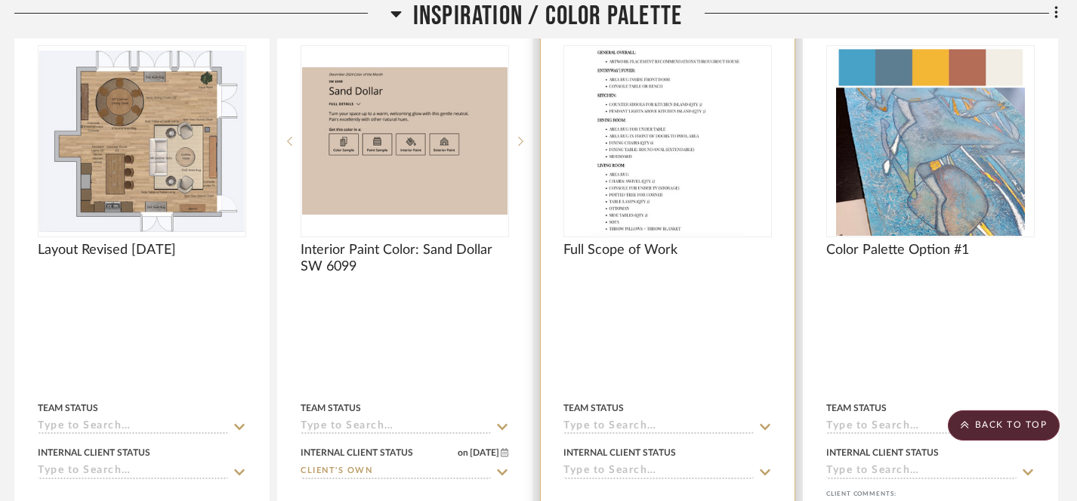
scroll to position [4212, 8]
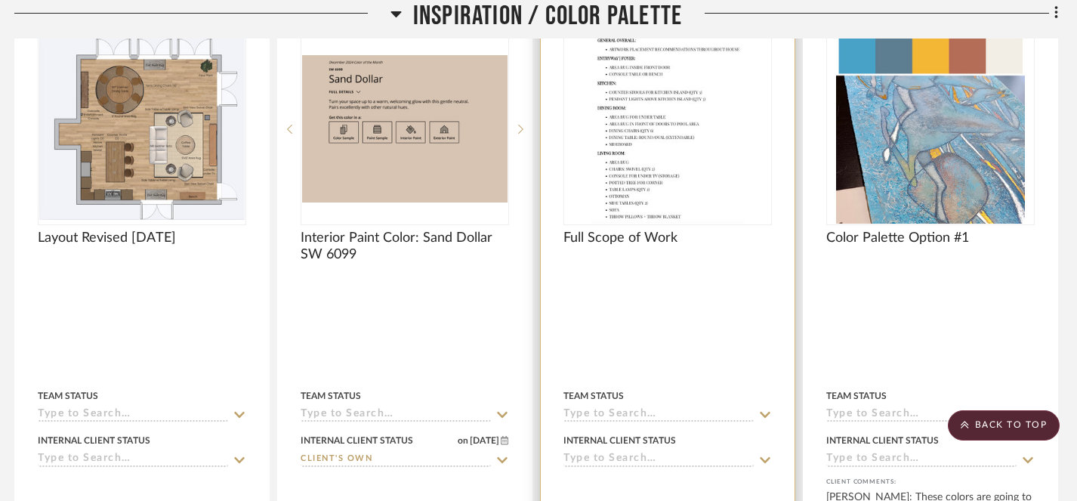
click at [705, 272] on div at bounding box center [668, 330] width 254 height 664
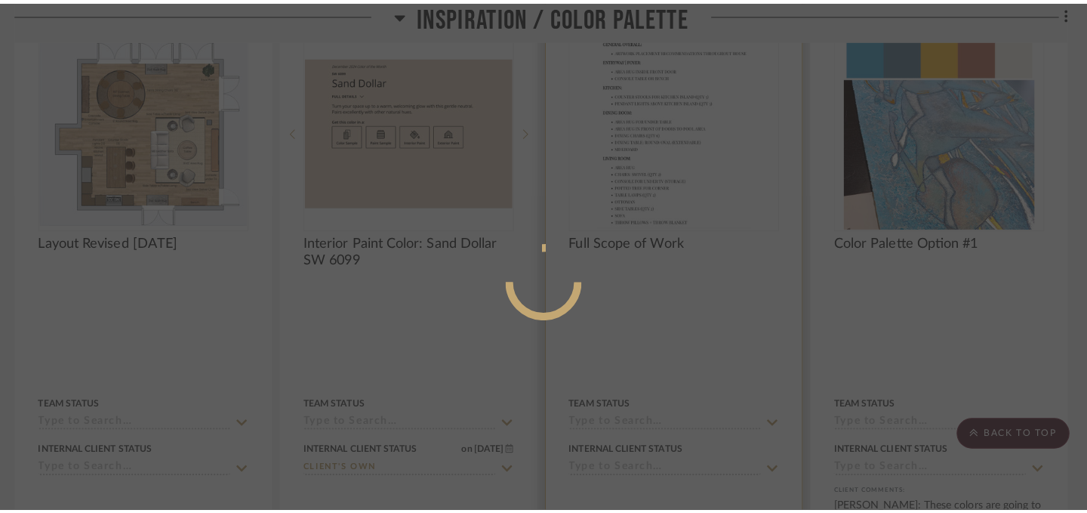
scroll to position [0, 0]
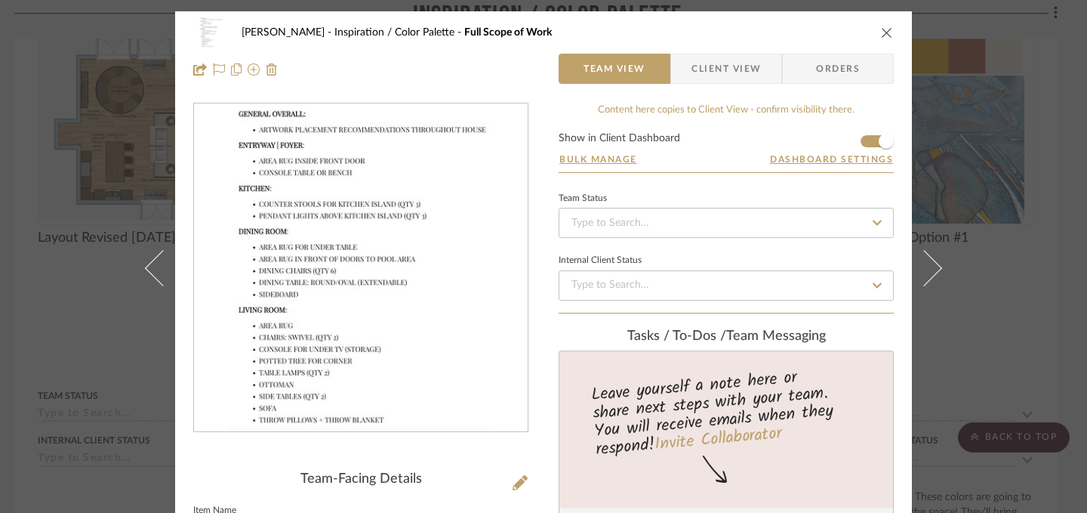
click at [883, 32] on icon "close" at bounding box center [887, 32] width 12 height 12
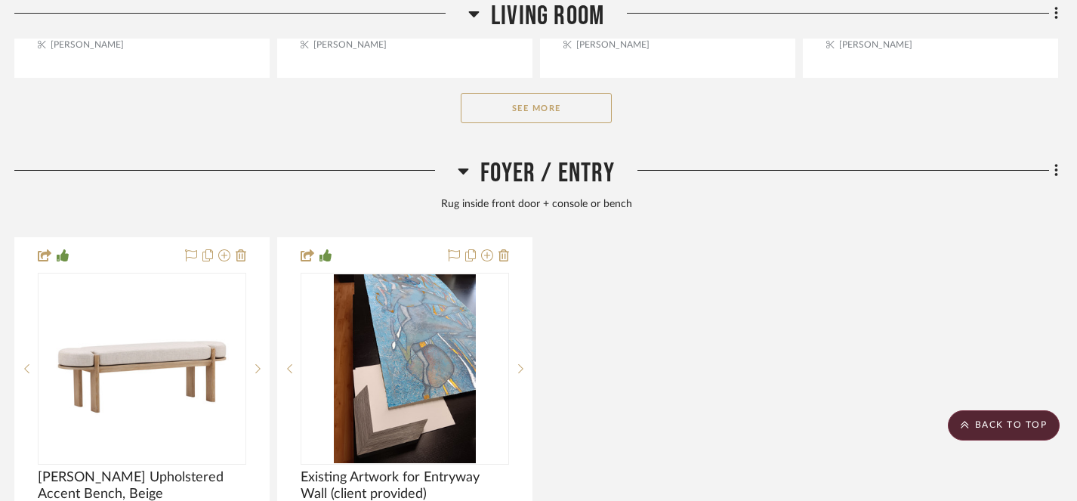
scroll to position [2475, 8]
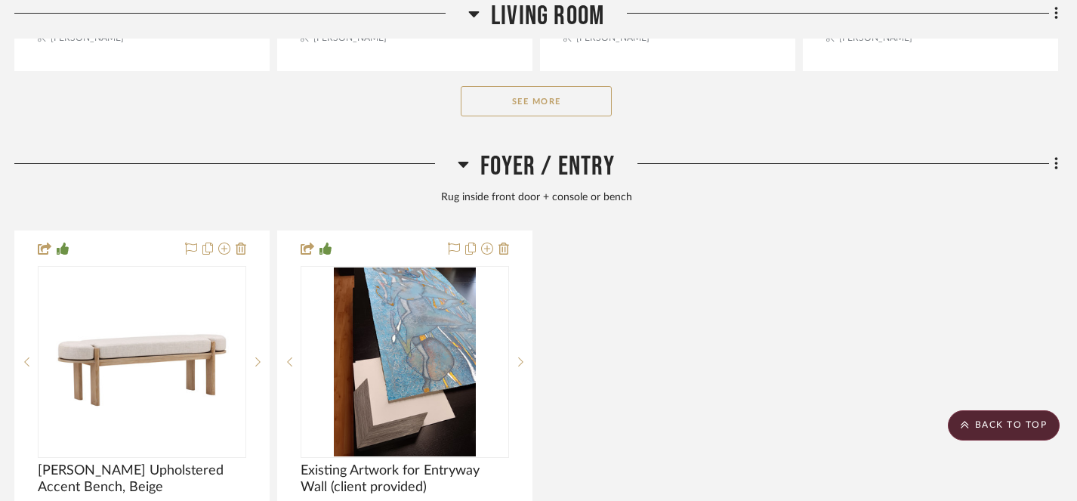
click at [532, 102] on button "See More" at bounding box center [536, 101] width 151 height 30
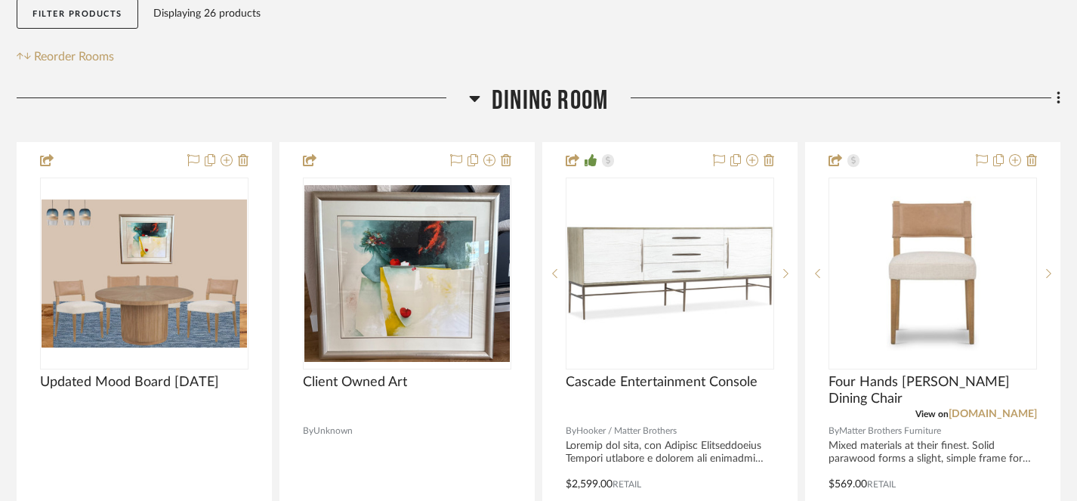
scroll to position [279, 6]
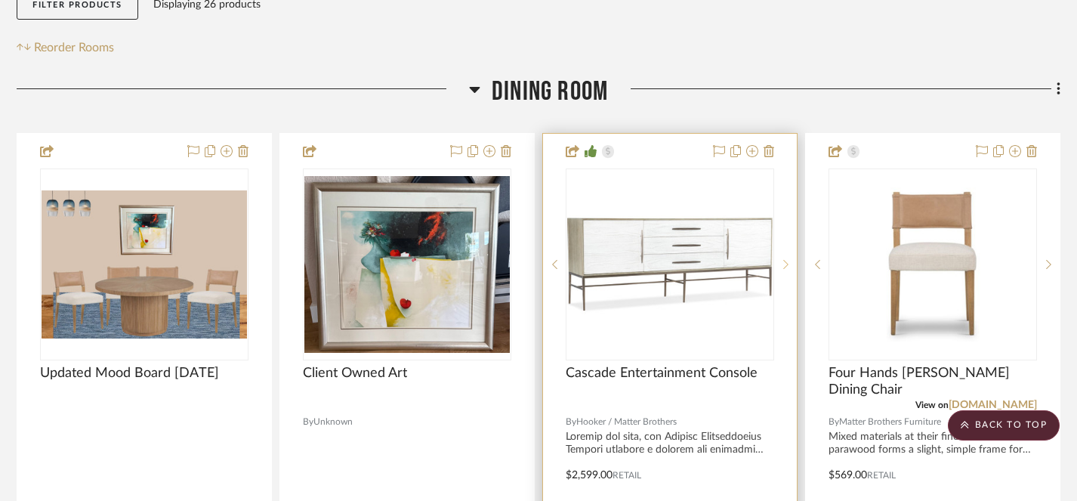
click at [783, 268] on icon at bounding box center [785, 264] width 5 height 11
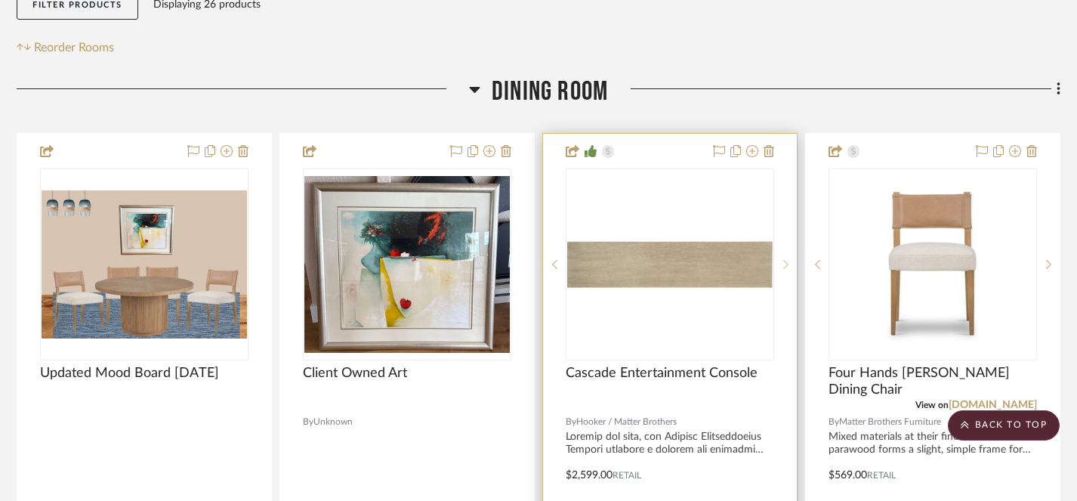
click at [783, 267] on icon at bounding box center [785, 264] width 5 height 11
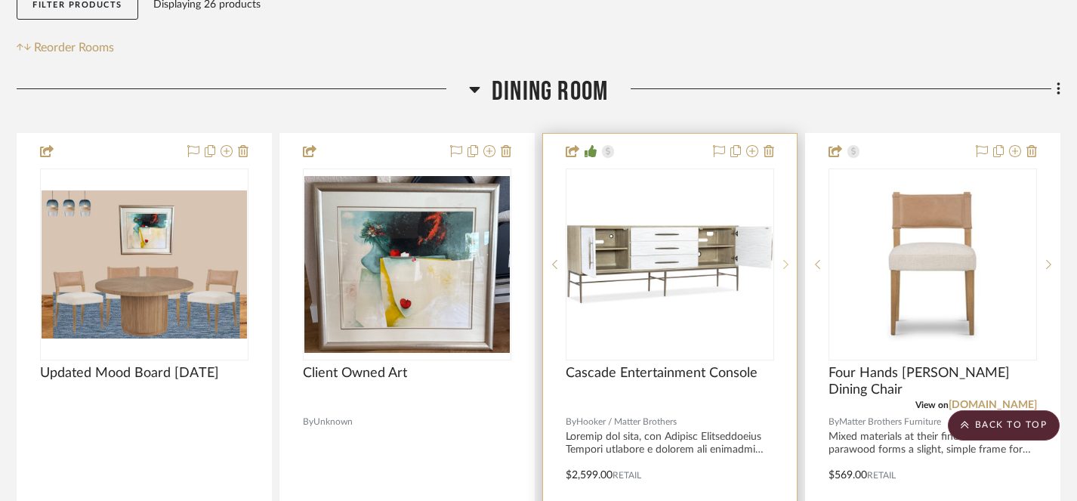
click at [786, 265] on icon at bounding box center [785, 264] width 5 height 11
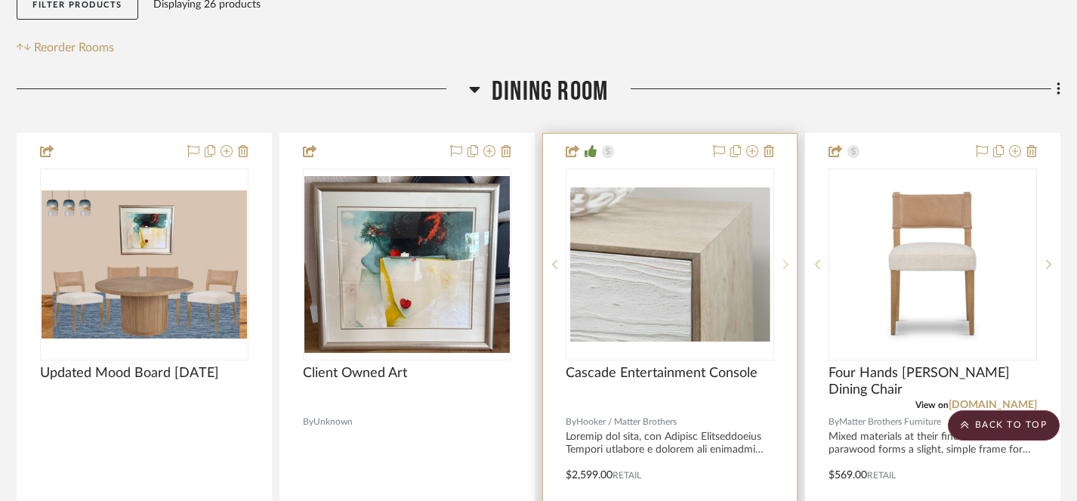
click at [786, 264] on icon at bounding box center [785, 264] width 5 height 11
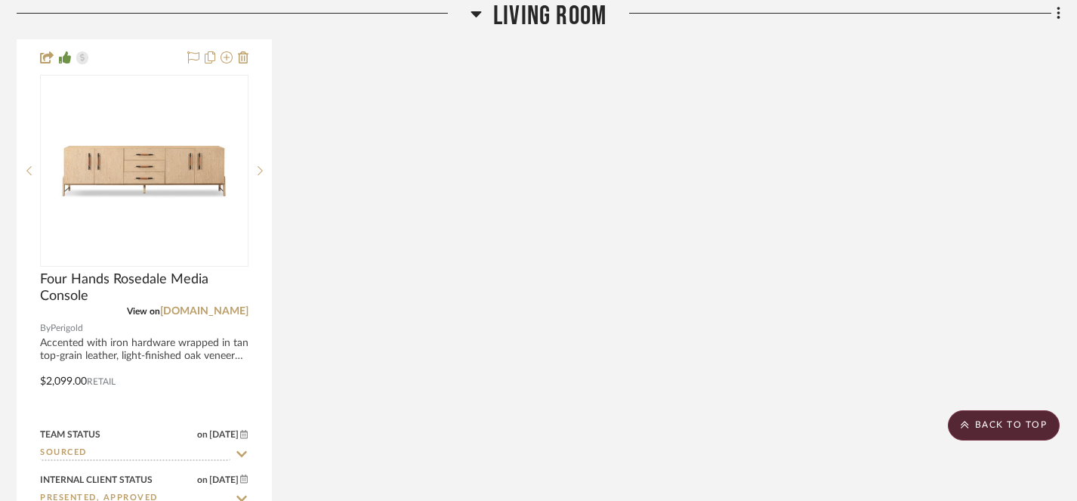
scroll to position [3854, 6]
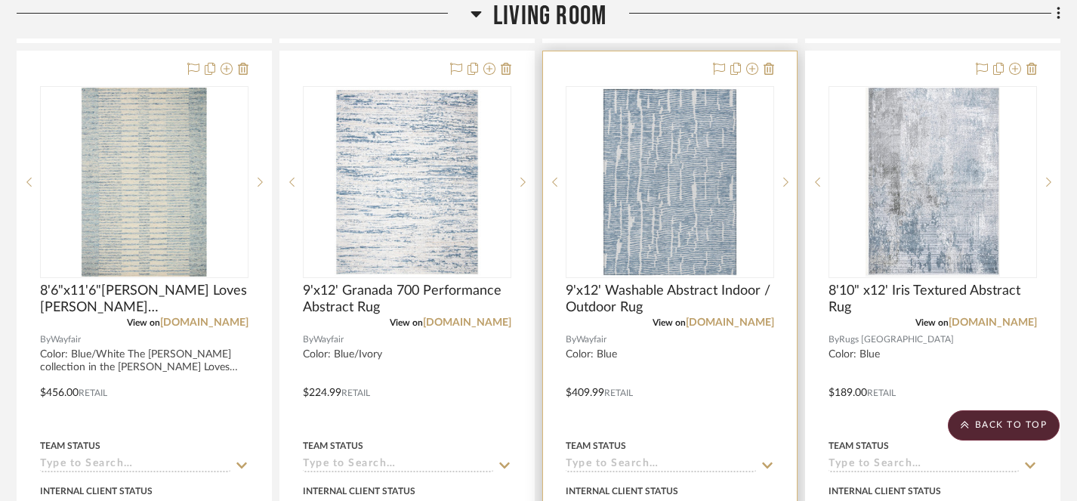
scroll to position [2503, 11]
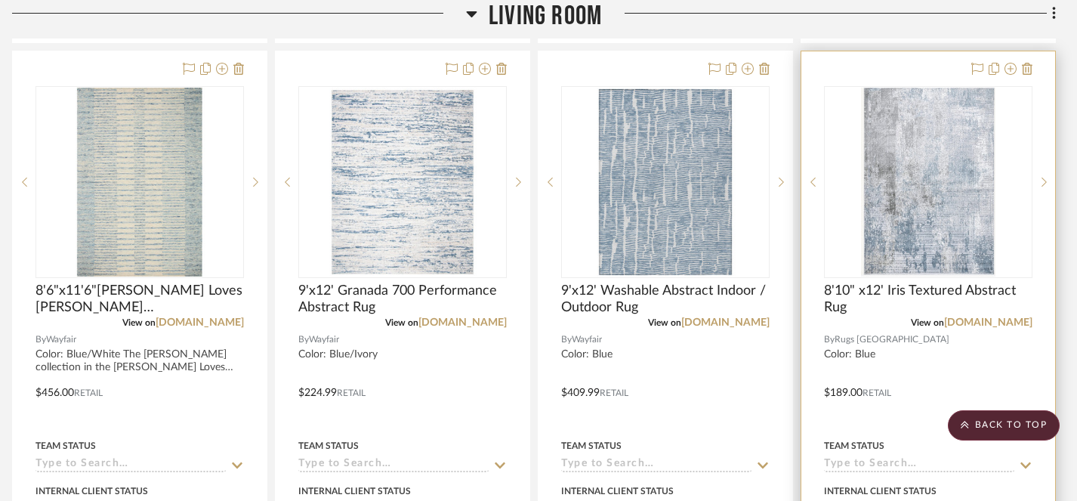
click at [978, 360] on div at bounding box center [928, 381] width 254 height 661
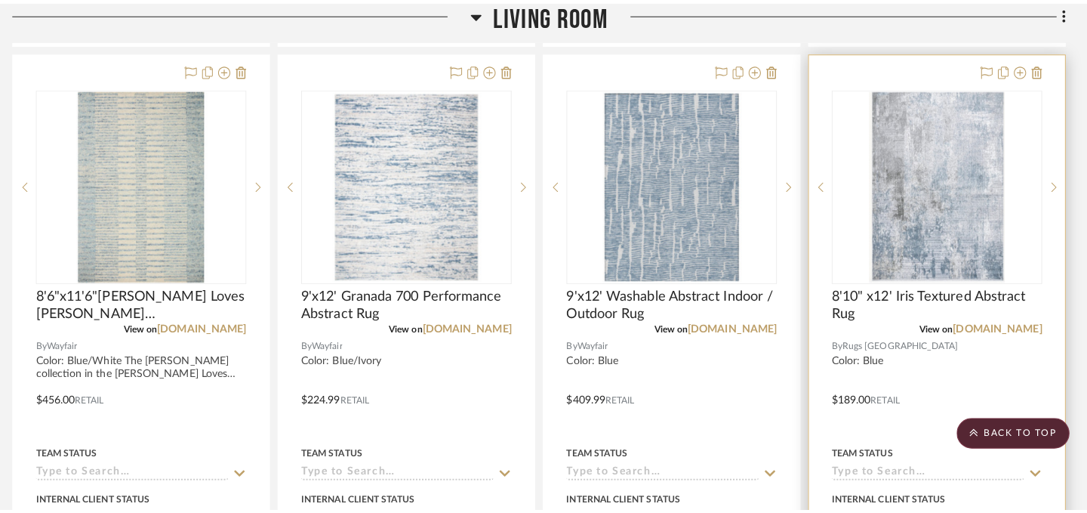
scroll to position [0, 0]
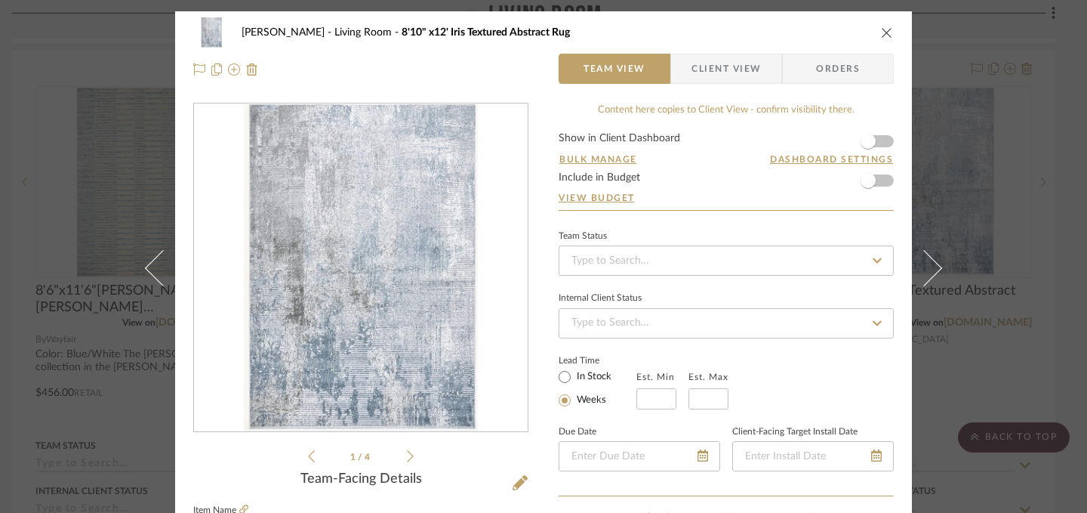
click at [884, 32] on icon "close" at bounding box center [887, 32] width 12 height 12
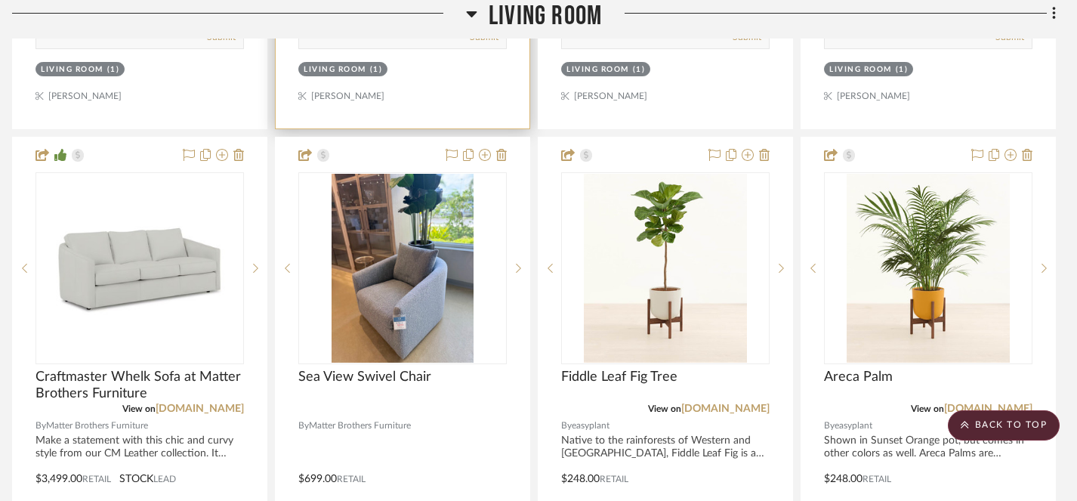
scroll to position [3078, 11]
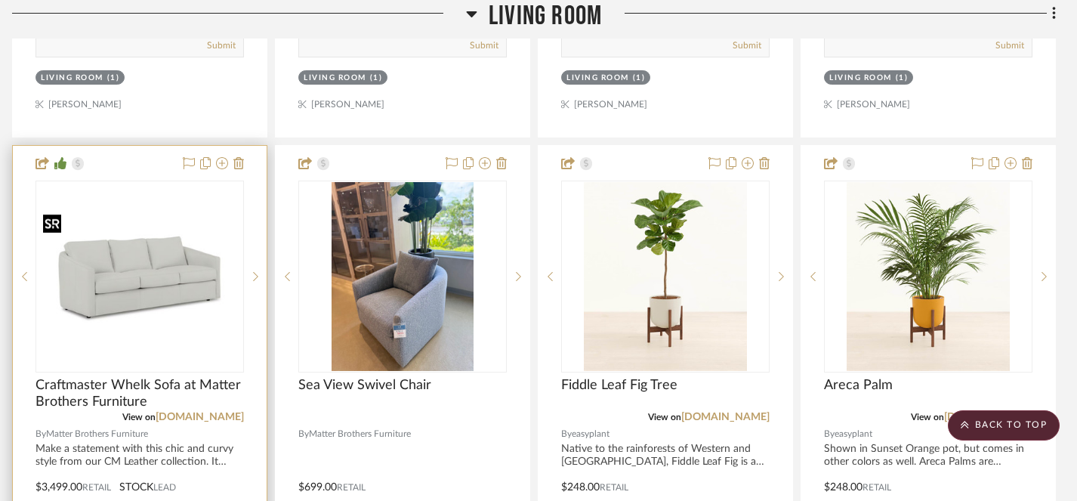
click at [142, 280] on img "0" at bounding box center [139, 277] width 205 height 133
click at [142, 277] on img "0" at bounding box center [139, 277] width 205 height 133
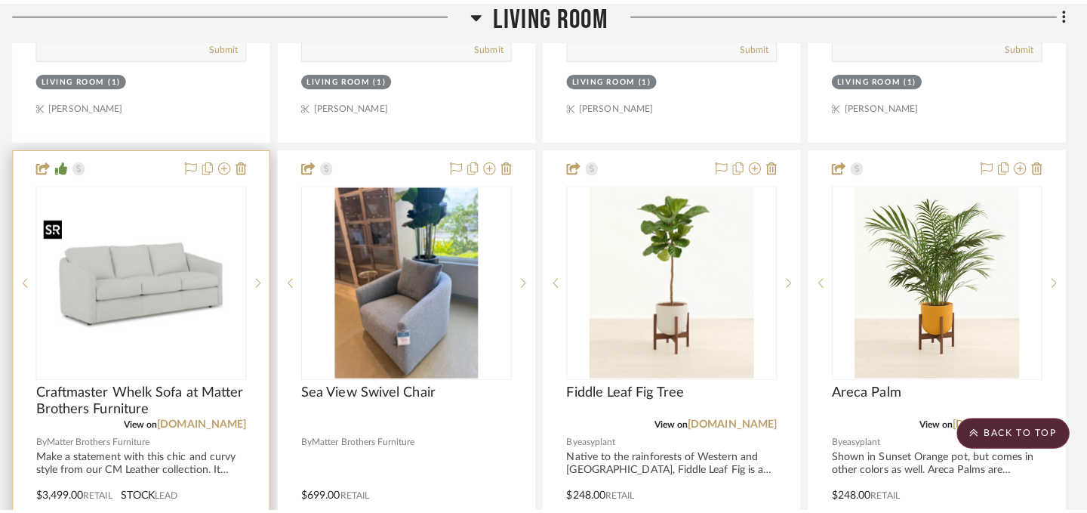
scroll to position [0, 0]
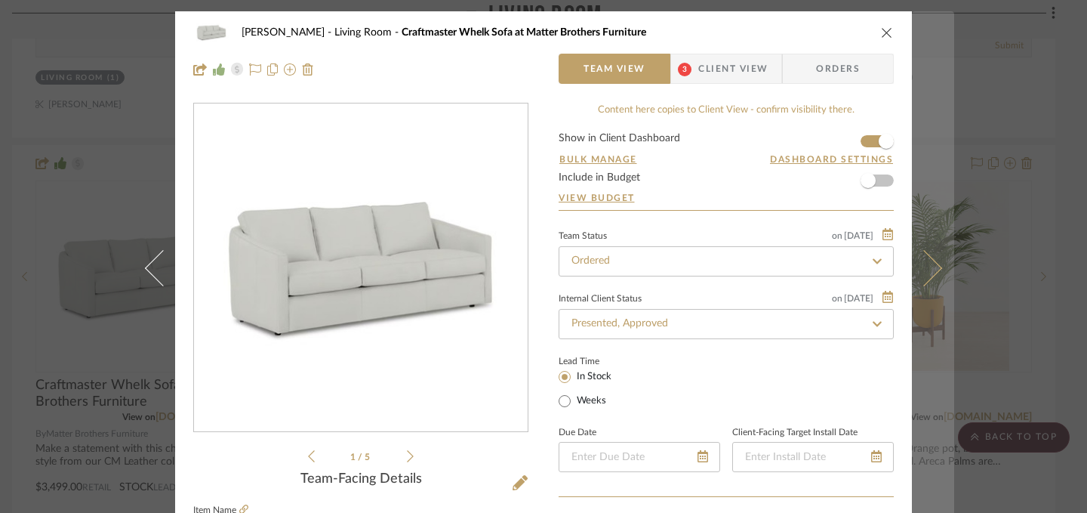
click at [932, 266] on icon at bounding box center [924, 267] width 36 height 36
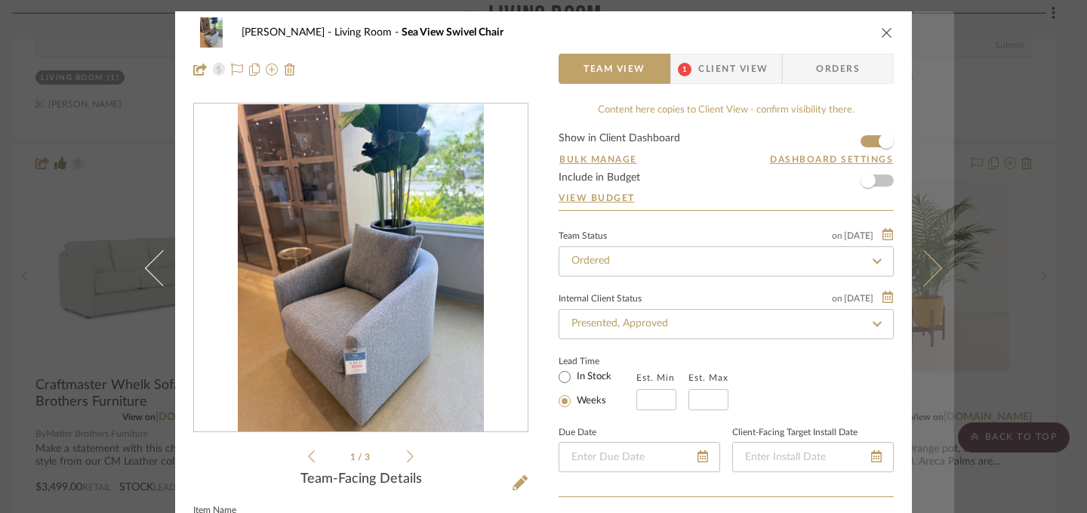
click at [932, 264] on icon at bounding box center [924, 267] width 36 height 36
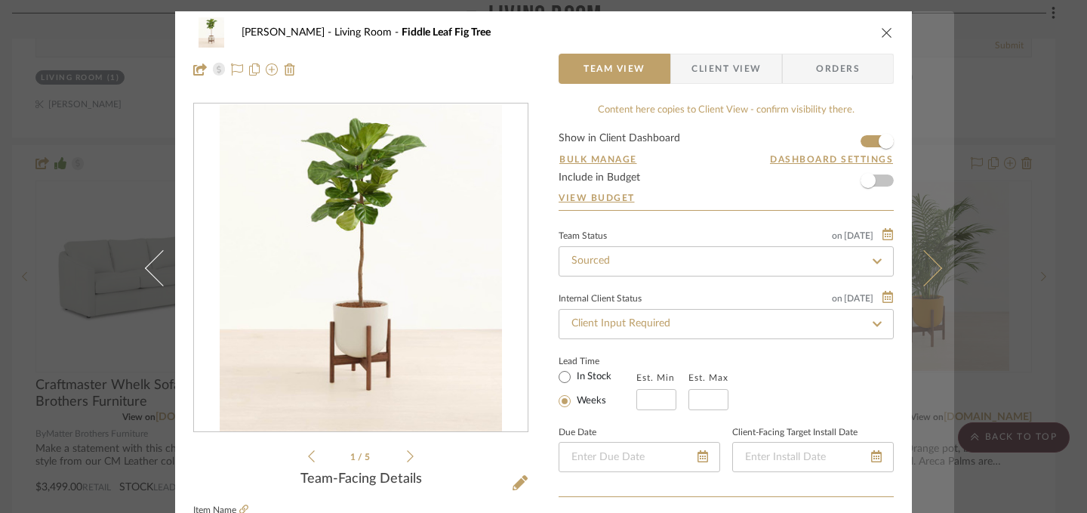
click at [932, 263] on icon at bounding box center [924, 267] width 36 height 36
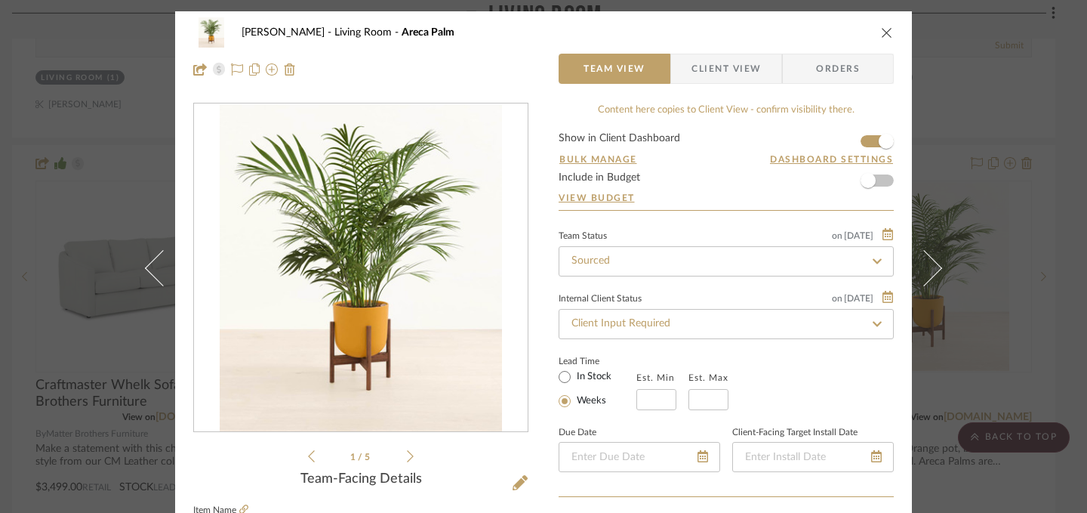
click at [881, 32] on icon "close" at bounding box center [887, 32] width 12 height 12
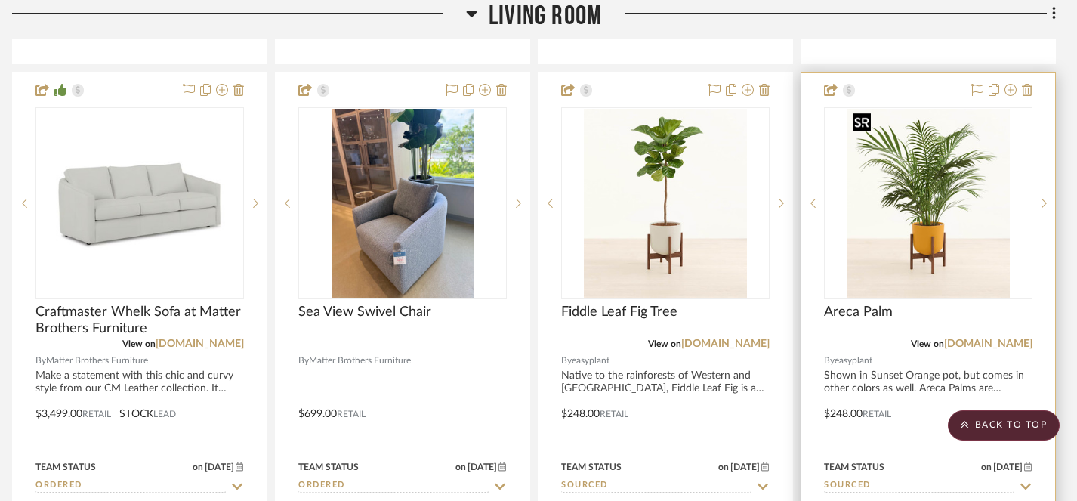
scroll to position [3150, 11]
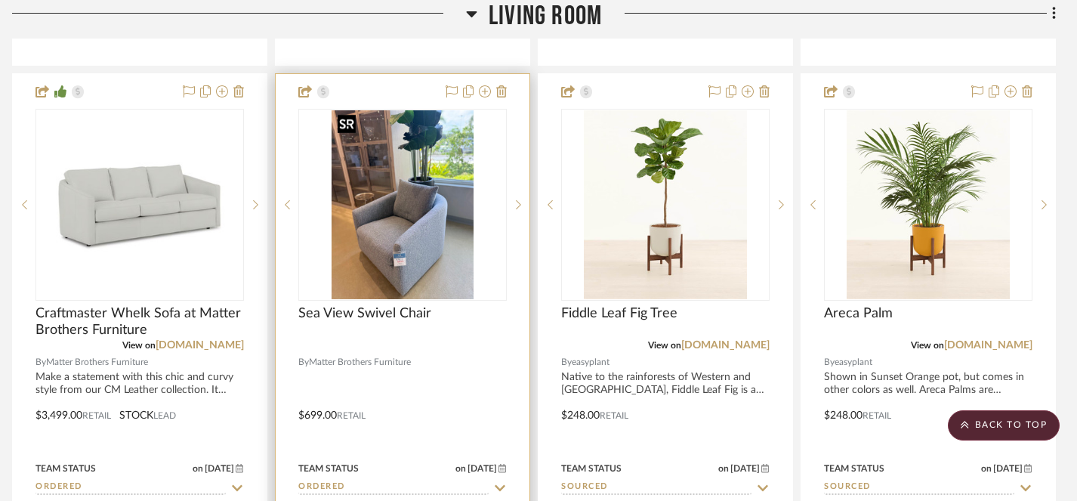
click at [442, 214] on img "0" at bounding box center [401, 204] width 141 height 189
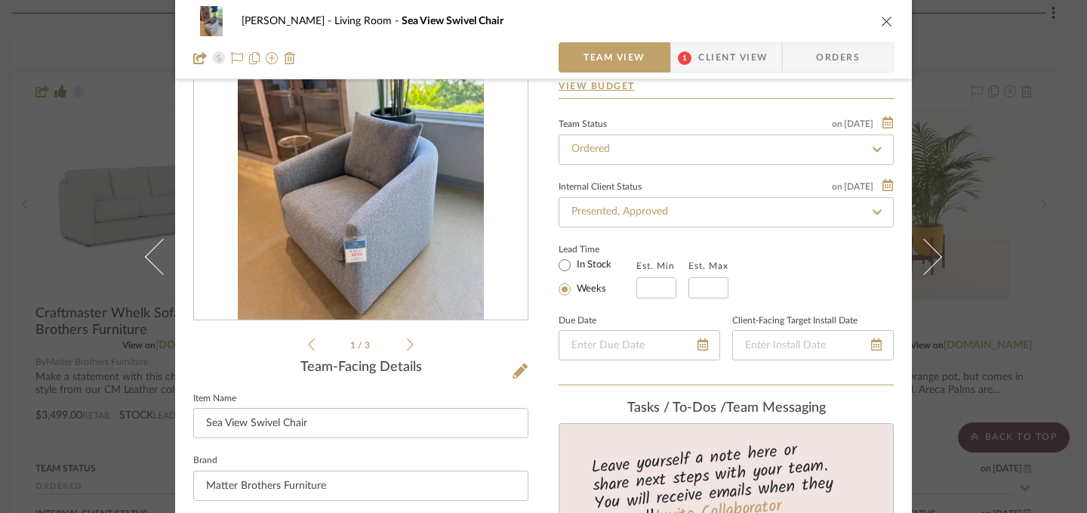
scroll to position [73, 0]
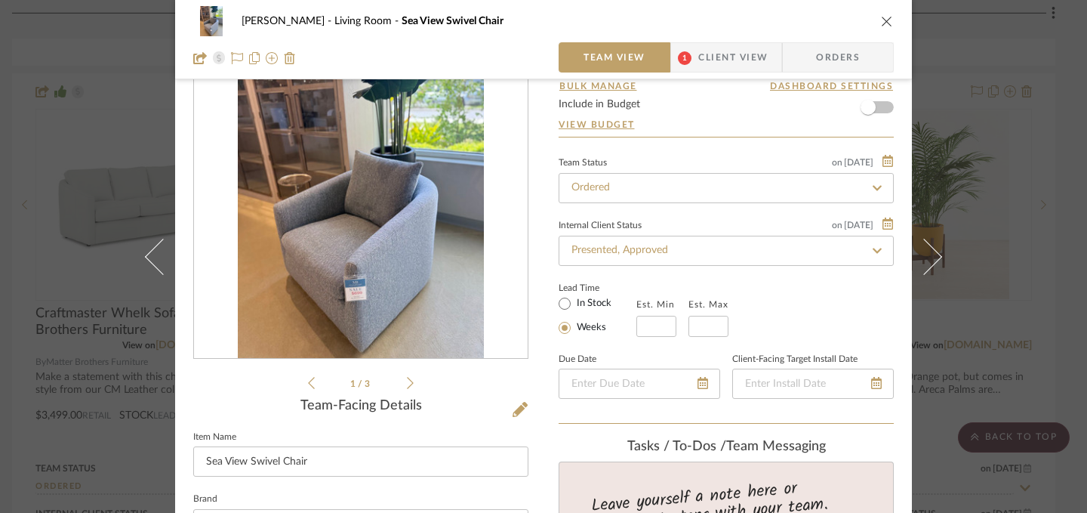
click at [407, 384] on icon at bounding box center [410, 383] width 7 height 14
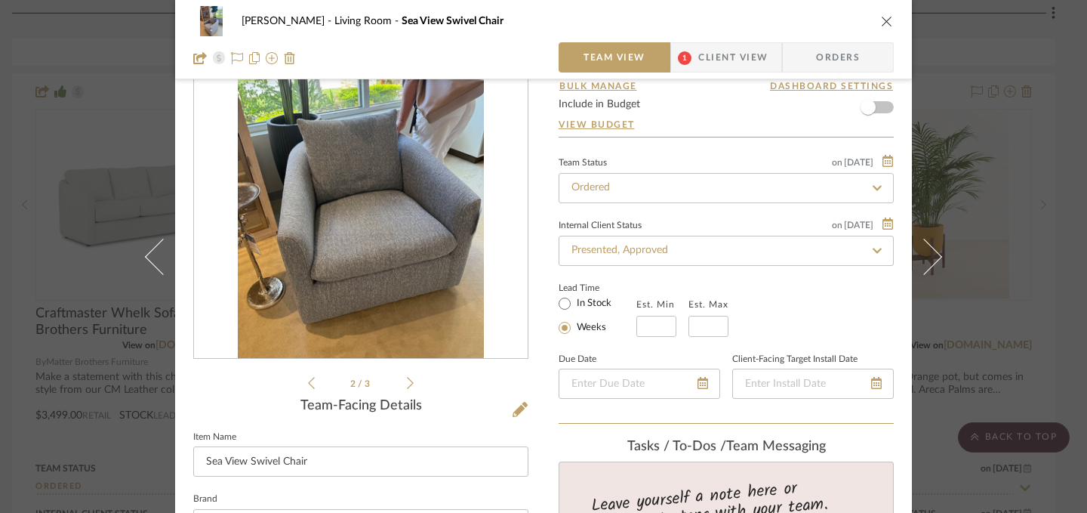
click at [407, 384] on icon at bounding box center [410, 383] width 7 height 14
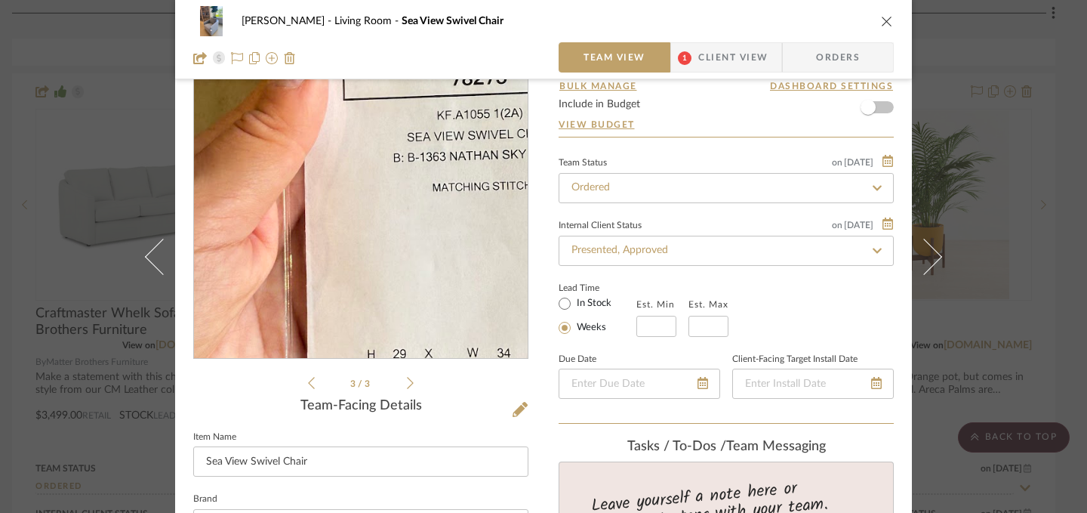
click at [329, 204] on img "2" at bounding box center [360, 195] width 245 height 328
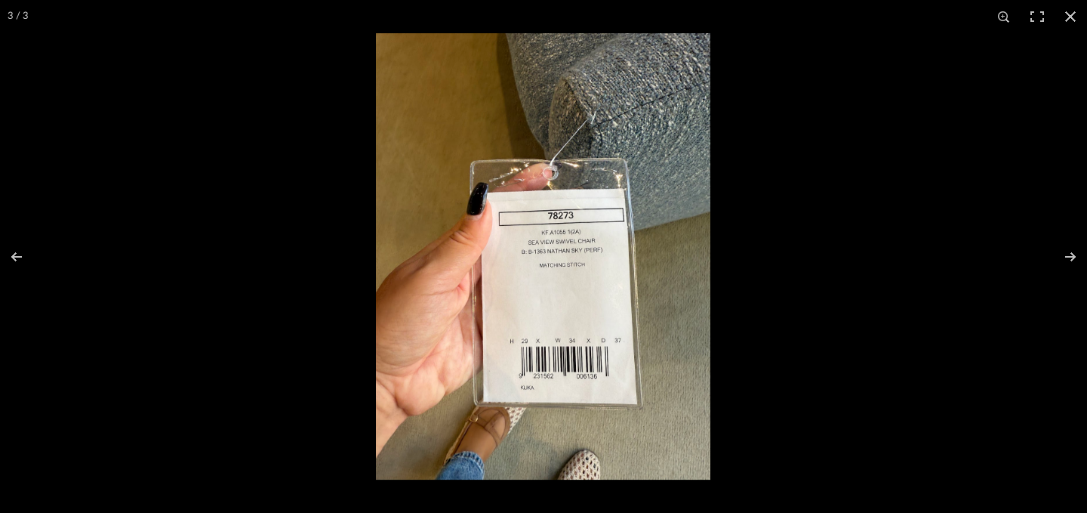
click at [514, 288] on img at bounding box center [543, 256] width 334 height 446
